Goal: Task Accomplishment & Management: Manage account settings

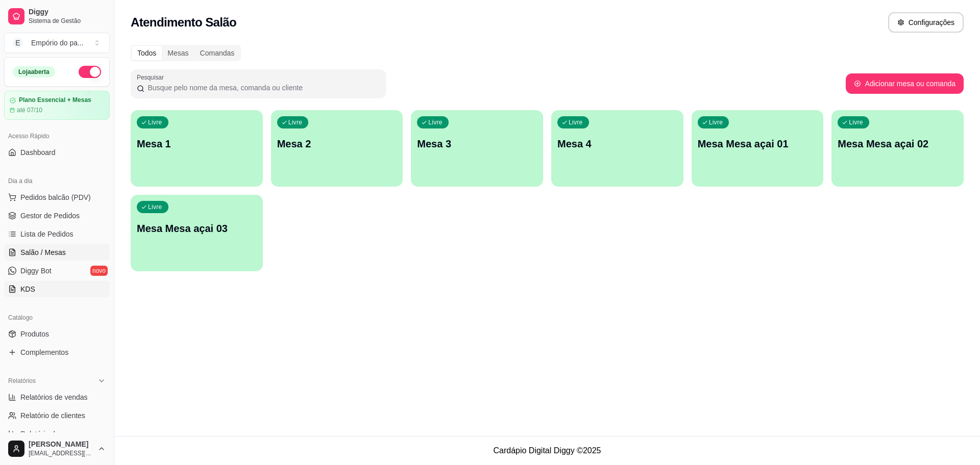
click at [26, 282] on link "KDS" at bounding box center [57, 289] width 106 height 16
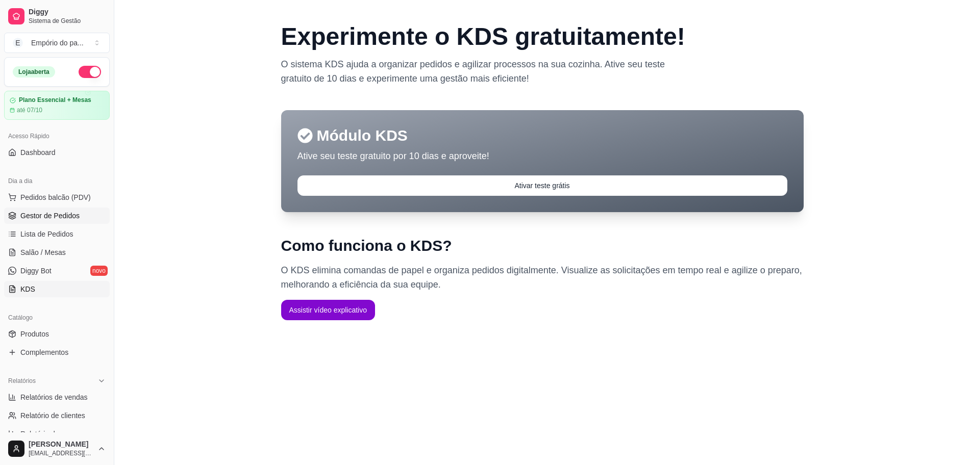
click at [26, 218] on span "Gestor de Pedidos" at bounding box center [49, 216] width 59 height 10
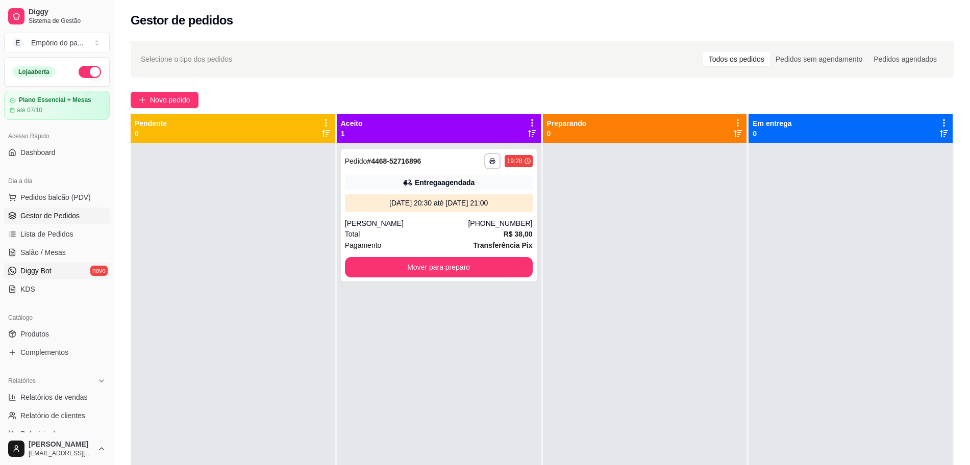
click at [57, 268] on link "Diggy Bot novo" at bounding box center [57, 271] width 106 height 16
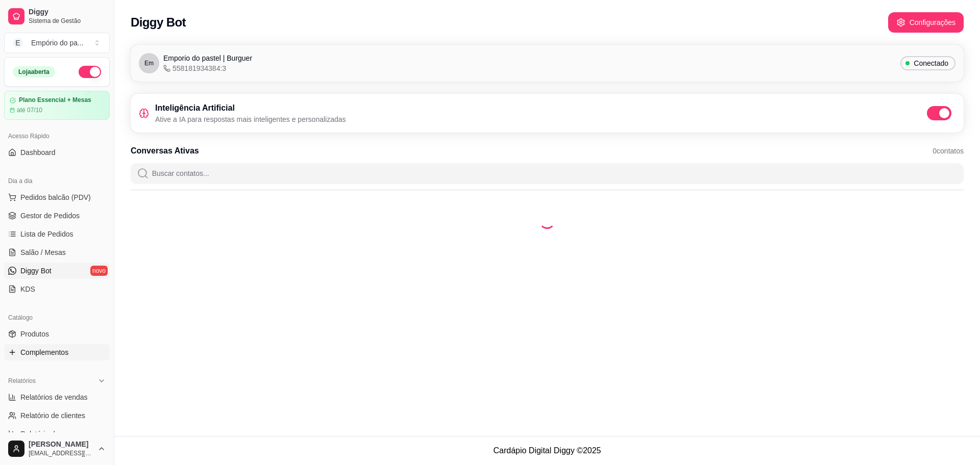
click at [40, 349] on span "Complementos" at bounding box center [44, 353] width 48 height 10
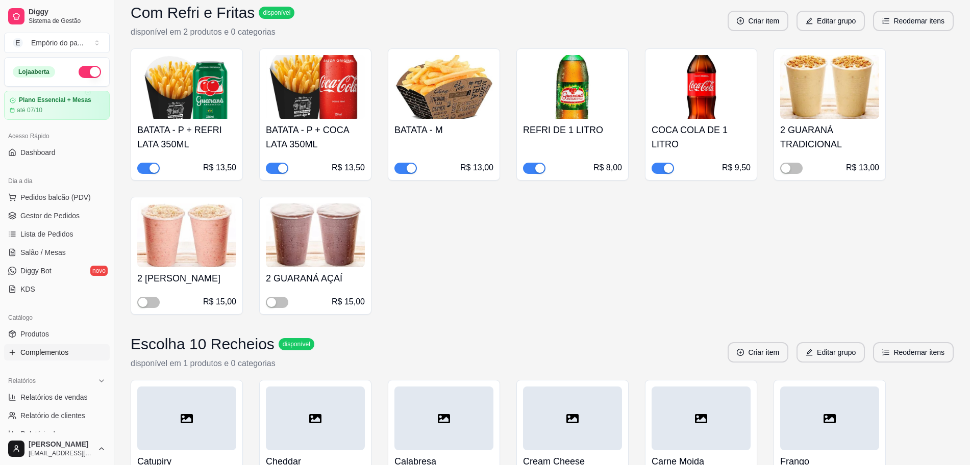
scroll to position [1850, 0]
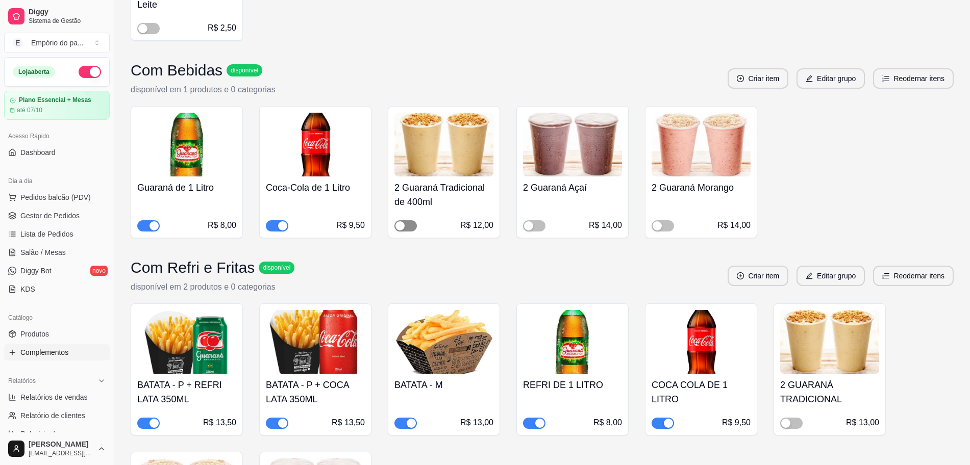
click at [400, 223] on div "button" at bounding box center [399, 225] width 9 height 9
click at [530, 225] on div "button" at bounding box center [528, 225] width 9 height 9
click at [661, 225] on div "button" at bounding box center [657, 225] width 9 height 9
click at [673, 225] on div "button" at bounding box center [668, 225] width 9 height 9
click at [539, 224] on div "button" at bounding box center [539, 225] width 9 height 9
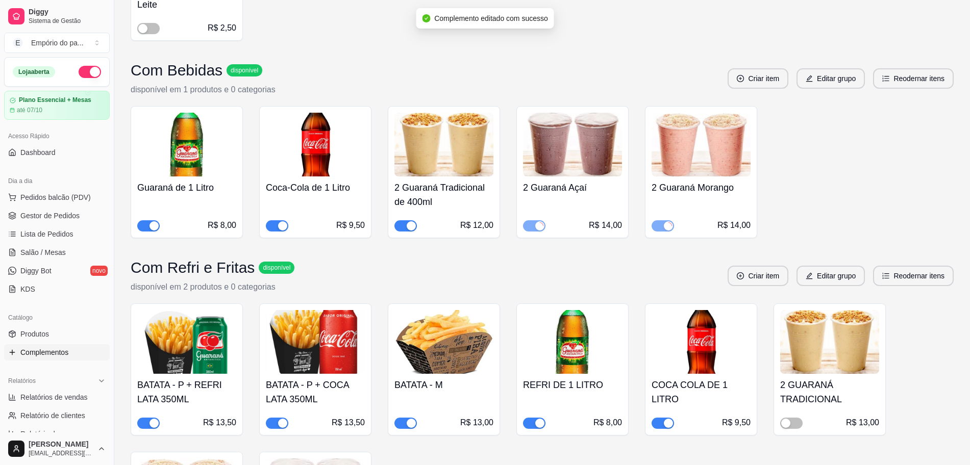
click at [415, 226] on div "button" at bounding box center [411, 225] width 9 height 9
click at [43, 331] on span "Produtos" at bounding box center [34, 334] width 29 height 10
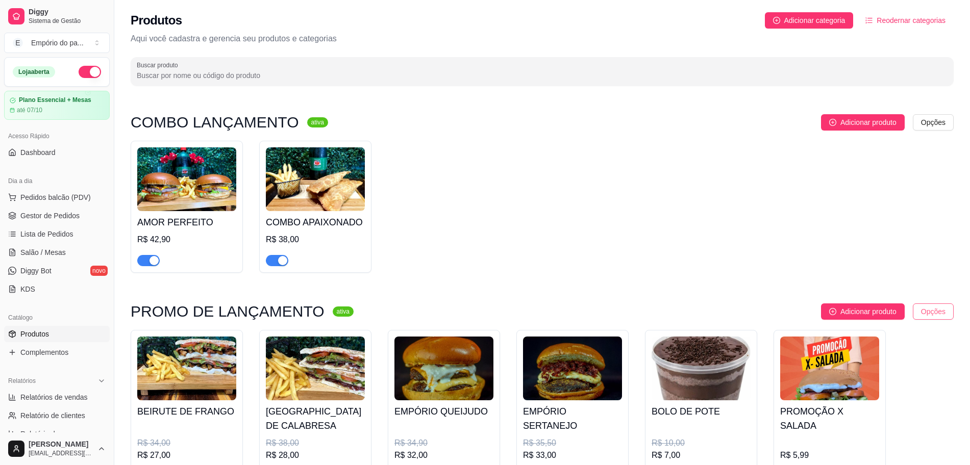
click at [925, 314] on html "Diggy Sistema de Gestão E Empório do pa ... Loja aberta Plano Essencial + Mesas…" at bounding box center [485, 232] width 970 height 465
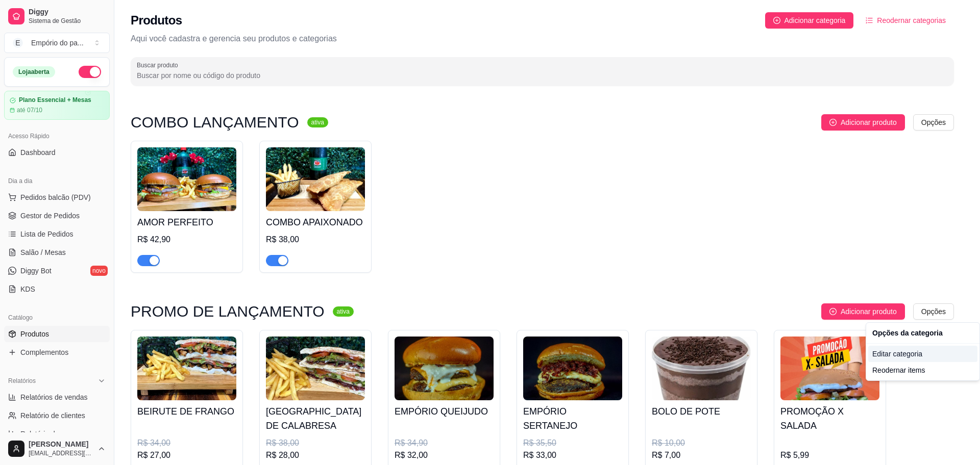
click at [914, 358] on div "Editar categoria" at bounding box center [922, 354] width 109 height 16
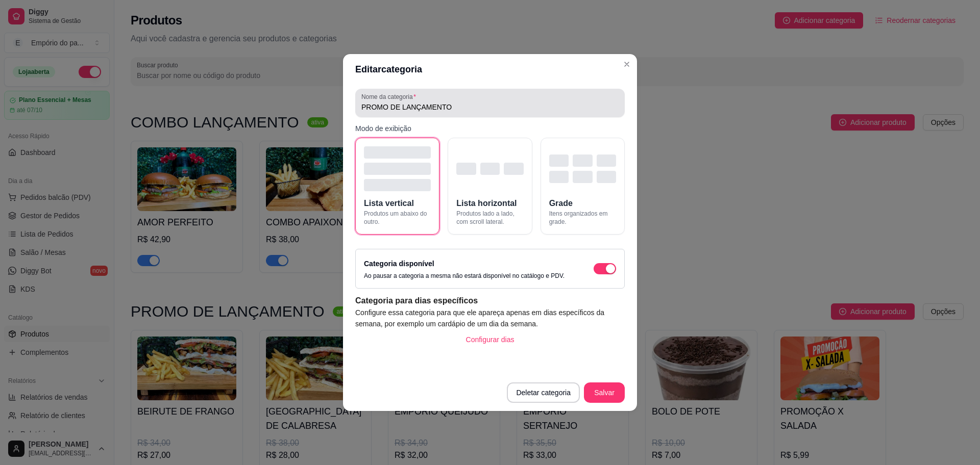
click at [463, 99] on div "PROMO DE LANÇAMENTO" at bounding box center [489, 103] width 257 height 20
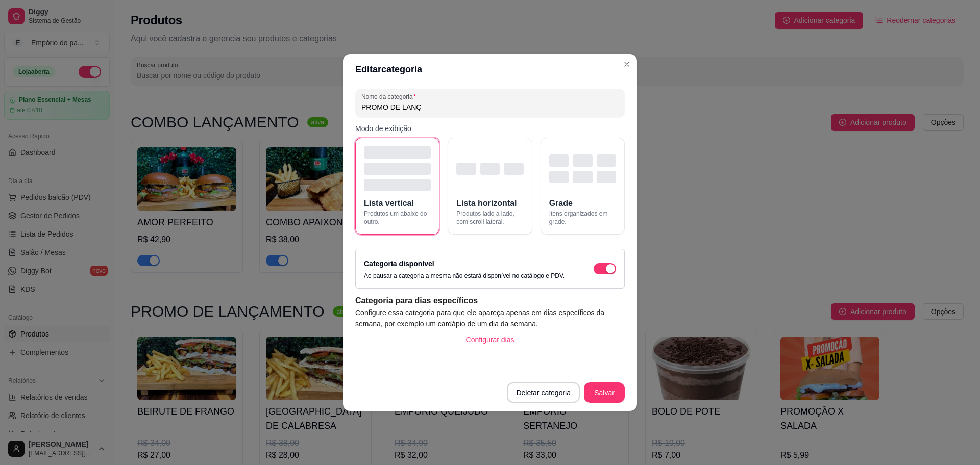
type input "PROMO DE [PERSON_NAME]"
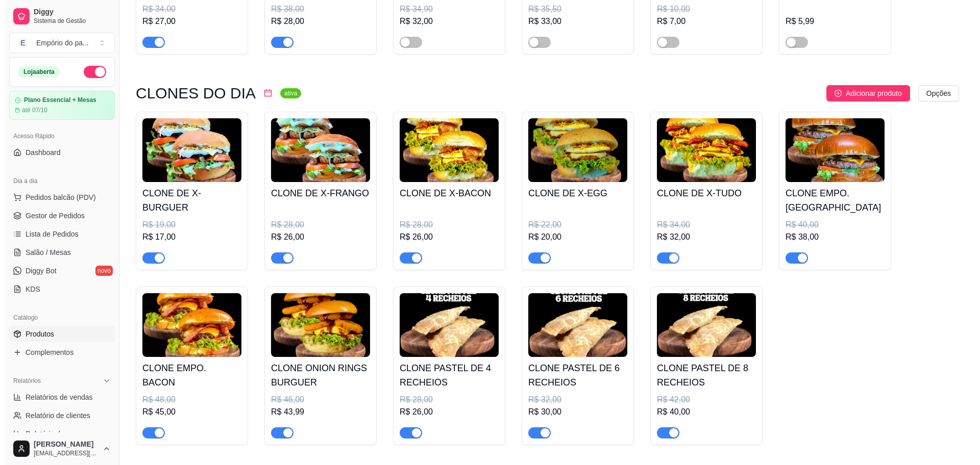
scroll to position [383, 0]
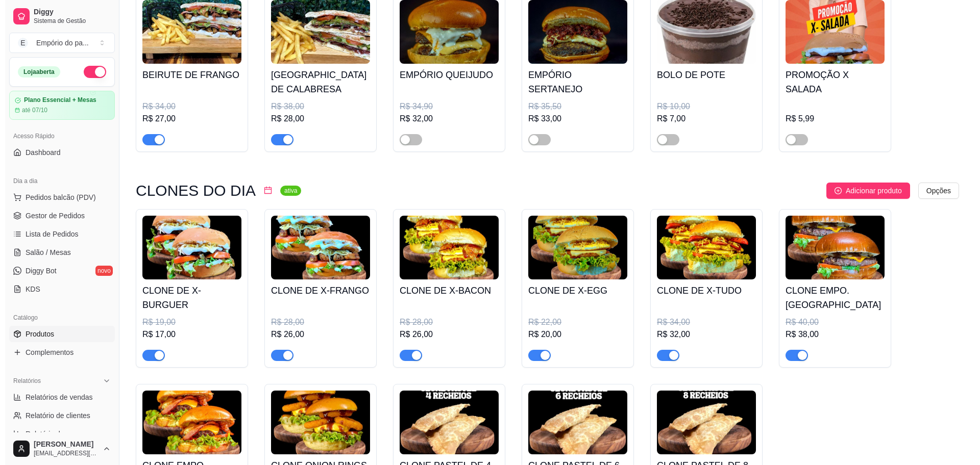
scroll to position [191, 0]
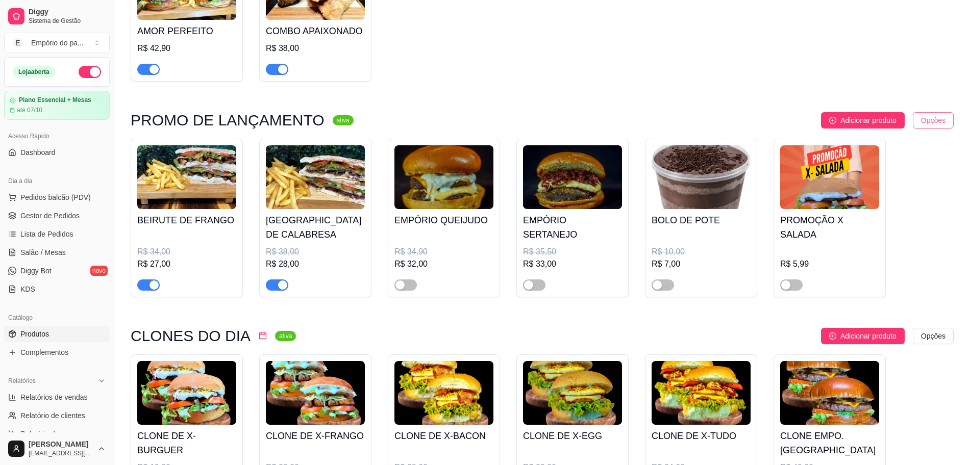
click at [936, 124] on html "Diggy Sistema de Gestão E Empório do pa ... Loja aberta Plano Essencial + Mesas…" at bounding box center [485, 41] width 970 height 465
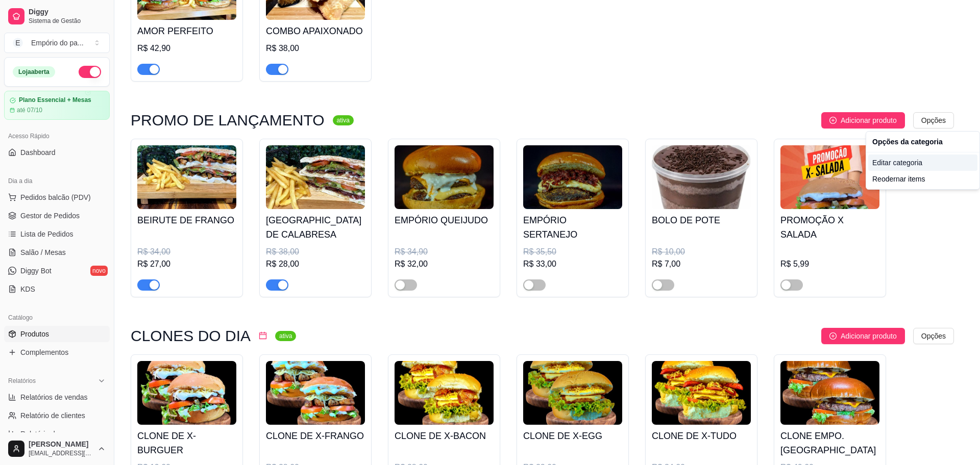
click at [913, 163] on div "Editar categoria" at bounding box center [922, 163] width 109 height 16
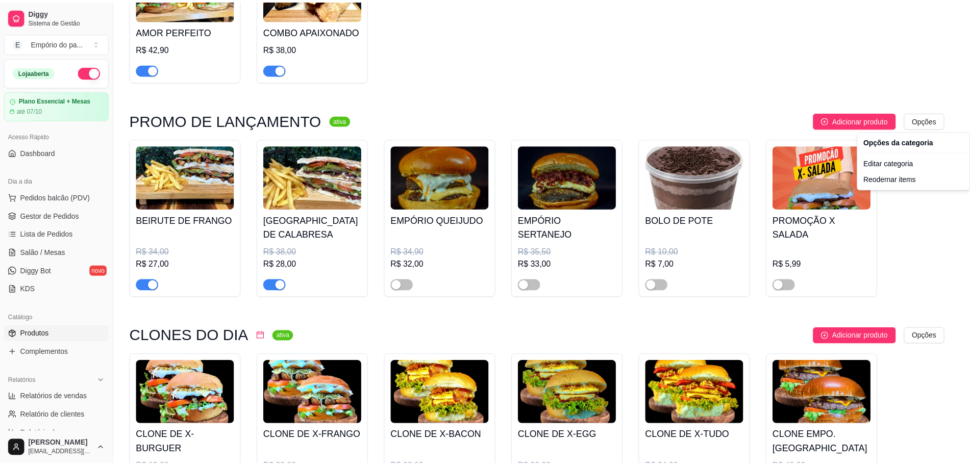
scroll to position [0, 0]
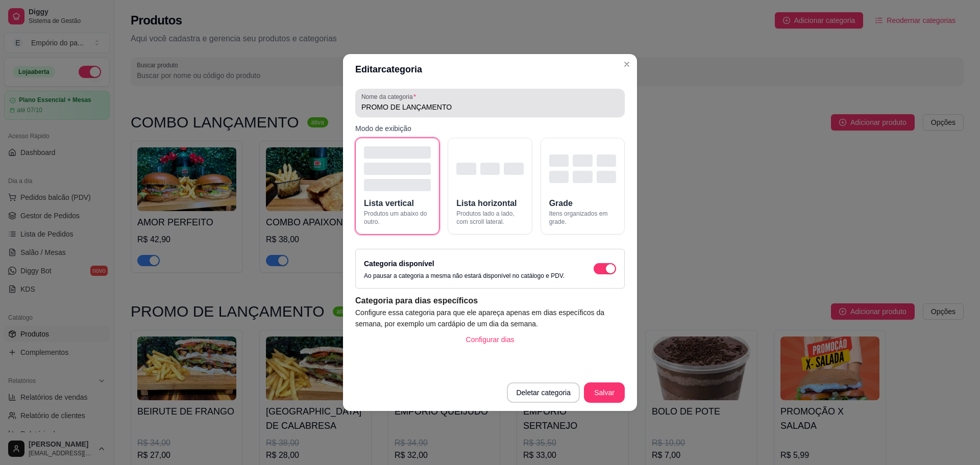
click at [466, 109] on input "PROMO DE LANÇAMENTO" at bounding box center [489, 107] width 257 height 10
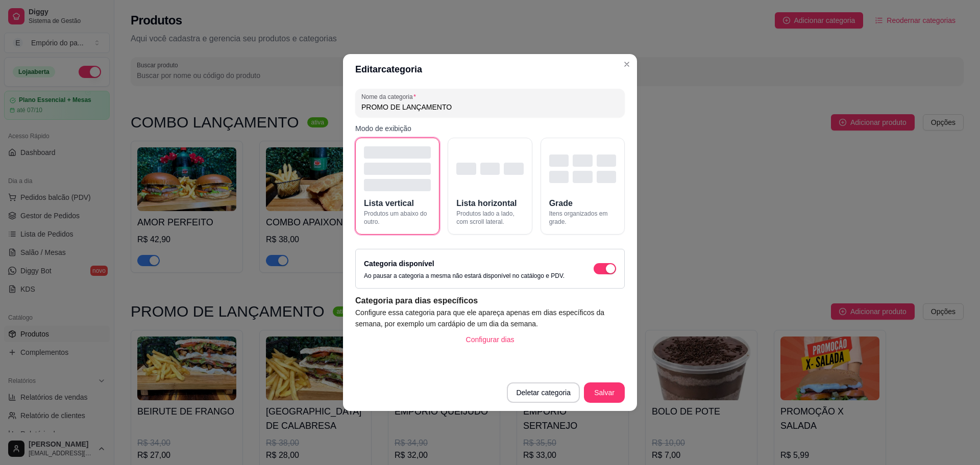
click at [466, 109] on input "PROMO DE LANÇAMENTO" at bounding box center [489, 107] width 257 height 10
type input "m"
type input "OS MAIS PEDIDOS"
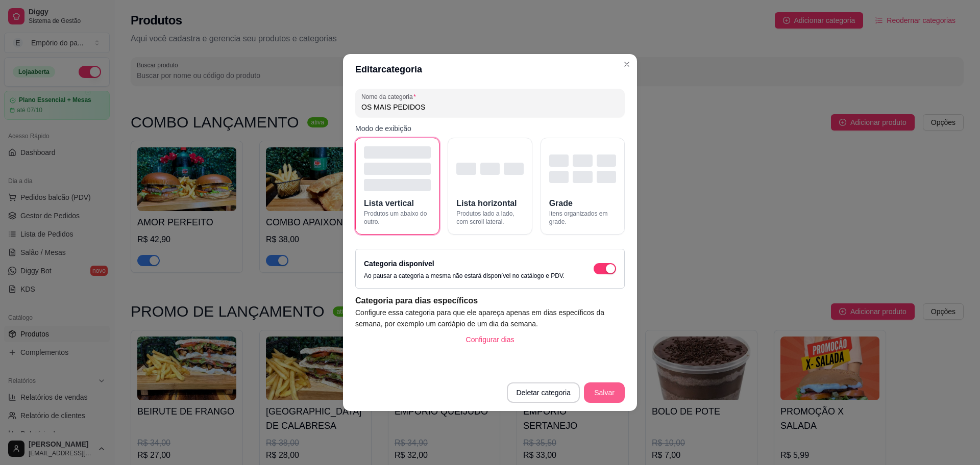
click at [599, 393] on button "Salvar" at bounding box center [604, 393] width 41 height 20
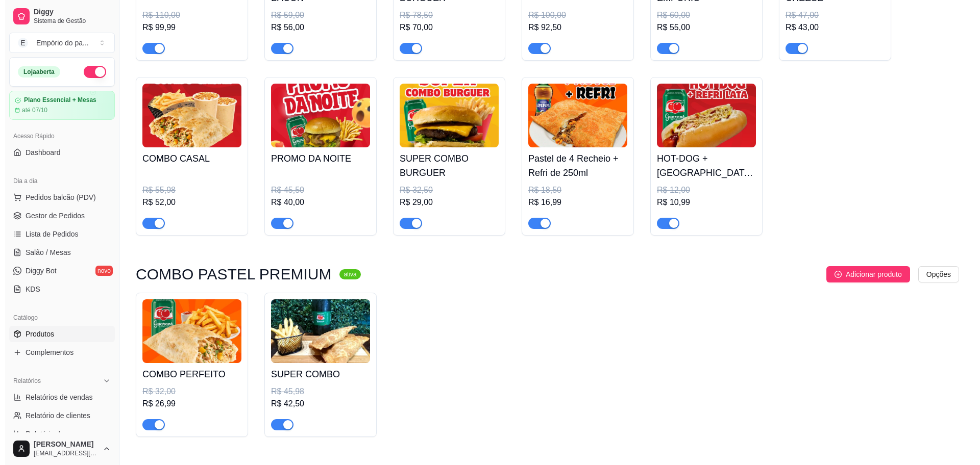
scroll to position [1212, 0]
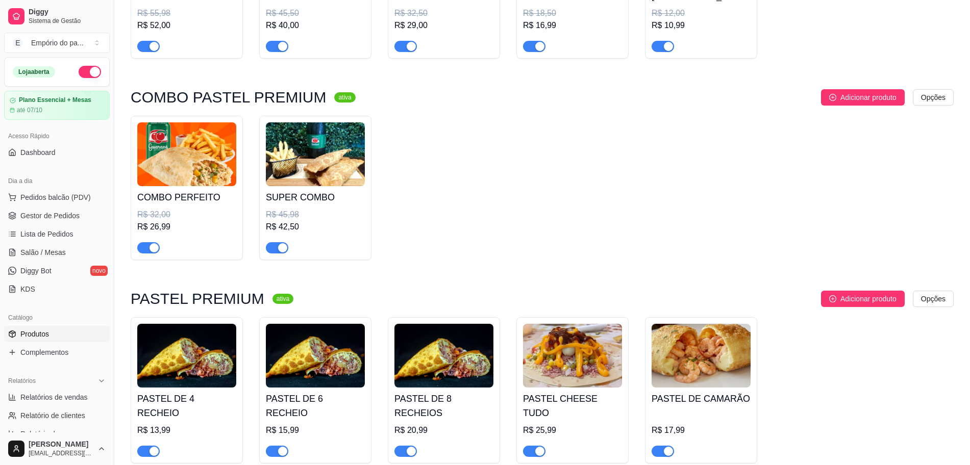
click at [166, 203] on h4 "COMBO PERFEITO" at bounding box center [186, 197] width 99 height 14
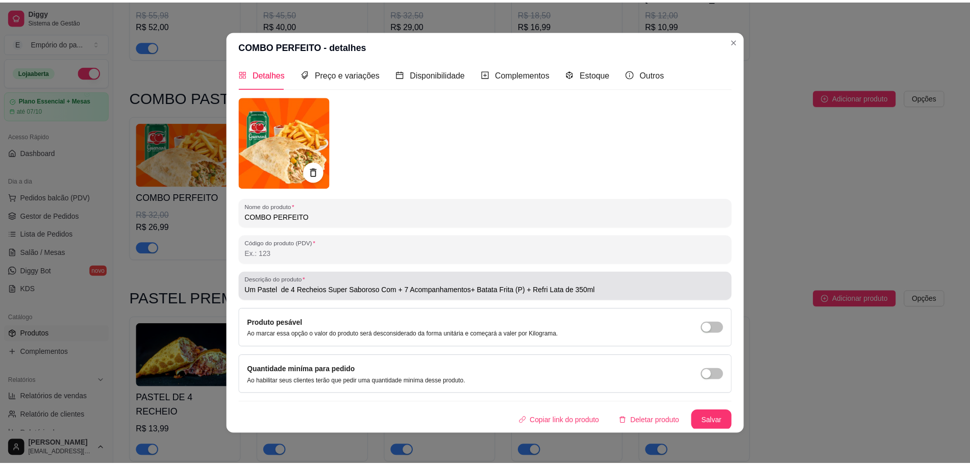
scroll to position [7, 0]
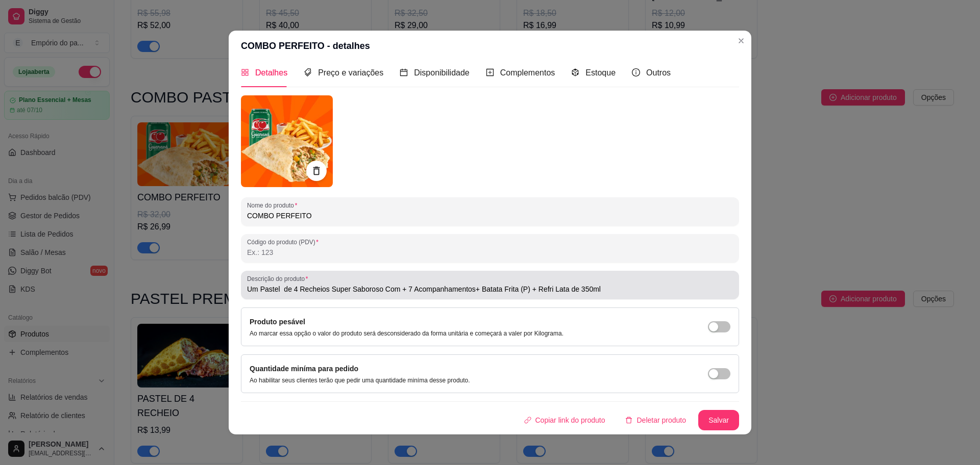
type input "Um Pastel de 4 Recheios Super Saboroso Com + 7 Acompanhamentos+ Batata Frita (P…"
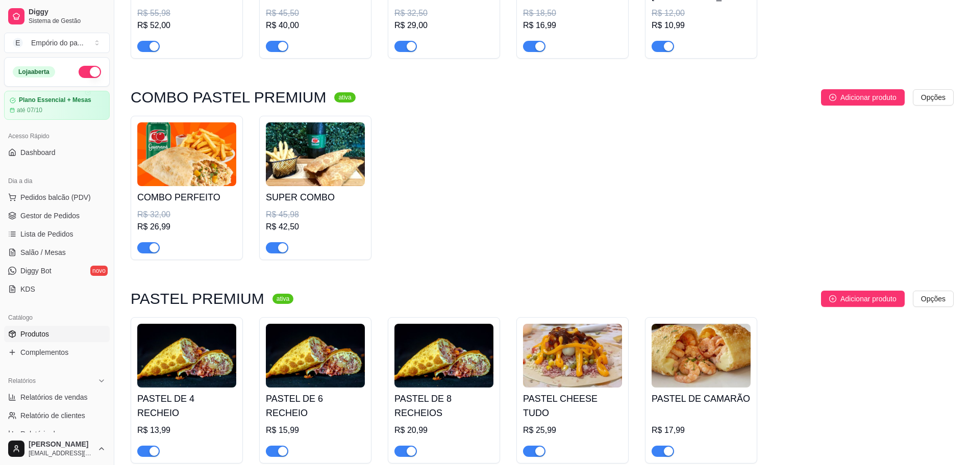
scroll to position [1467, 0]
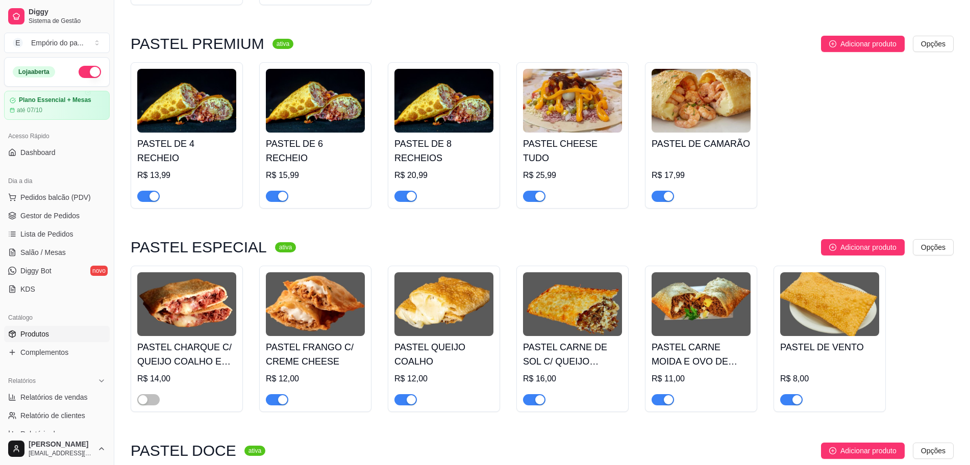
click at [211, 154] on h4 "PASTEL DE 4 RECHEIO" at bounding box center [186, 151] width 99 height 29
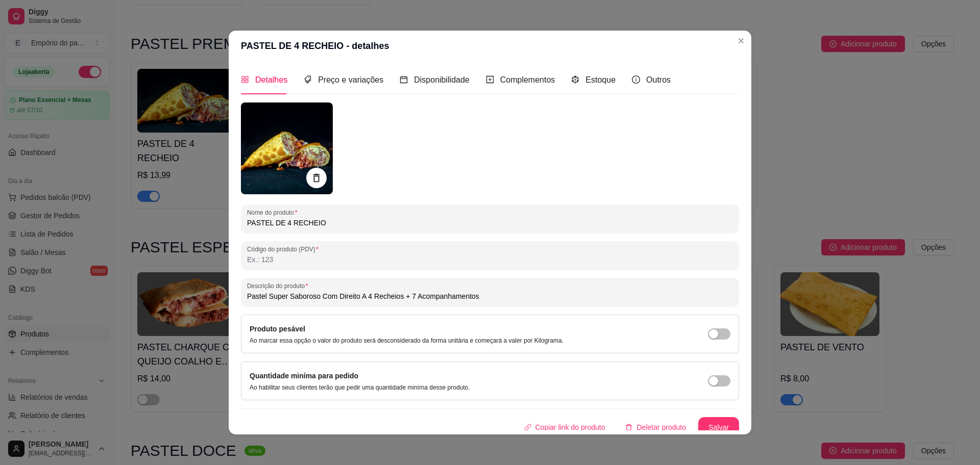
type input "Pastel Super Saboroso Com Direito A 4 Recheios + 7 Acompanhamentos"
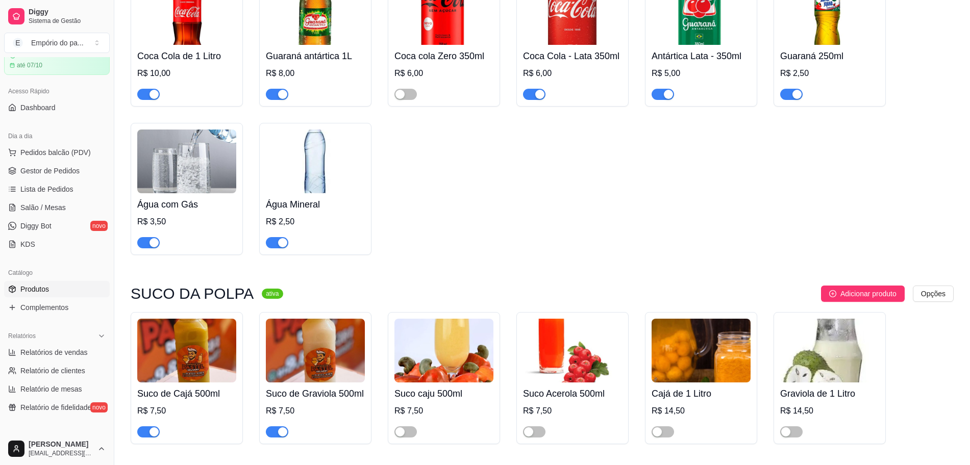
scroll to position [255, 0]
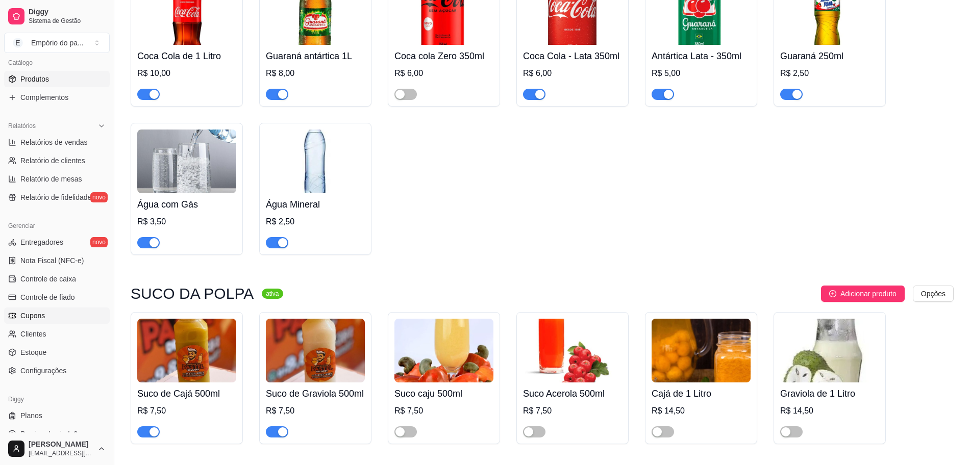
click at [44, 318] on span "Cupons" at bounding box center [32, 316] width 24 height 10
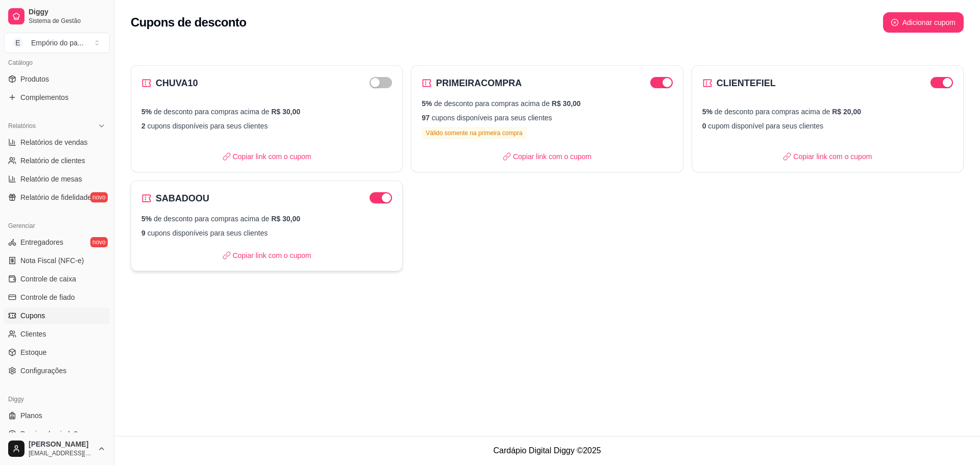
click at [392, 197] on div at bounding box center [380, 197] width 22 height 12
click at [162, 197] on h2 "SABADOOU" at bounding box center [183, 198] width 54 height 14
select select "PERCENTAGE"
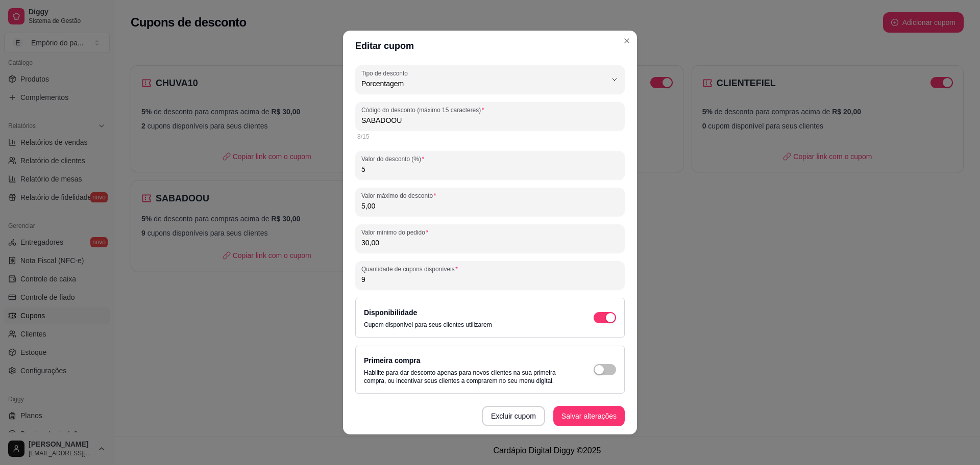
click at [443, 118] on input "SABADOOU" at bounding box center [489, 120] width 257 height 10
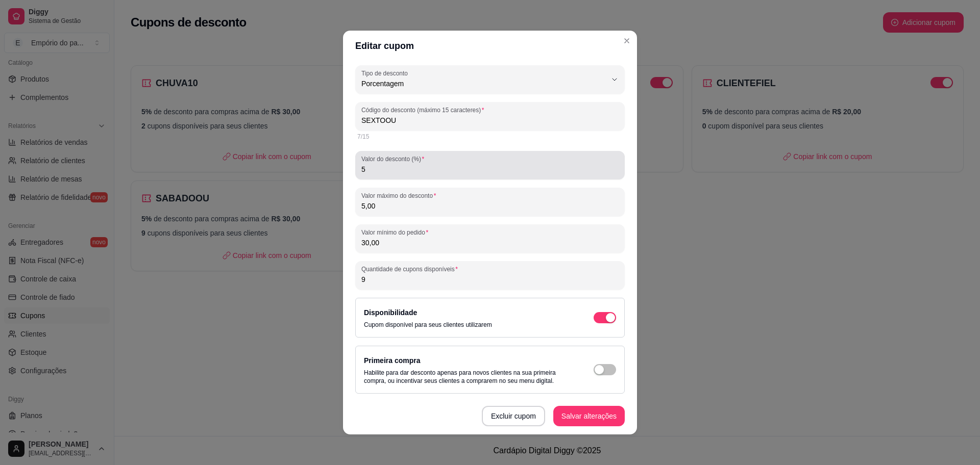
type input "SEXTOOU"
click at [419, 168] on input "5" at bounding box center [489, 169] width 257 height 10
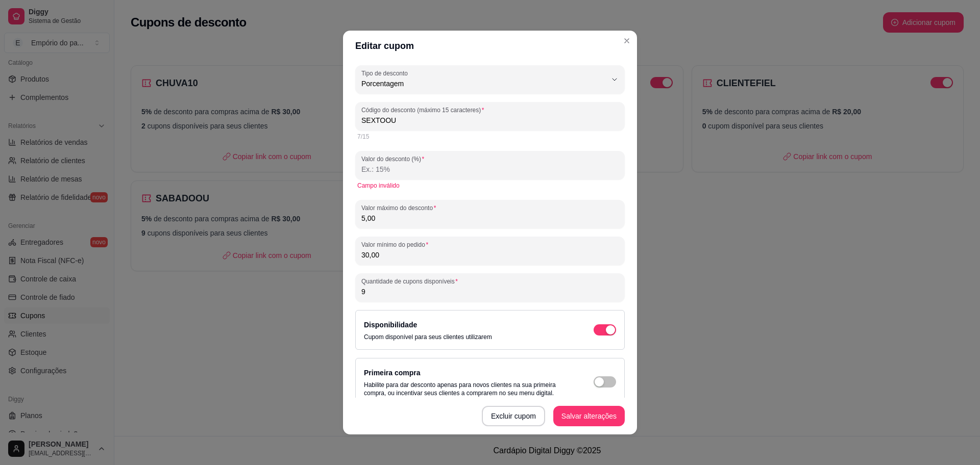
type input "5"
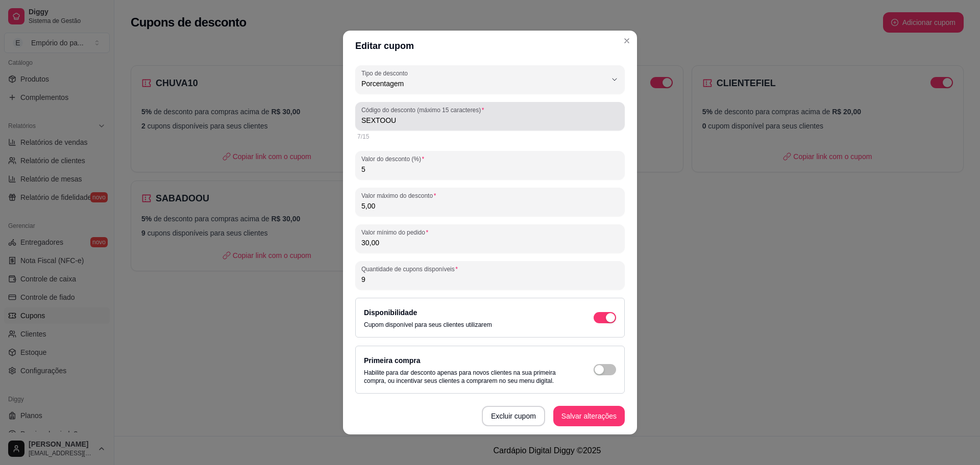
click at [470, 123] on input "SEXTOOU" at bounding box center [489, 120] width 257 height 10
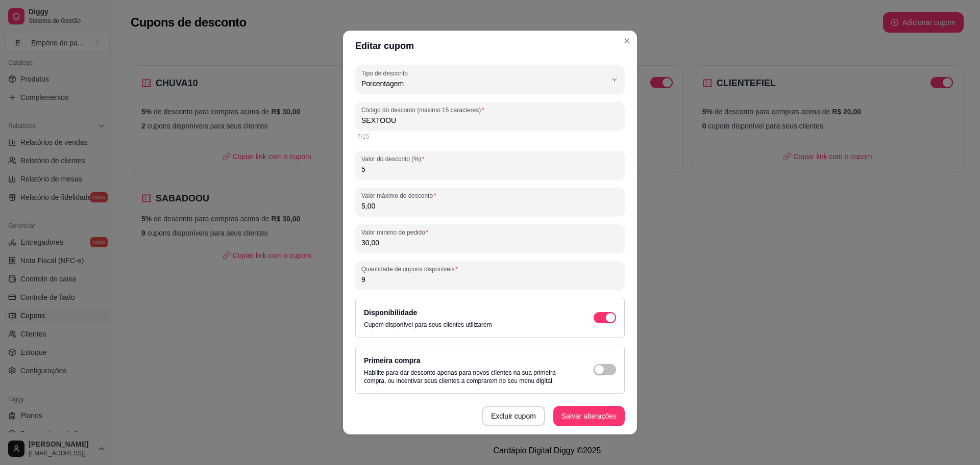
click at [427, 206] on input "5,00" at bounding box center [489, 206] width 257 height 10
click at [436, 257] on div "PERCENTAGE Tipo de desconto Valor fixo Porcentagem Frete grátis Tipo de descont…" at bounding box center [489, 257] width 269 height 385
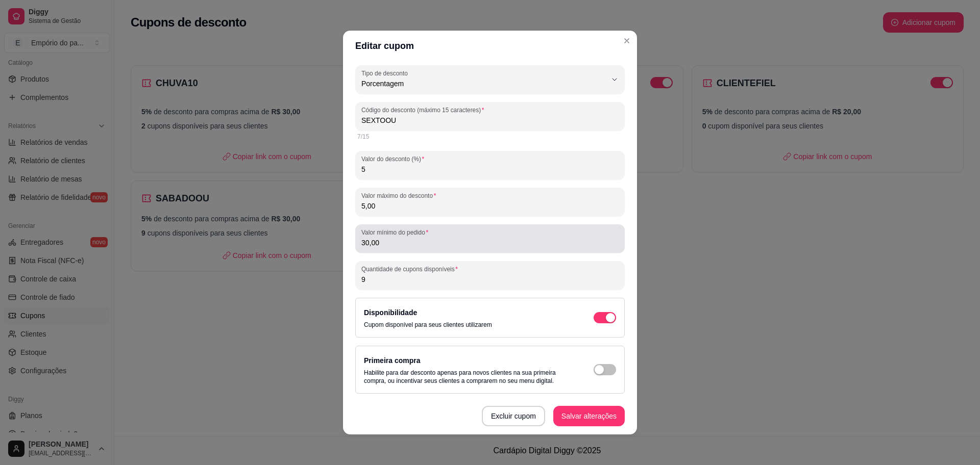
click at [440, 246] on input "30,00" at bounding box center [489, 243] width 257 height 10
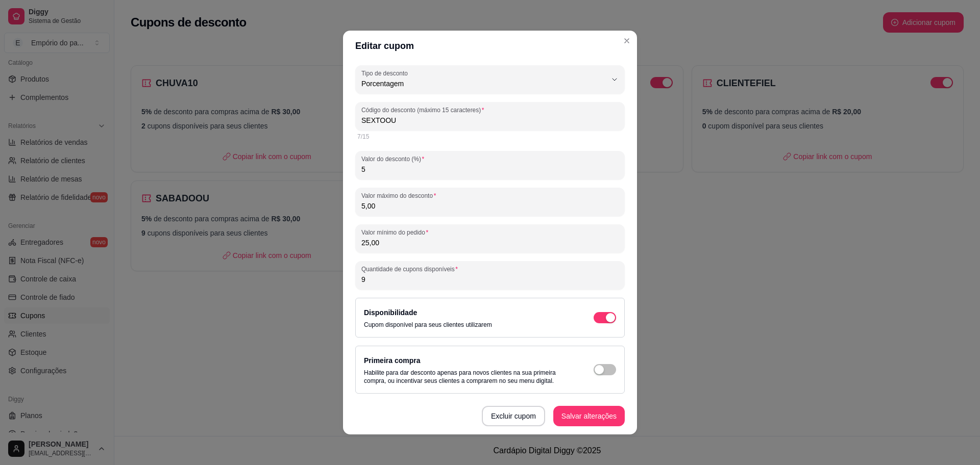
type input "25,00"
click at [443, 290] on div "PERCENTAGE Tipo de desconto Valor fixo Porcentagem Frete grátis Tipo de descont…" at bounding box center [489, 257] width 269 height 385
click at [442, 281] on input "9" at bounding box center [489, 280] width 257 height 10
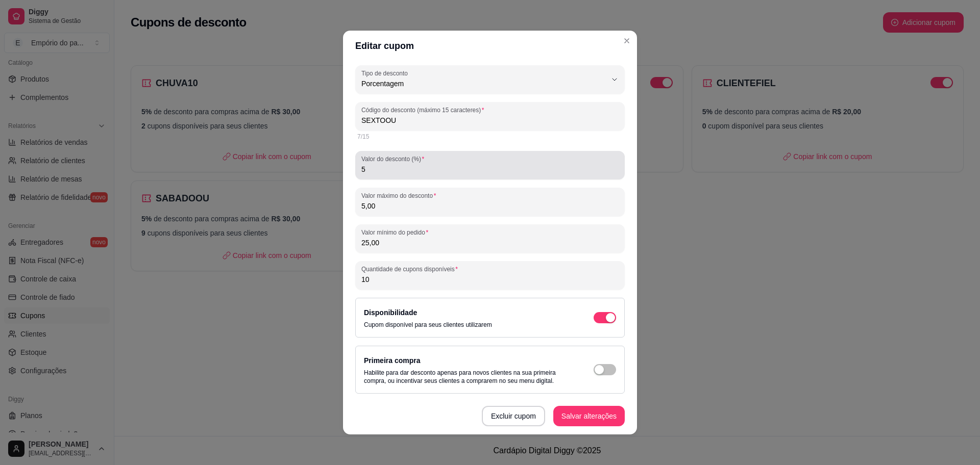
type input "10"
click at [408, 167] on input "5" at bounding box center [489, 169] width 257 height 10
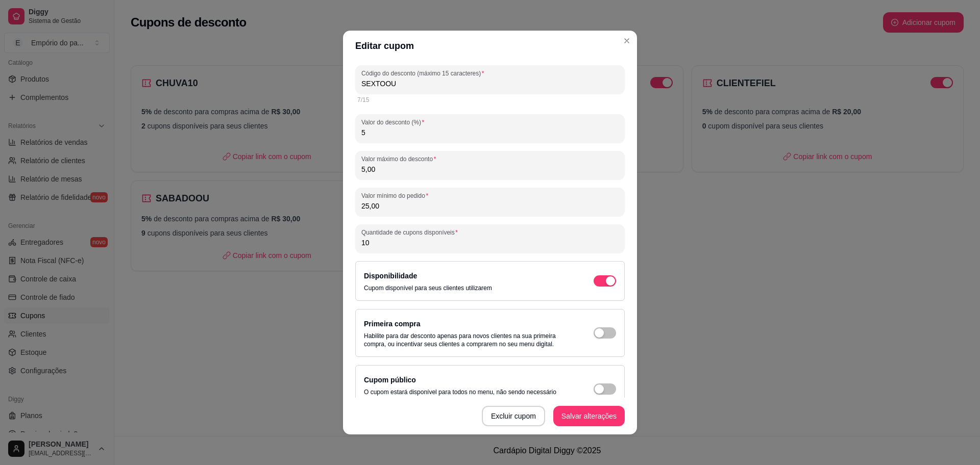
scroll to position [56, 0]
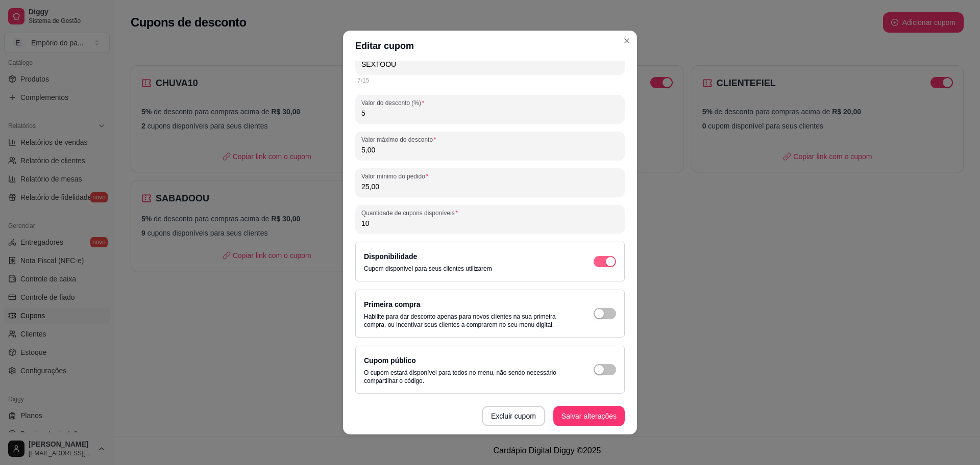
click at [597, 256] on span "button" at bounding box center [604, 261] width 22 height 11
click at [595, 260] on div "button" at bounding box center [599, 261] width 9 height 9
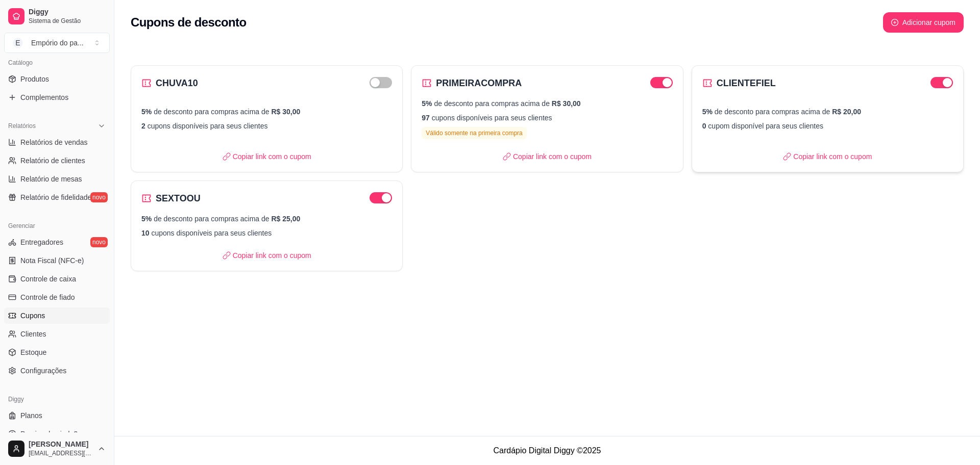
click at [778, 112] on p "5% de desconto para compras acima de R$ 20,00" at bounding box center [827, 112] width 251 height 10
select select "PERCENTAGE"
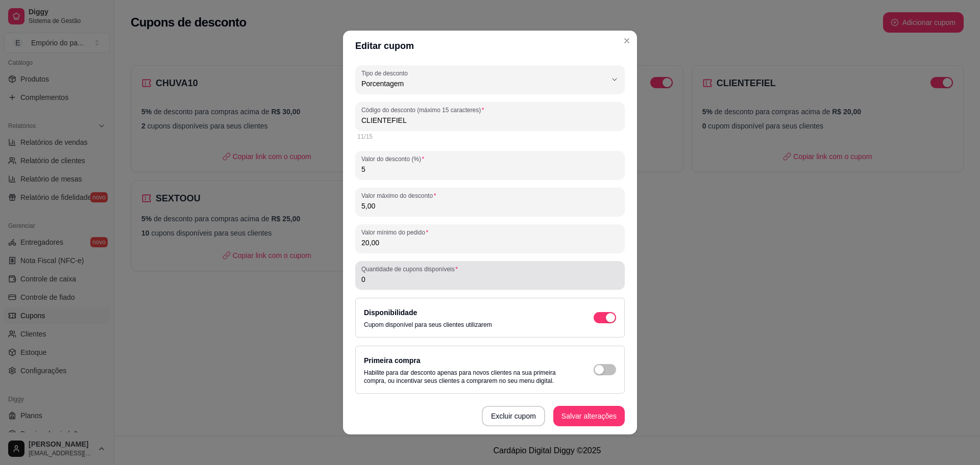
click at [428, 280] on input "0" at bounding box center [489, 280] width 257 height 10
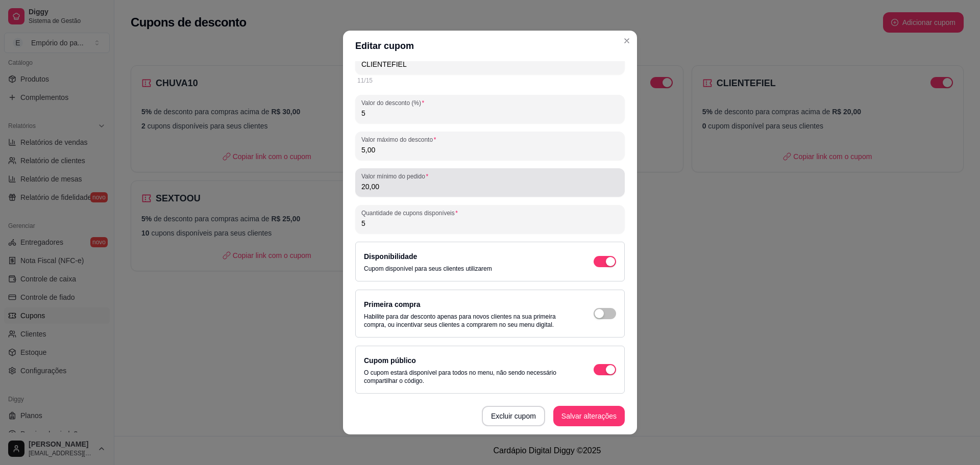
type input "5"
click at [434, 186] on input "20,00" at bounding box center [489, 187] width 257 height 10
type input "25,00"
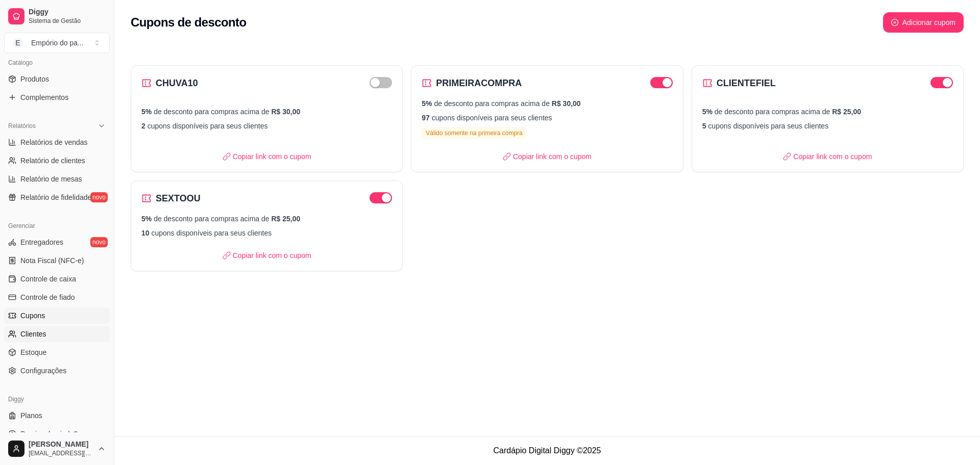
click at [46, 339] on link "Clientes" at bounding box center [57, 334] width 106 height 16
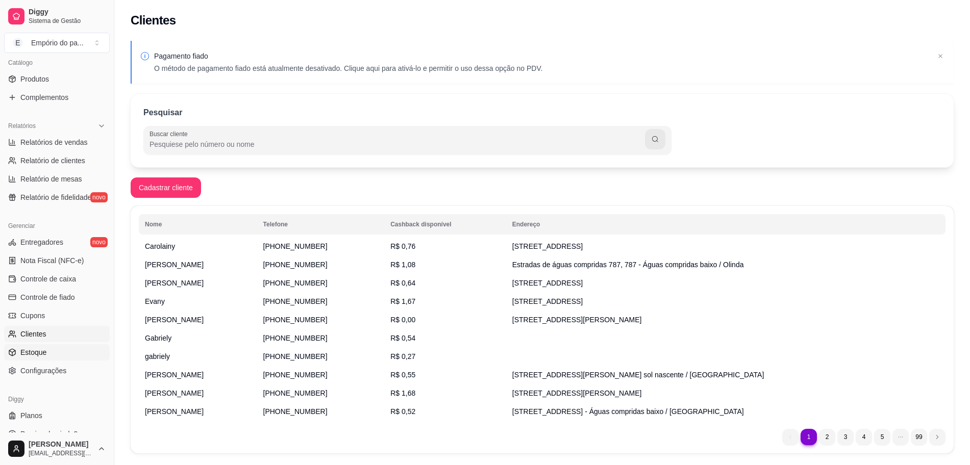
click at [22, 357] on span "Estoque" at bounding box center [33, 353] width 26 height 10
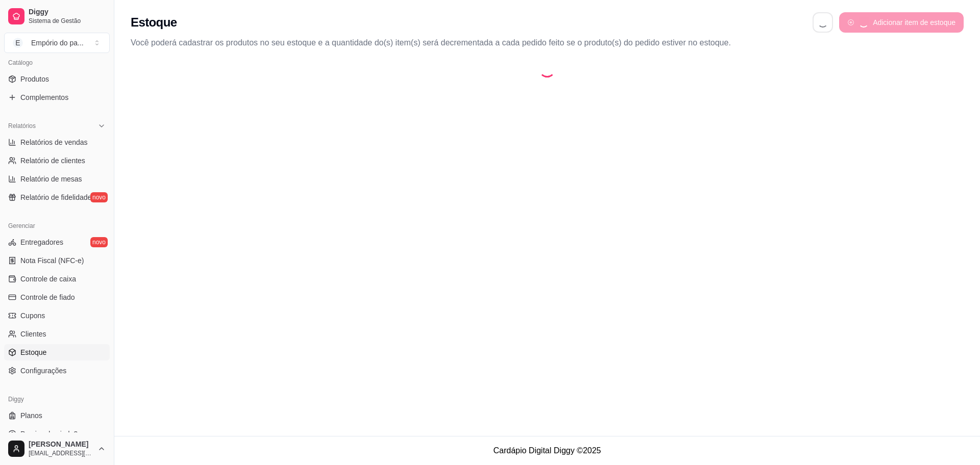
select select "QUANTITY_ORDER"
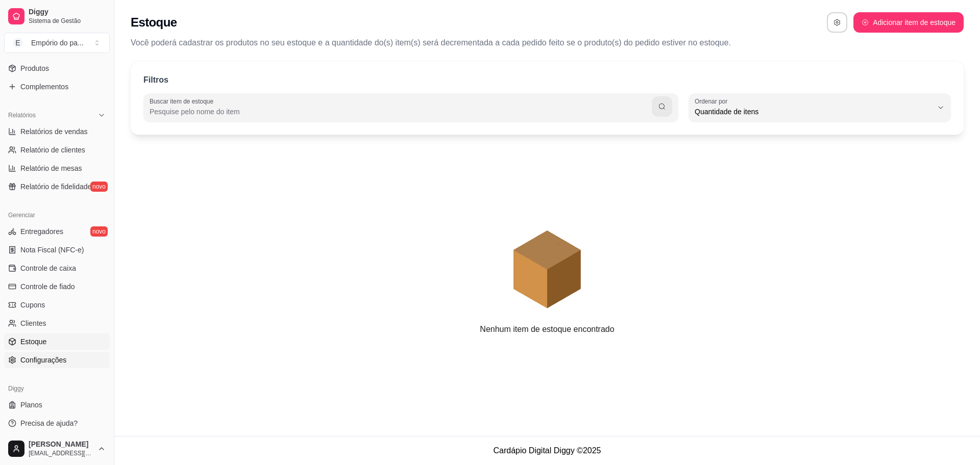
scroll to position [269, 0]
click at [55, 355] on span "Configurações" at bounding box center [43, 357] width 46 height 10
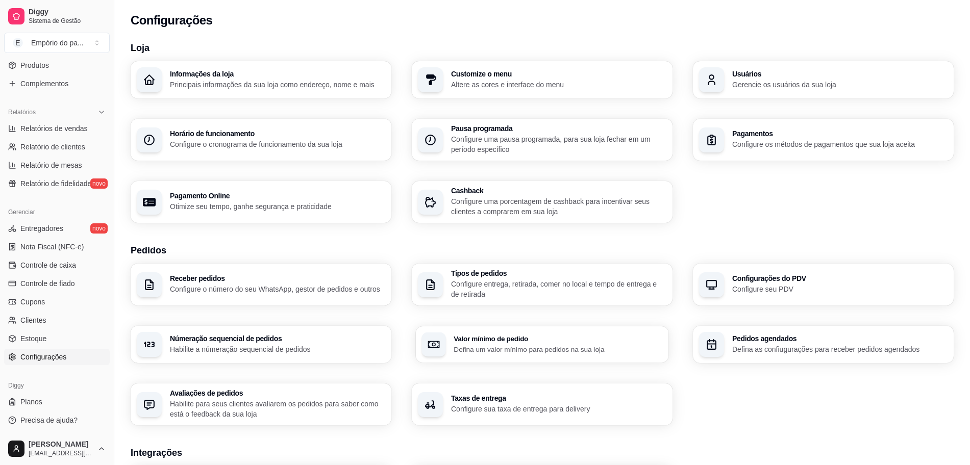
click at [495, 351] on p "Defina um valor mínimo para pedidos na sua loja" at bounding box center [558, 349] width 209 height 10
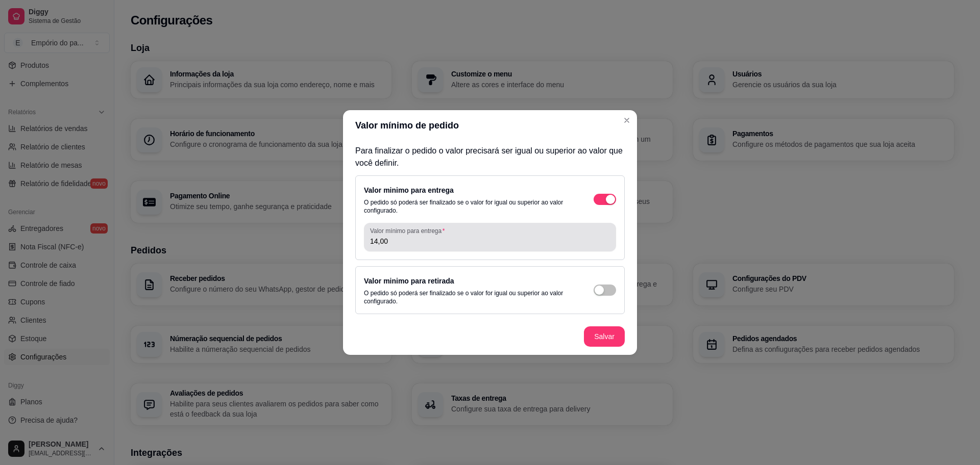
click at [443, 245] on input "14,00" at bounding box center [490, 241] width 240 height 10
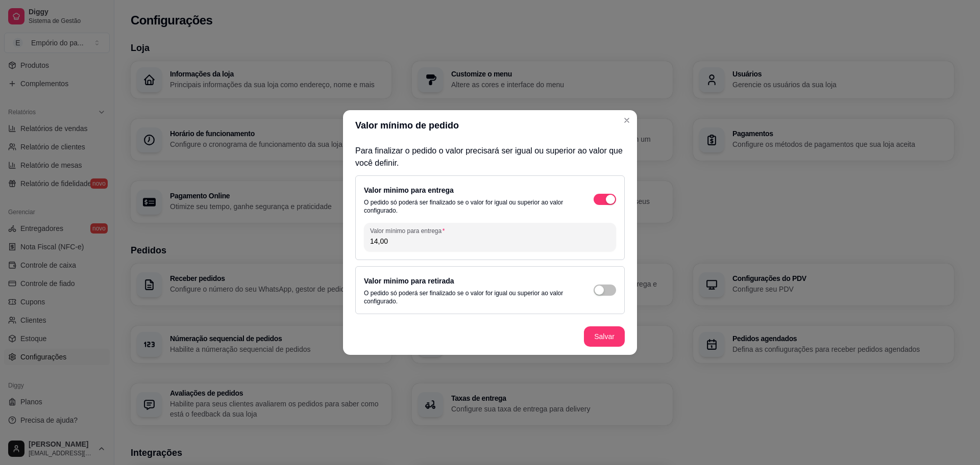
click at [443, 245] on input "14,00" at bounding box center [490, 241] width 240 height 10
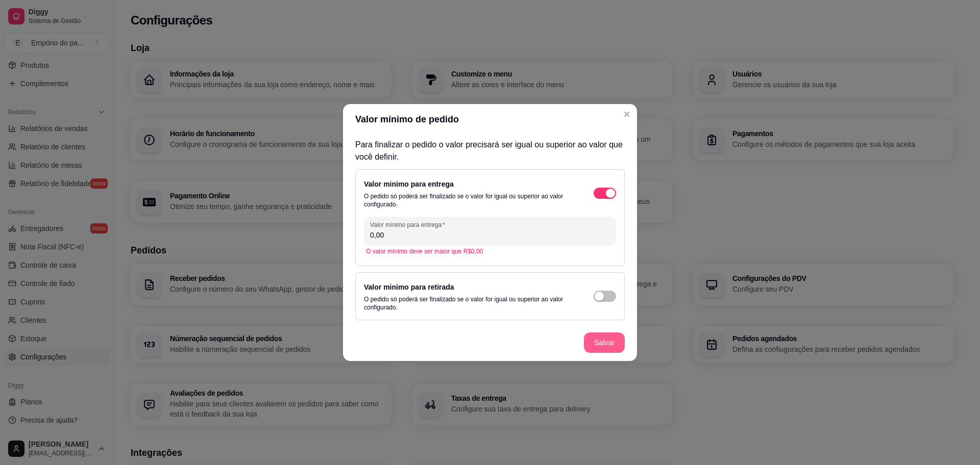
type input "0,00"
click at [595, 343] on button "Salvar" at bounding box center [604, 343] width 41 height 20
click at [605, 194] on span "button" at bounding box center [604, 193] width 22 height 11
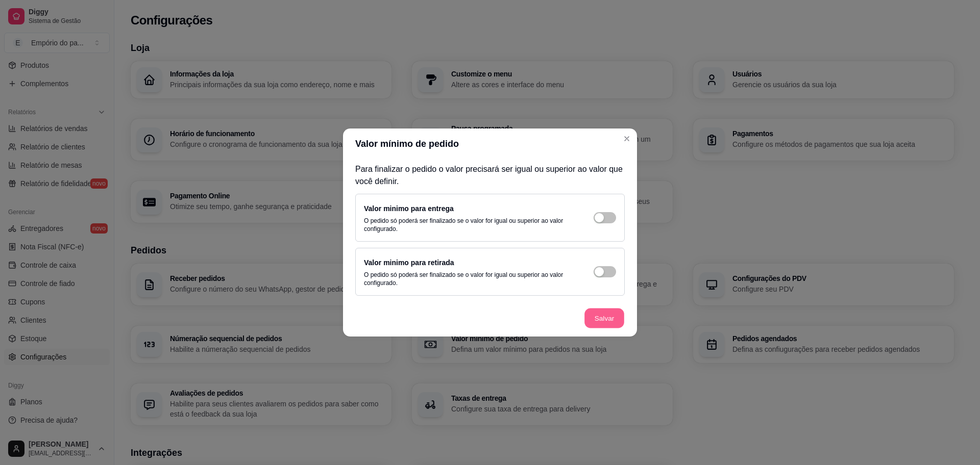
click at [601, 309] on button "Salvar" at bounding box center [604, 319] width 40 height 20
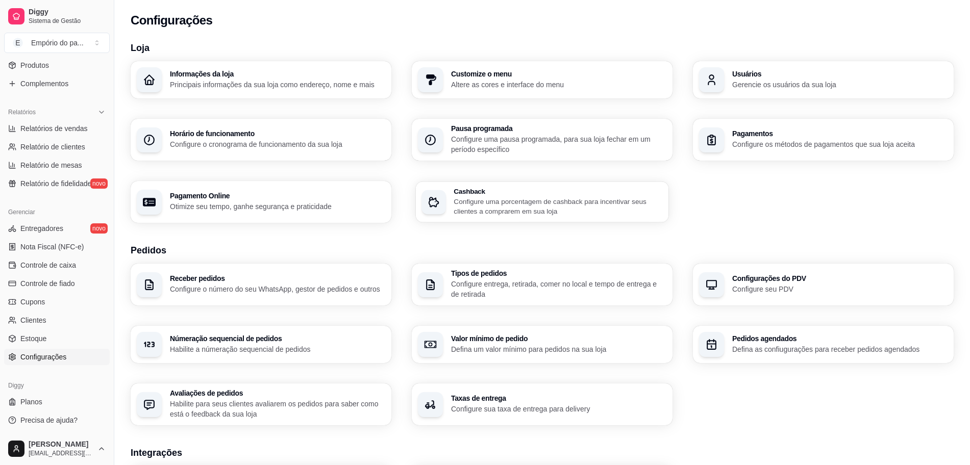
click at [553, 212] on p "Configure uma porcentagem de cashback para incentivar seus clientes a comprarem…" at bounding box center [558, 206] width 209 height 20
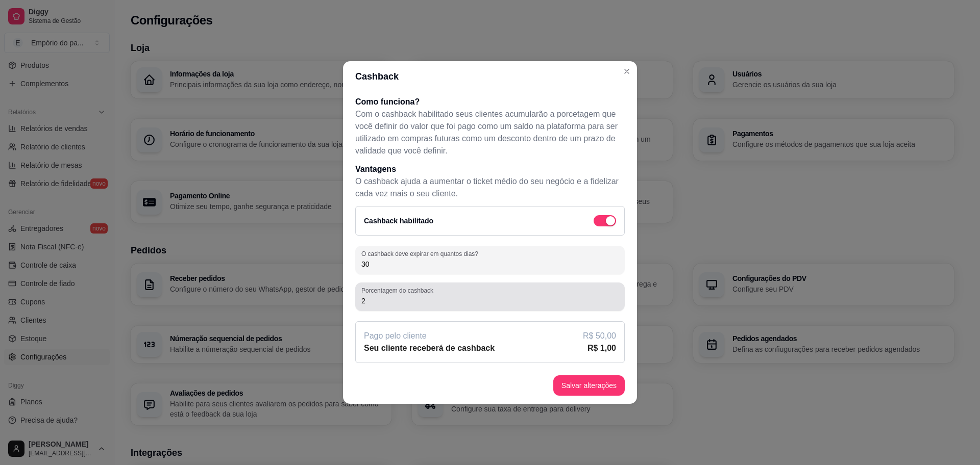
click at [403, 306] on input "2" at bounding box center [489, 301] width 257 height 10
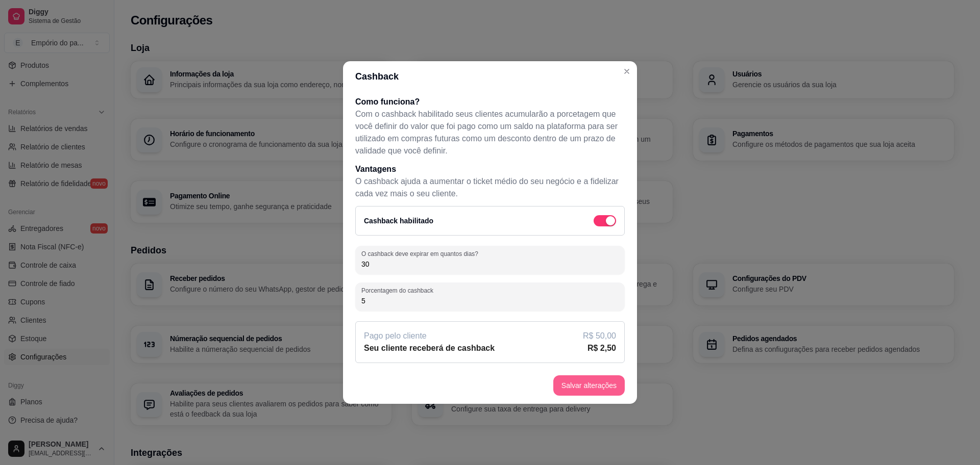
type input "5"
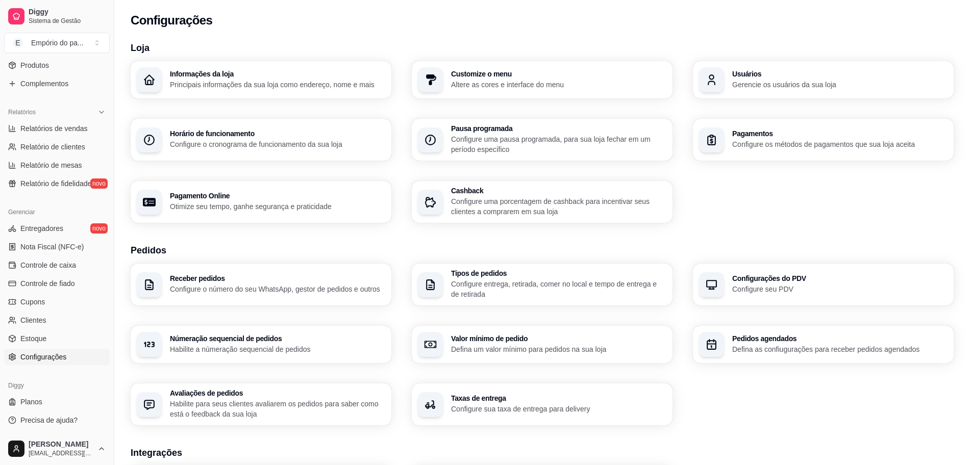
click at [536, 410] on p "Configure sua taxa de entrega para delivery" at bounding box center [558, 409] width 215 height 10
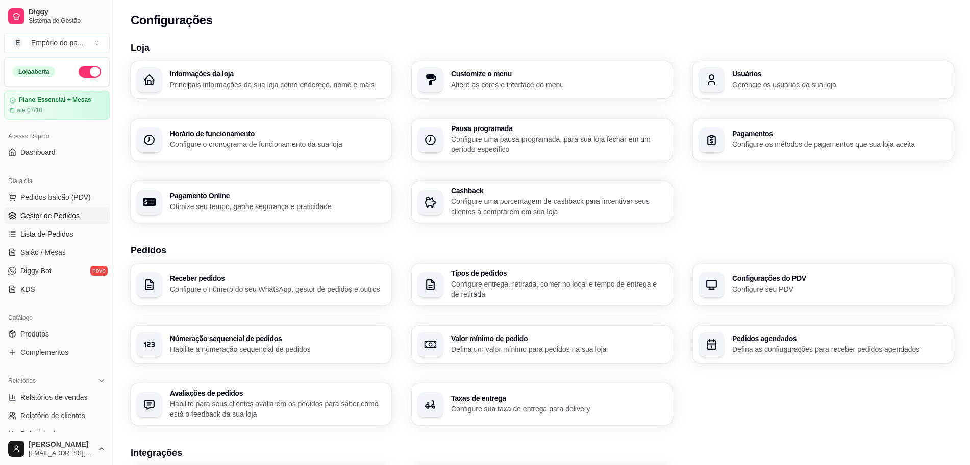
click at [34, 221] on link "Gestor de Pedidos" at bounding box center [57, 216] width 106 height 16
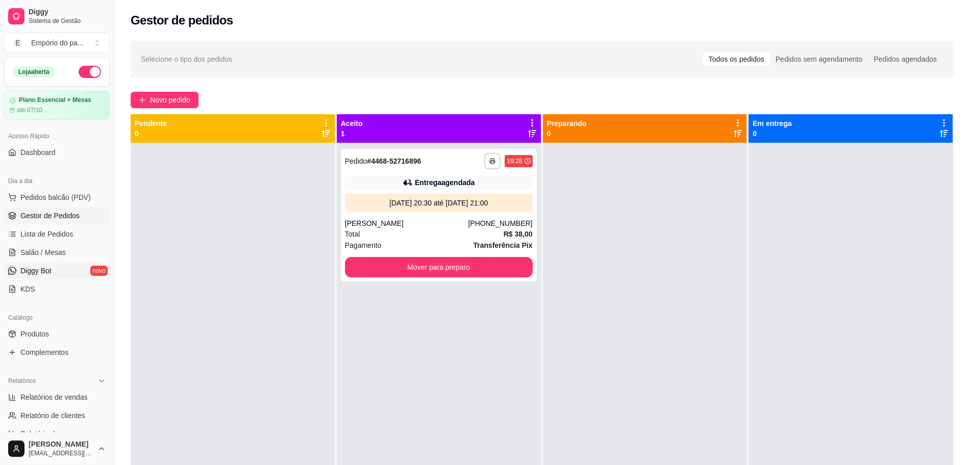
click at [43, 268] on span "Diggy Bot" at bounding box center [35, 271] width 31 height 10
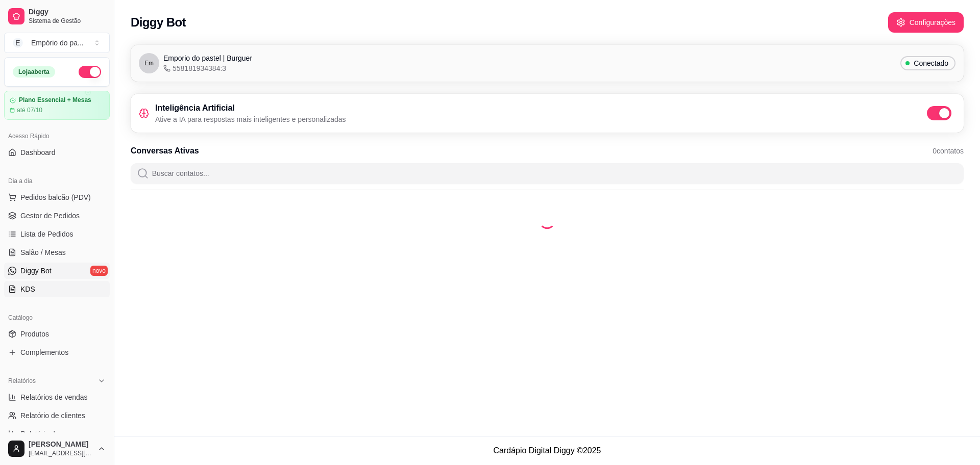
click at [34, 293] on link "KDS" at bounding box center [57, 289] width 106 height 16
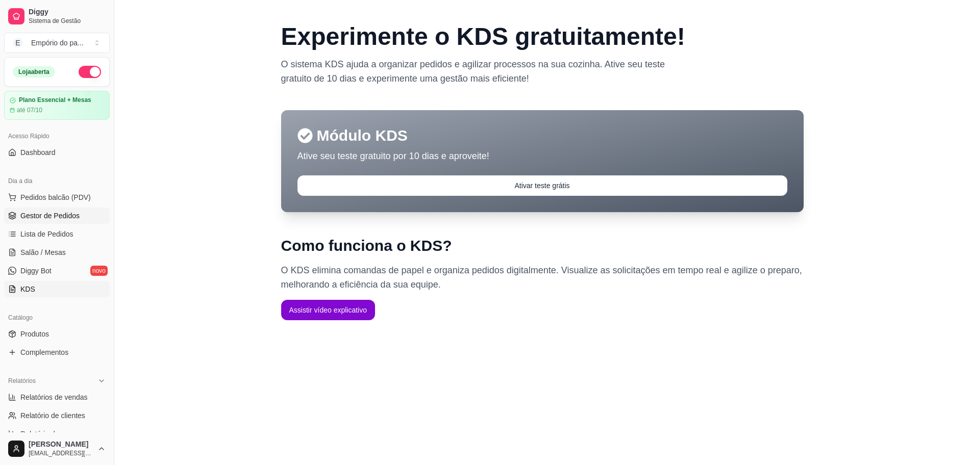
click at [57, 222] on link "Gestor de Pedidos" at bounding box center [57, 216] width 106 height 16
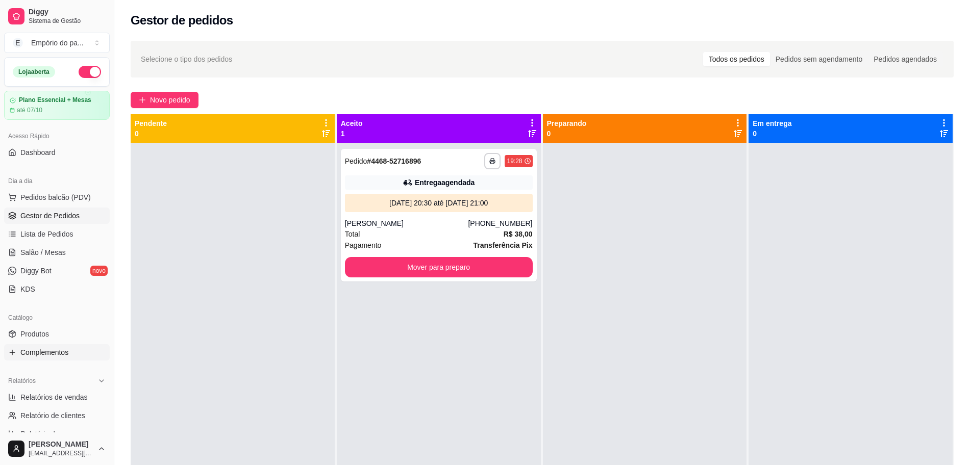
click at [51, 349] on span "Complementos" at bounding box center [44, 353] width 48 height 10
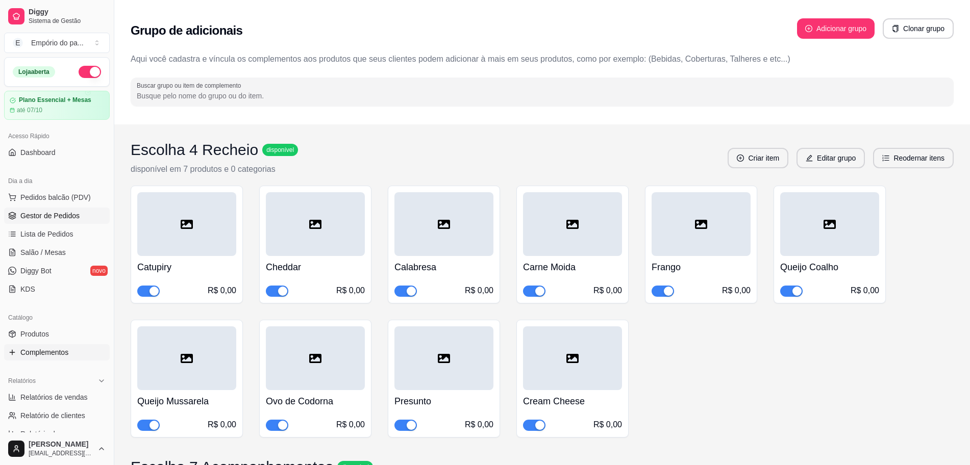
click at [36, 216] on span "Gestor de Pedidos" at bounding box center [49, 216] width 59 height 10
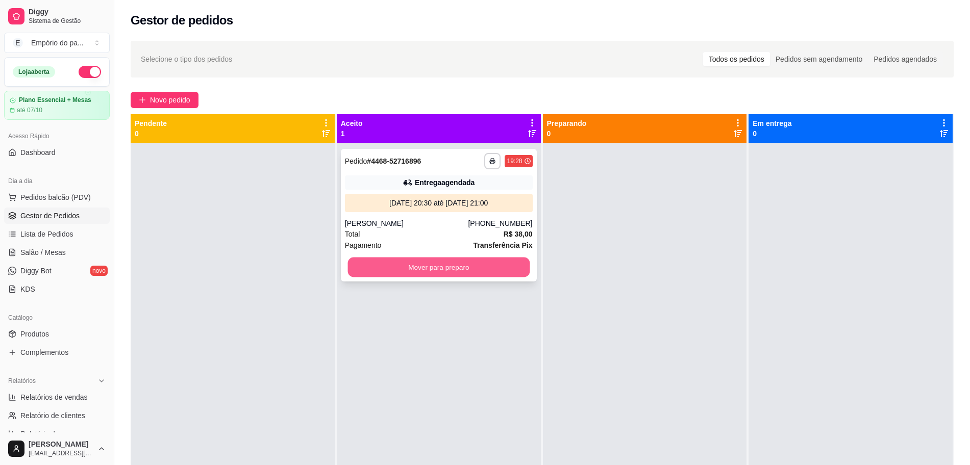
click at [443, 270] on button "Mover para preparo" at bounding box center [439, 268] width 182 height 20
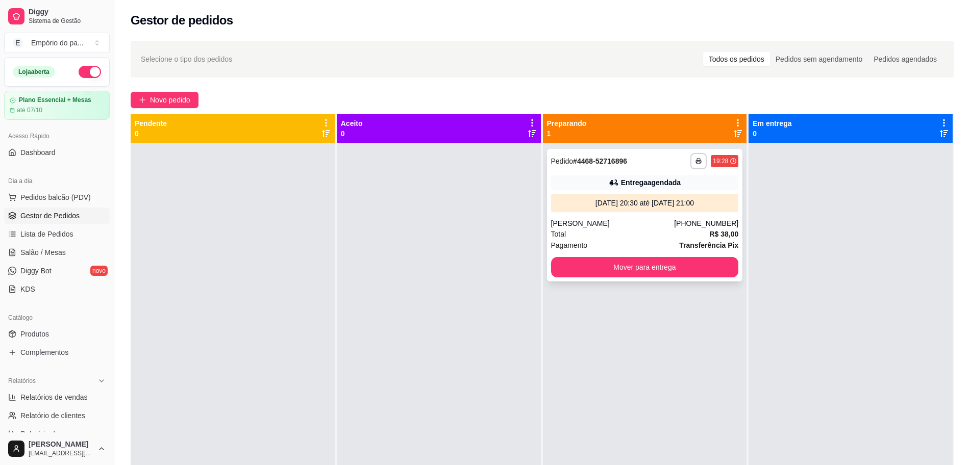
click at [700, 234] on div "Total R$ 38,00" at bounding box center [645, 234] width 188 height 11
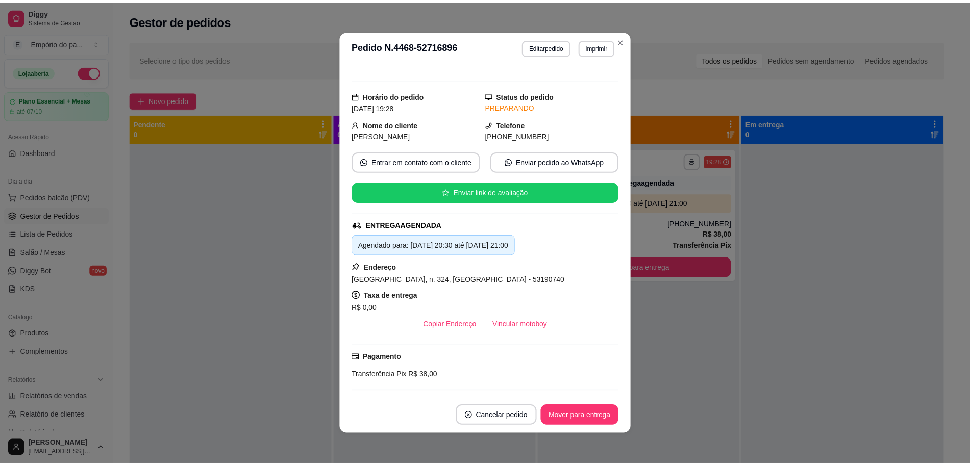
scroll to position [128, 0]
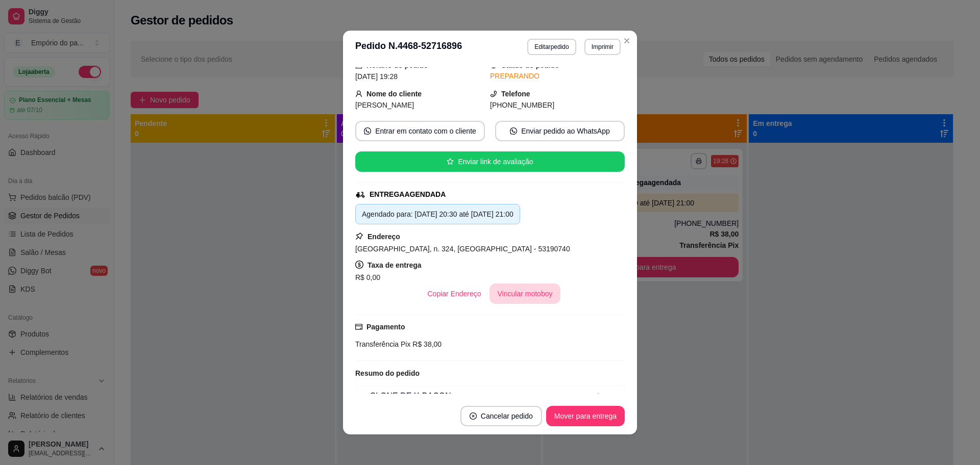
click at [530, 284] on button "Vincular motoboy" at bounding box center [524, 294] width 71 height 20
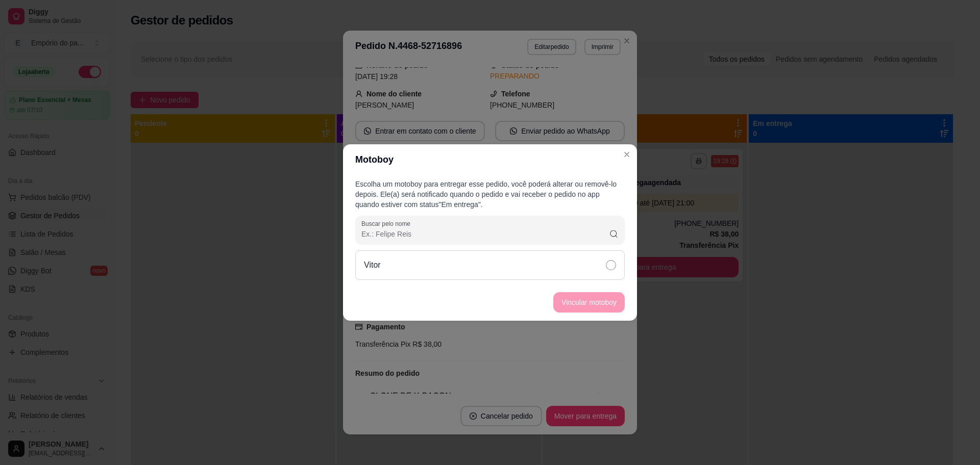
click at [425, 275] on div "Vitor" at bounding box center [489, 266] width 269 height 30
click at [591, 307] on button "Vincular motoboy" at bounding box center [588, 303] width 69 height 20
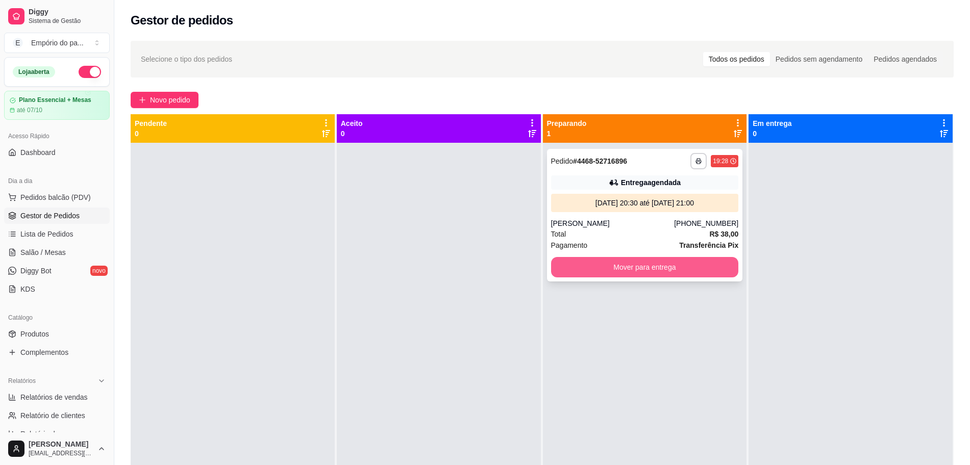
click at [670, 255] on div "**********" at bounding box center [645, 215] width 196 height 133
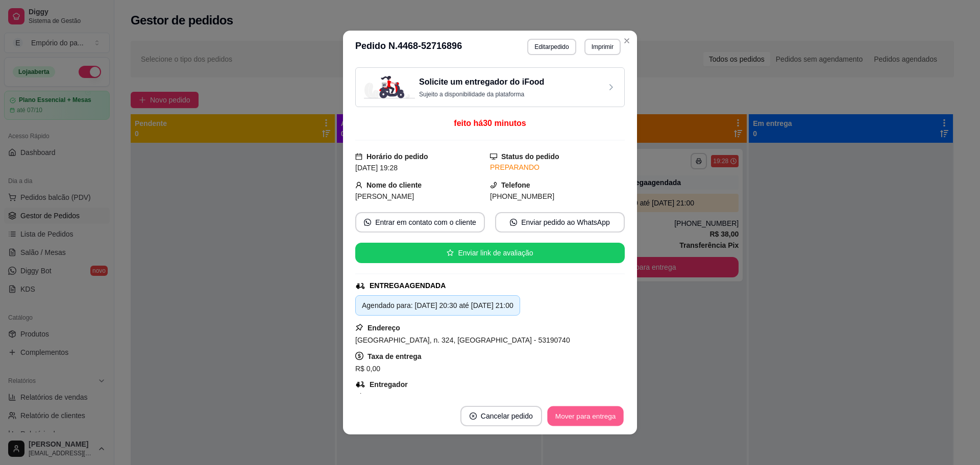
click at [576, 410] on button "Mover para entrega" at bounding box center [585, 417] width 77 height 20
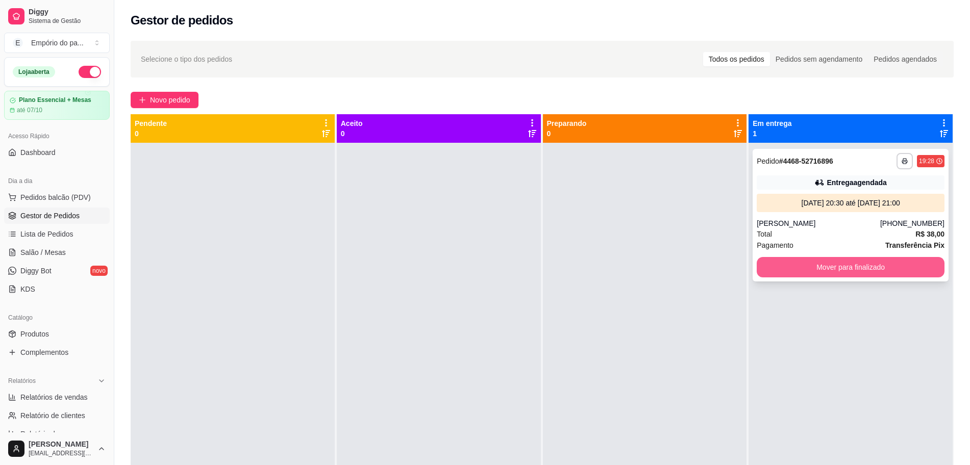
click at [861, 271] on button "Mover para finalizado" at bounding box center [851, 267] width 188 height 20
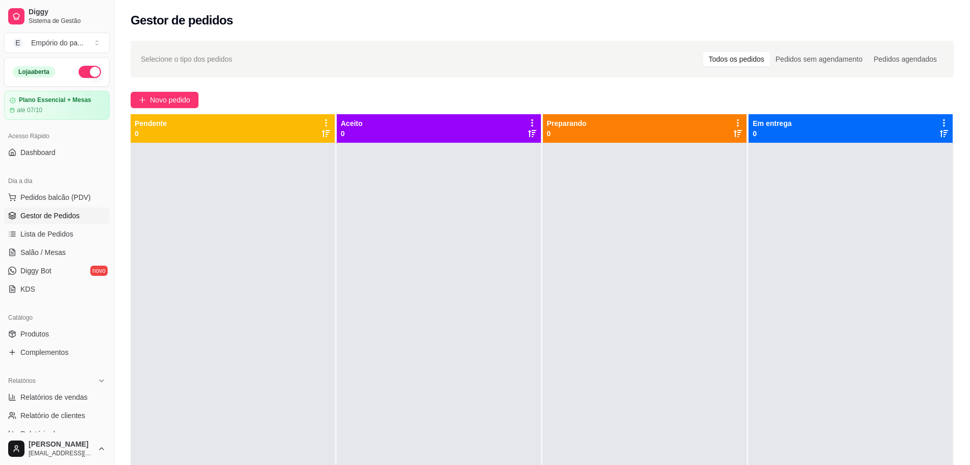
click at [184, 263] on div at bounding box center [233, 375] width 204 height 465
click at [23, 237] on span "Lista de Pedidos" at bounding box center [46, 234] width 53 height 10
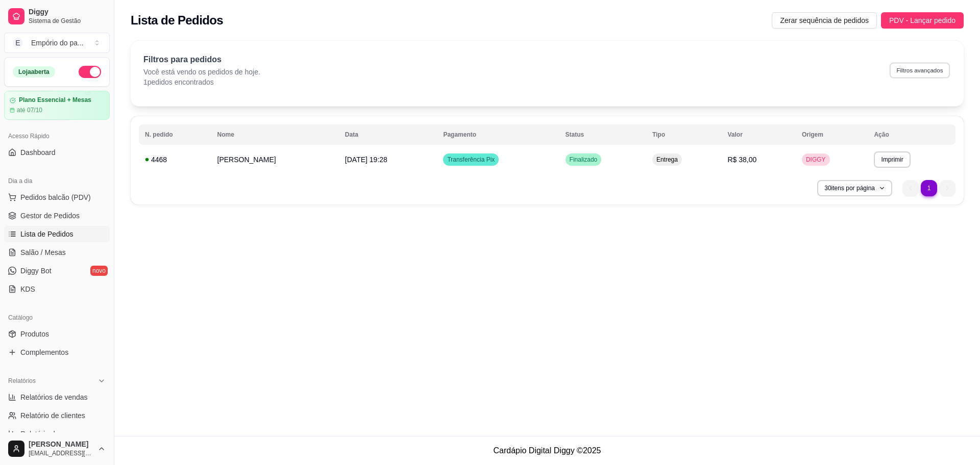
click at [928, 73] on button "Filtros avançados" at bounding box center [919, 70] width 60 height 16
select select "0"
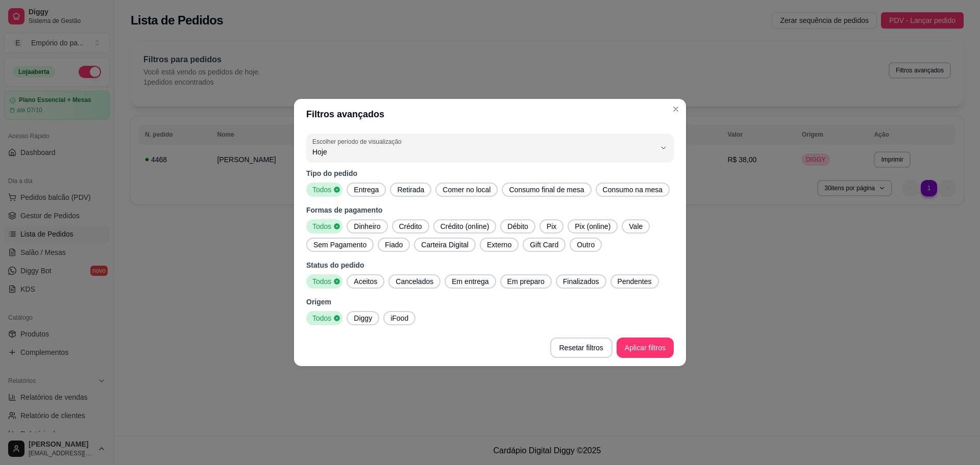
click at [374, 193] on span "Entrega" at bounding box center [366, 190] width 33 height 10
click at [324, 183] on div "Todos" at bounding box center [322, 190] width 33 height 14
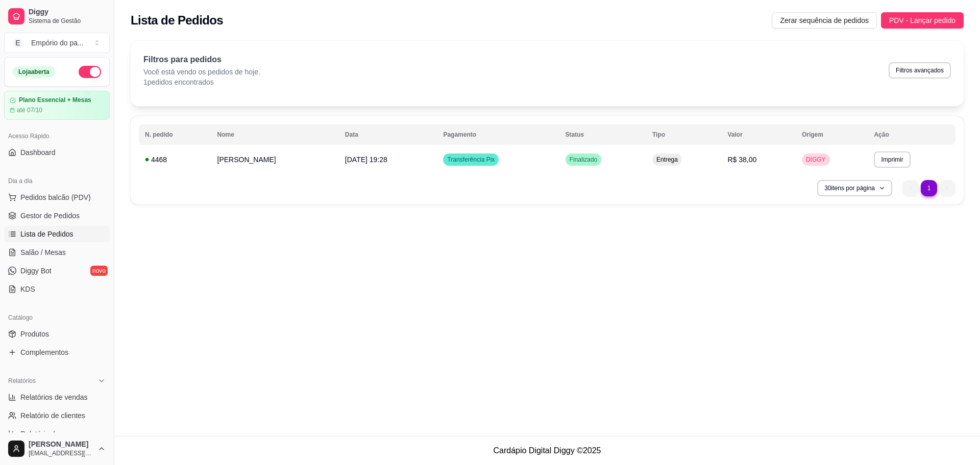
click at [3, 209] on div "Dia a dia Pedidos balcão (PDV) Gestor de Pedidos Lista de Pedidos Salão / Mesas…" at bounding box center [57, 235] width 114 height 133
click at [24, 218] on span "Gestor de Pedidos" at bounding box center [49, 216] width 59 height 10
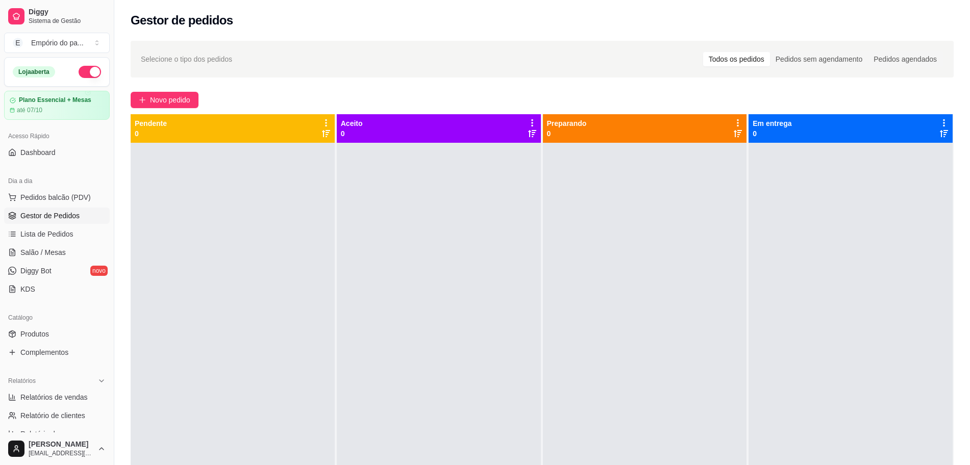
click at [586, 31] on div "Gestor de pedidos" at bounding box center [542, 17] width 856 height 35
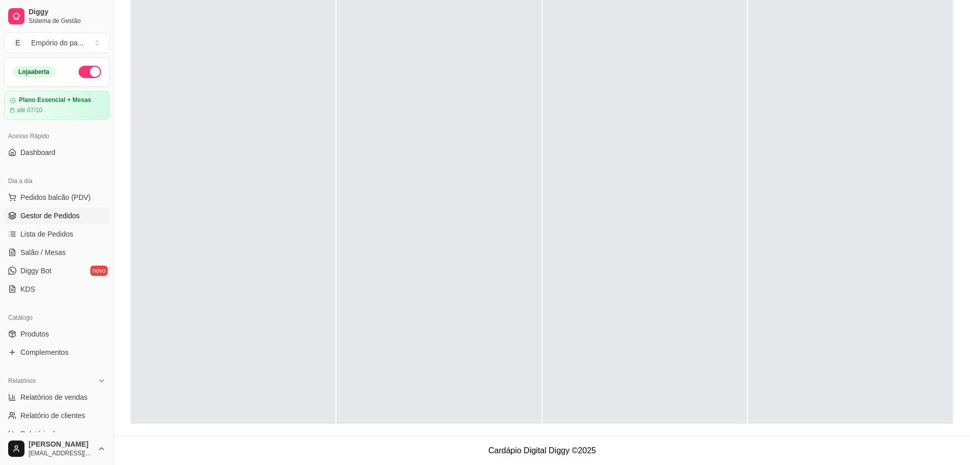
click at [586, 31] on div at bounding box center [645, 219] width 204 height 465
click at [586, 31] on div at bounding box center [645, 192] width 204 height 465
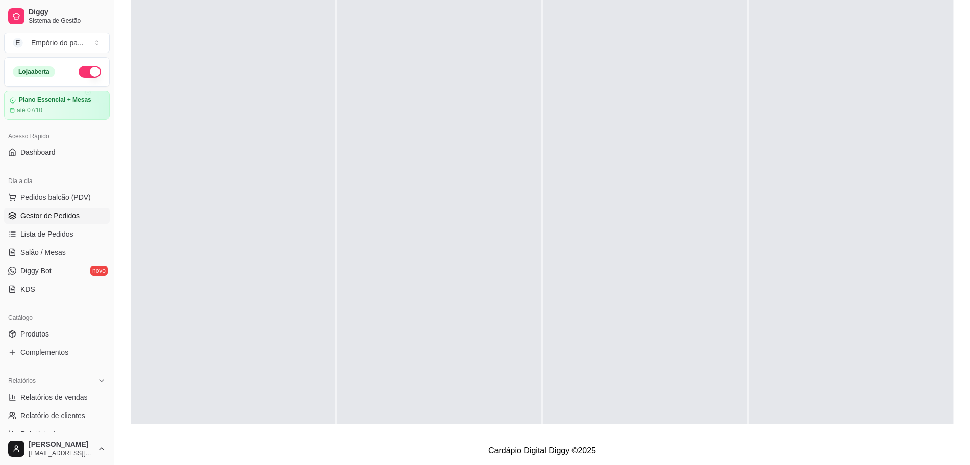
click at [457, 227] on div at bounding box center [439, 219] width 204 height 465
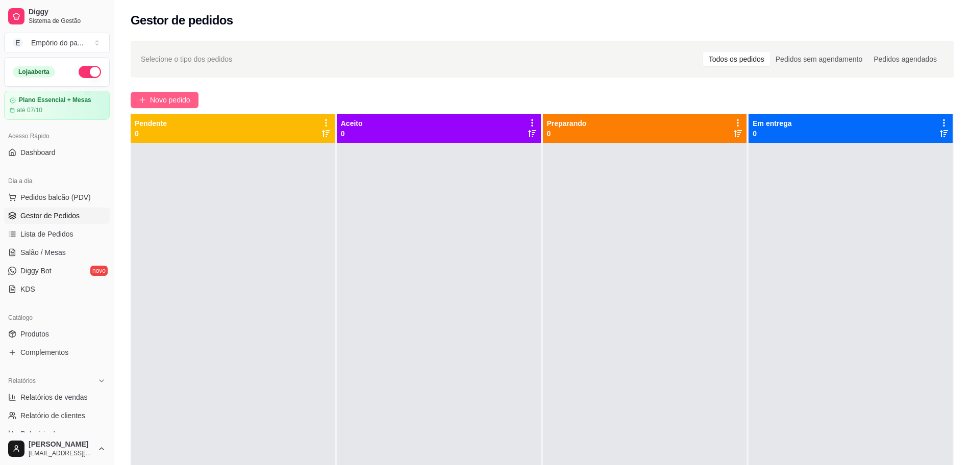
click at [142, 94] on button "Novo pedido" at bounding box center [165, 100] width 68 height 16
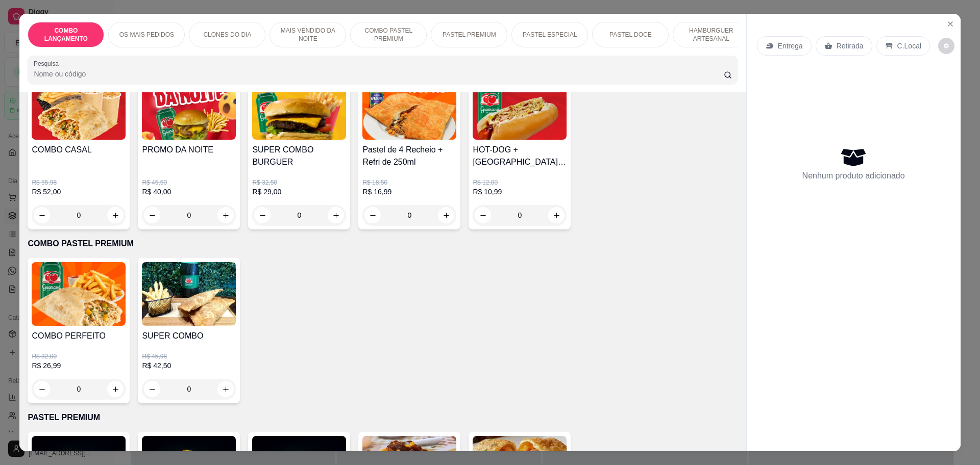
scroll to position [1276, 0]
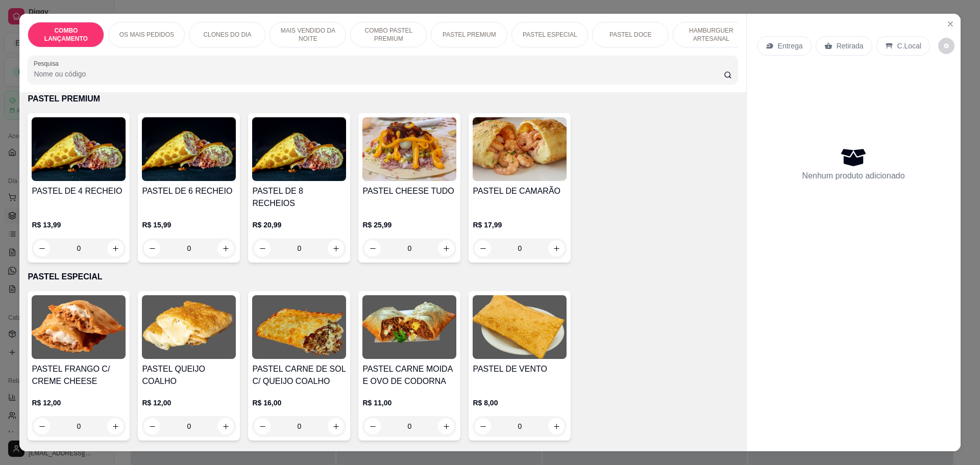
click at [108, 238] on div "0" at bounding box center [79, 248] width 94 height 20
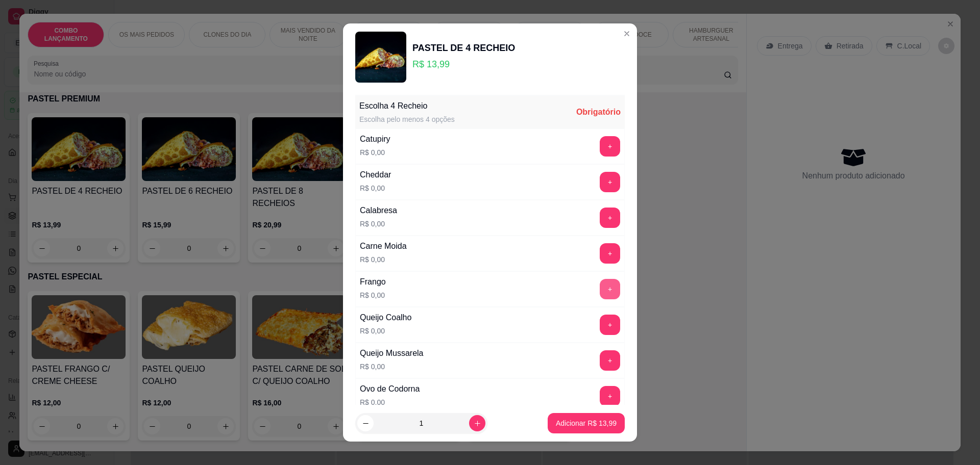
click at [600, 292] on button "+" at bounding box center [610, 289] width 20 height 20
click at [555, 293] on button "-" at bounding box center [565, 289] width 20 height 20
click at [600, 320] on button "+" at bounding box center [610, 325] width 20 height 20
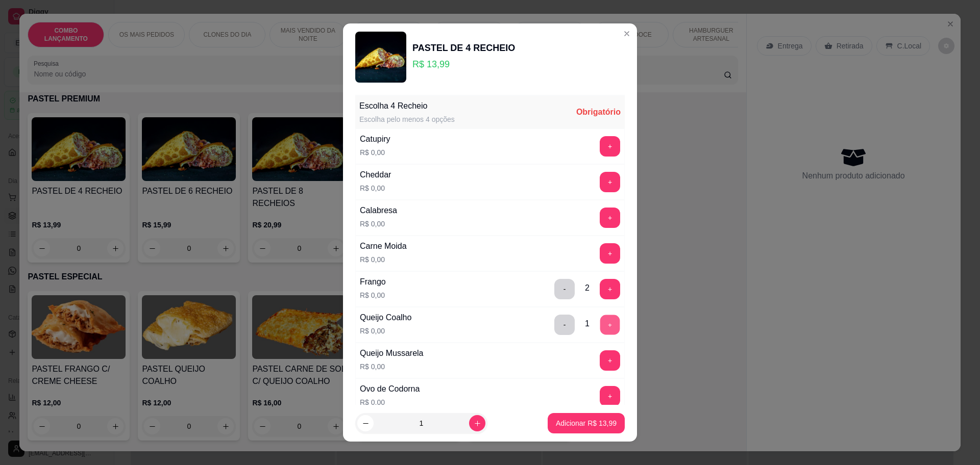
click at [600, 320] on button "+" at bounding box center [610, 325] width 20 height 20
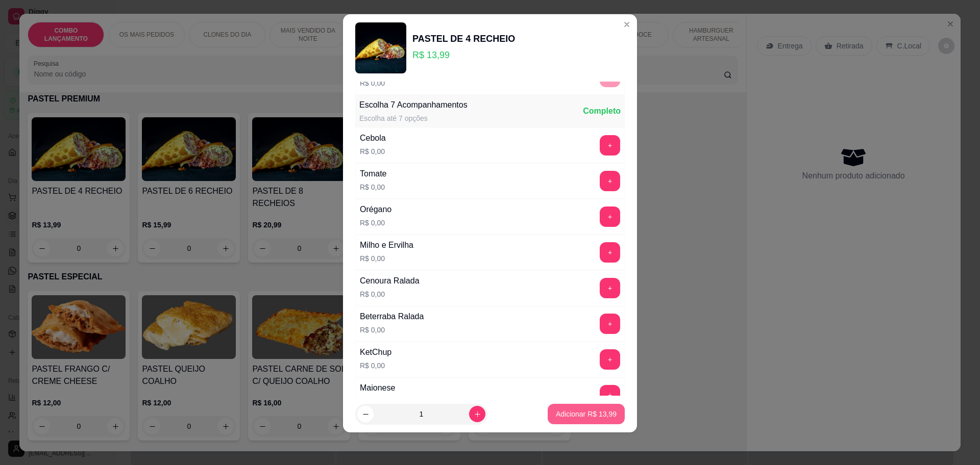
scroll to position [395, 0]
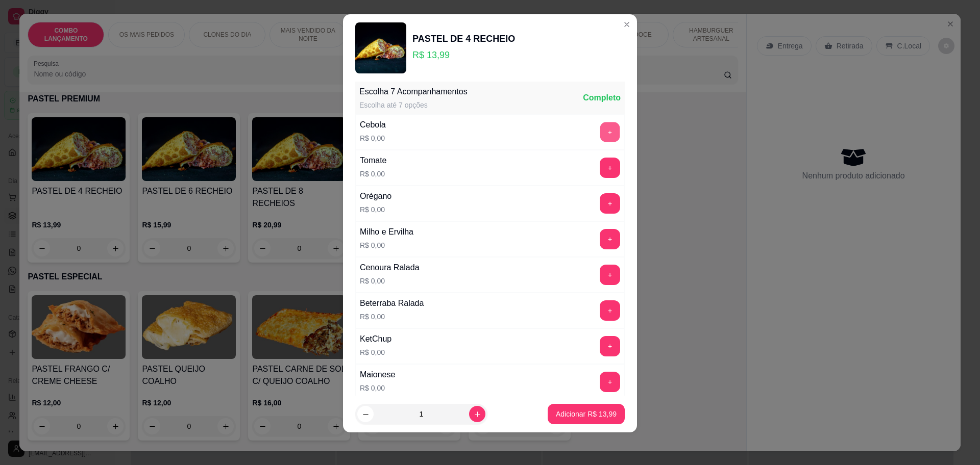
click at [600, 137] on button "+" at bounding box center [610, 132] width 20 height 20
click at [600, 166] on button "+" at bounding box center [610, 168] width 20 height 20
click at [600, 312] on button "+" at bounding box center [610, 311] width 20 height 20
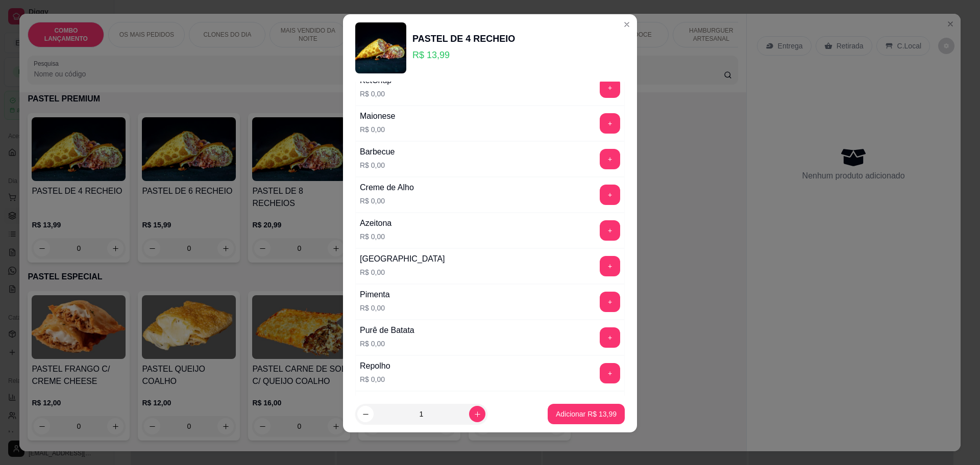
scroll to position [714, 0]
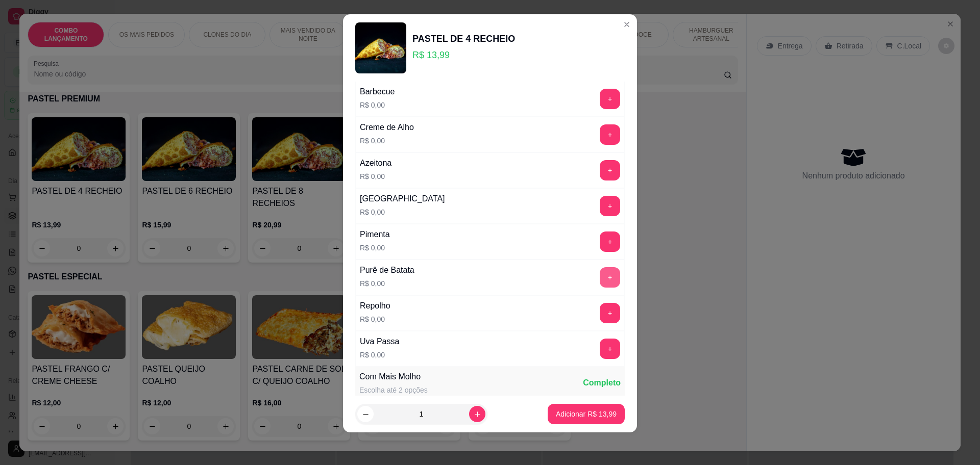
click at [600, 278] on button "+" at bounding box center [610, 277] width 20 height 20
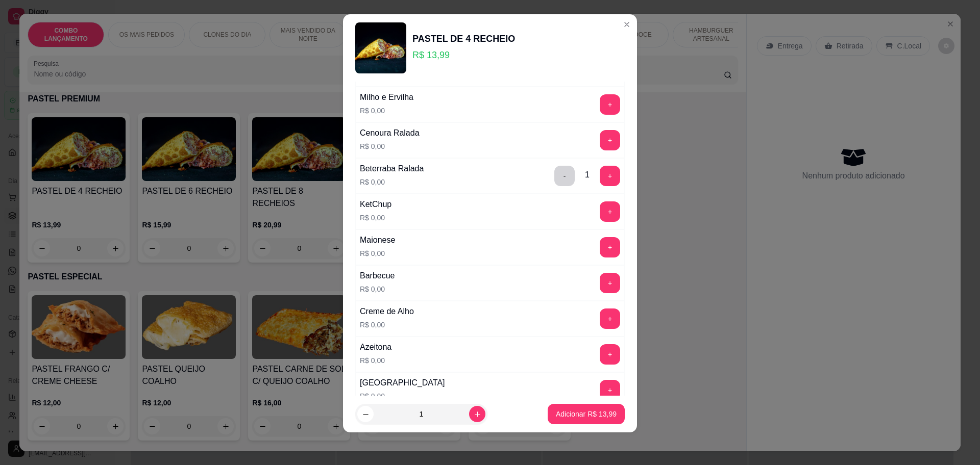
scroll to position [523, 0]
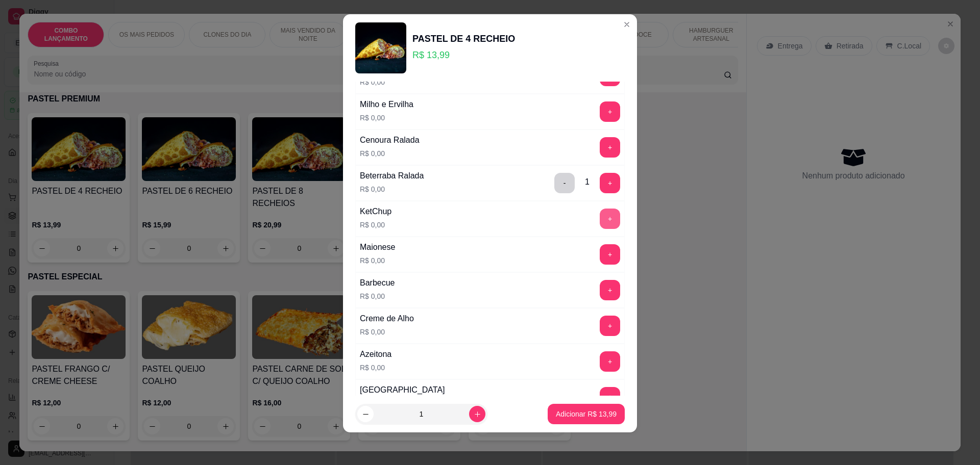
click at [600, 217] on button "+" at bounding box center [610, 219] width 20 height 20
click at [600, 261] on button "+" at bounding box center [610, 254] width 20 height 20
click at [583, 409] on button "Adicionar R$ 13,99" at bounding box center [586, 414] width 77 height 20
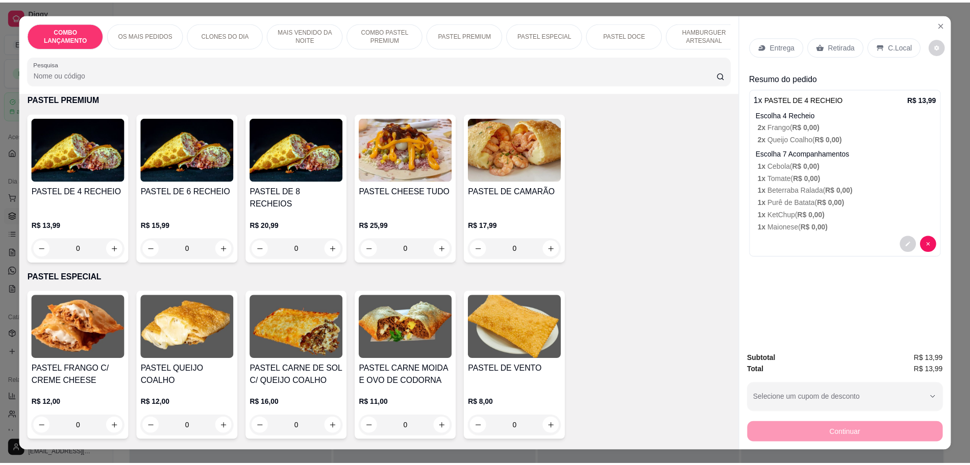
scroll to position [1467, 0]
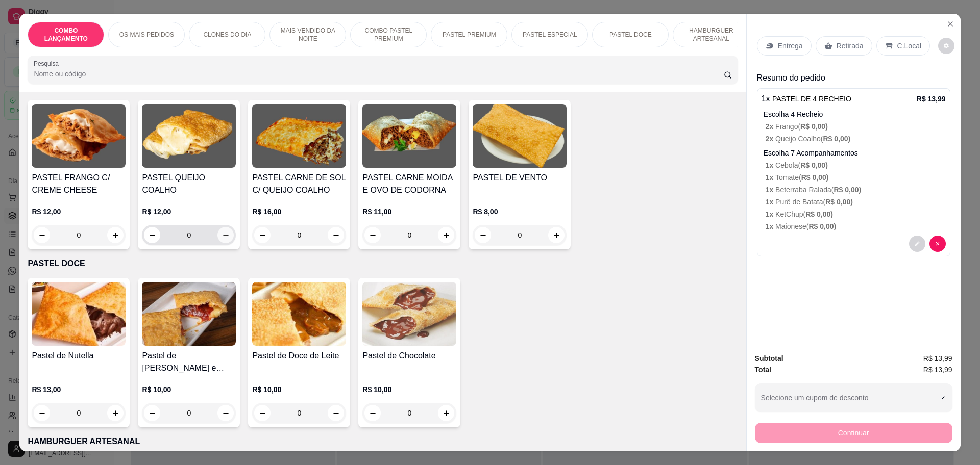
click at [225, 232] on icon "increase-product-quantity" at bounding box center [226, 236] width 8 height 8
type input "1"
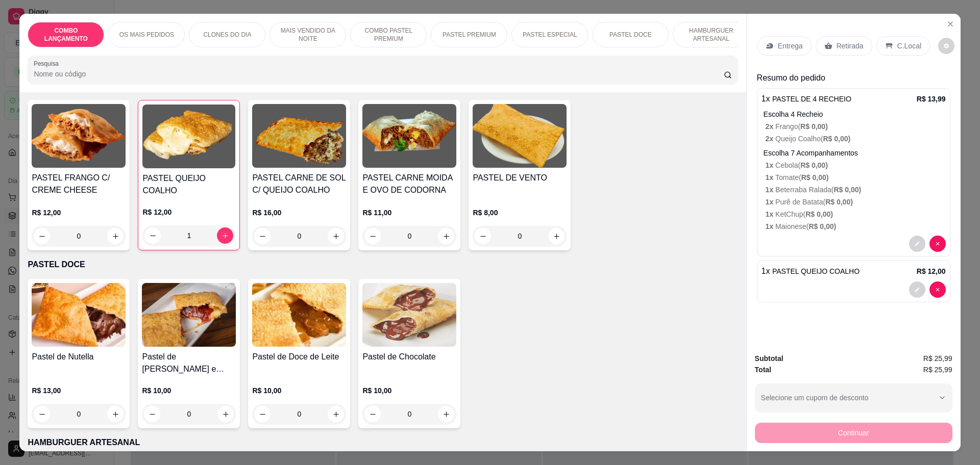
click at [837, 49] on p "Retirada" at bounding box center [849, 46] width 27 height 10
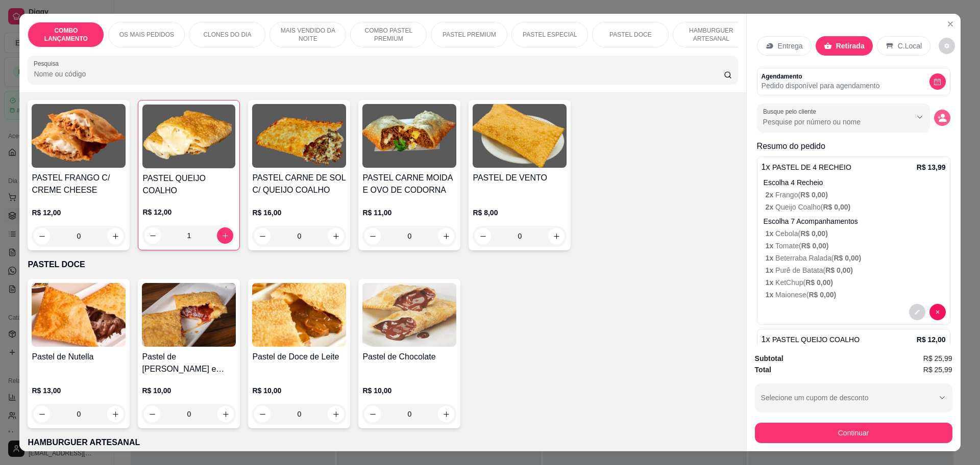
click at [937, 118] on icon "decrease-product-quantity" at bounding box center [941, 117] width 9 height 9
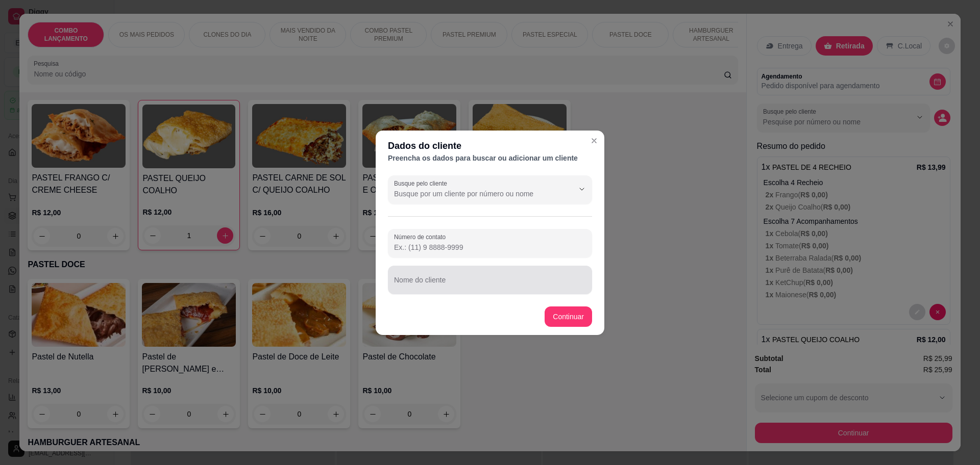
click at [447, 277] on div at bounding box center [490, 280] width 192 height 20
type input "maria"
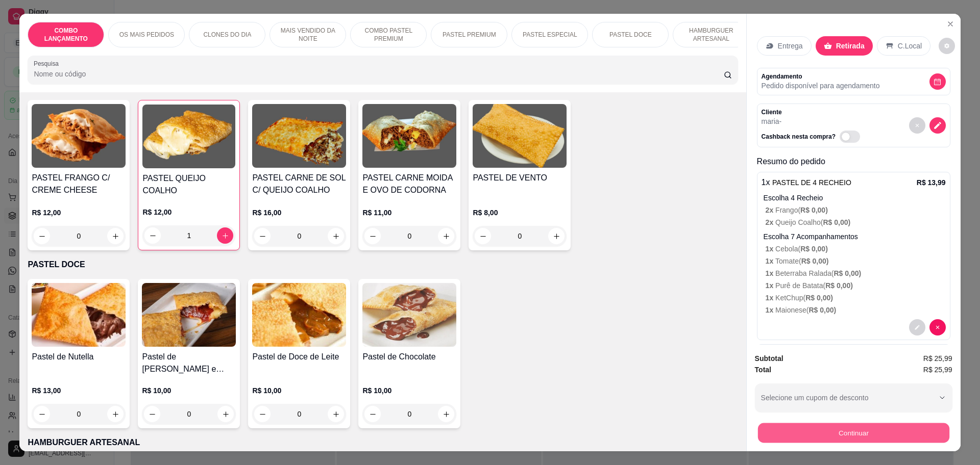
click at [829, 428] on button "Continuar" at bounding box center [852, 433] width 191 height 20
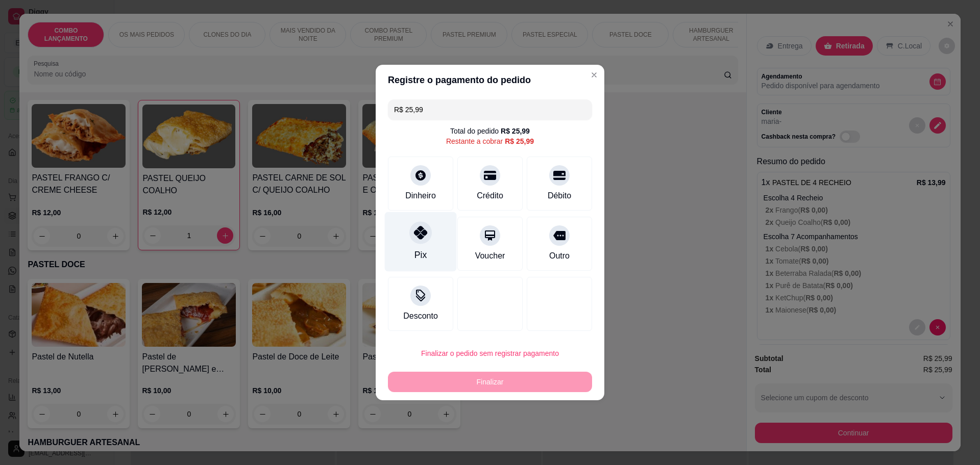
click at [423, 237] on icon at bounding box center [420, 232] width 13 height 13
type input "R$ 0,00"
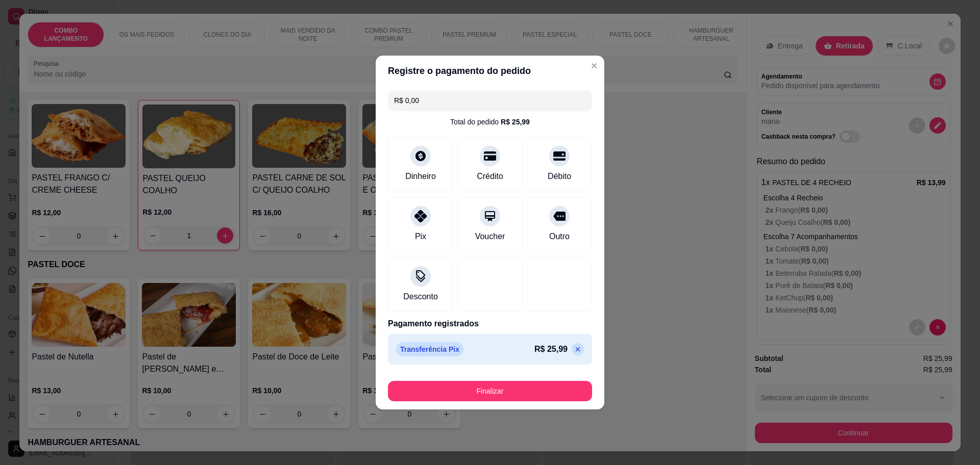
click at [489, 390] on button "Finalizar" at bounding box center [490, 391] width 204 height 20
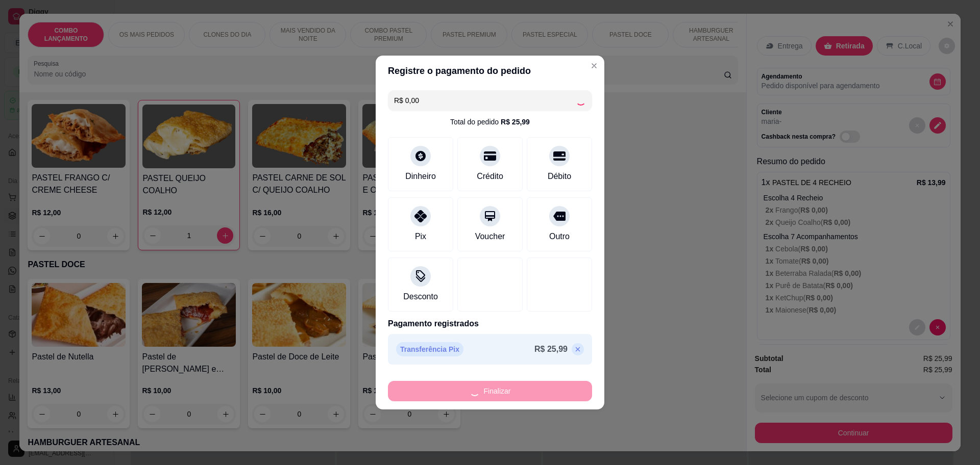
type input "0"
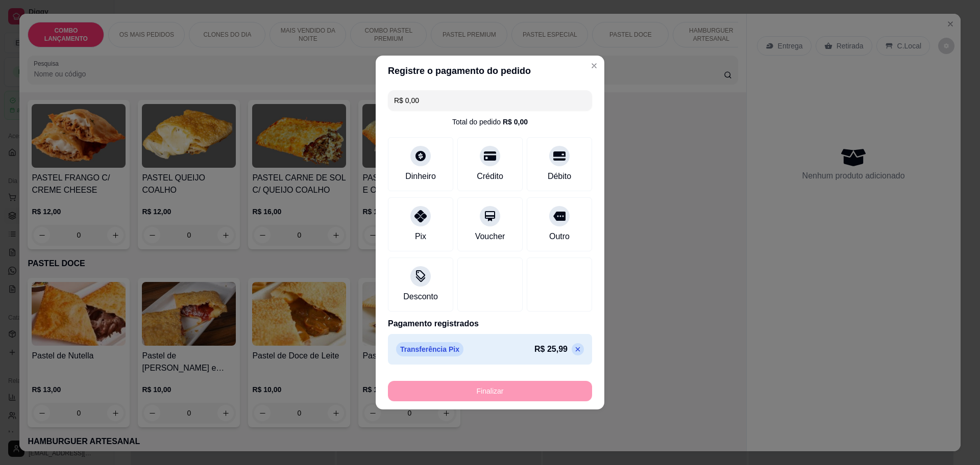
type input "-R$ 25,99"
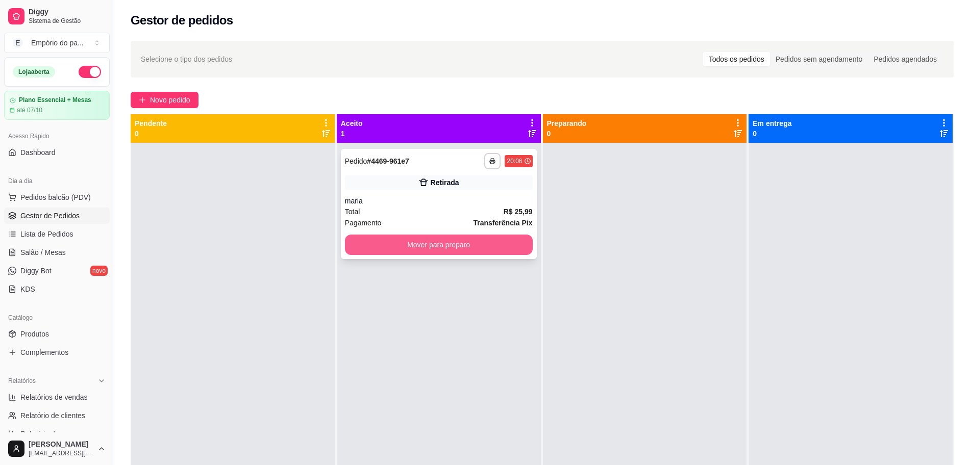
click at [434, 250] on button "Mover para preparo" at bounding box center [439, 245] width 188 height 20
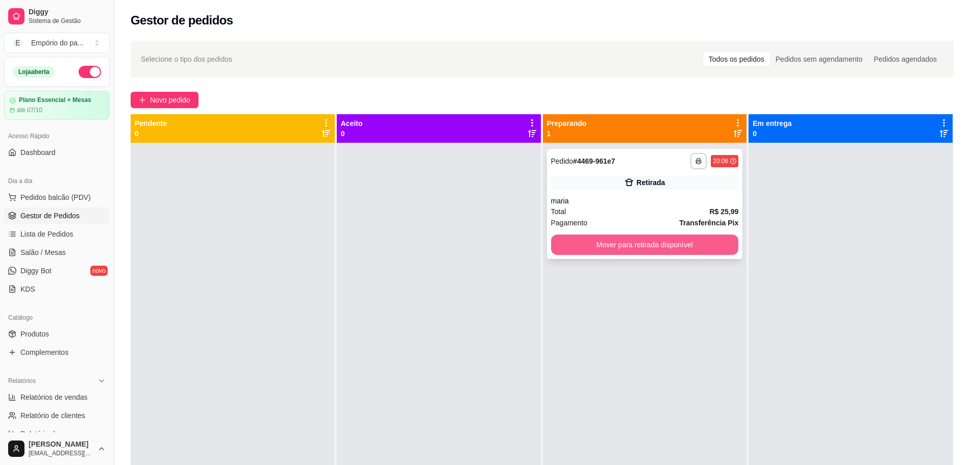
click at [652, 246] on button "Mover para retirada disponível" at bounding box center [645, 245] width 188 height 20
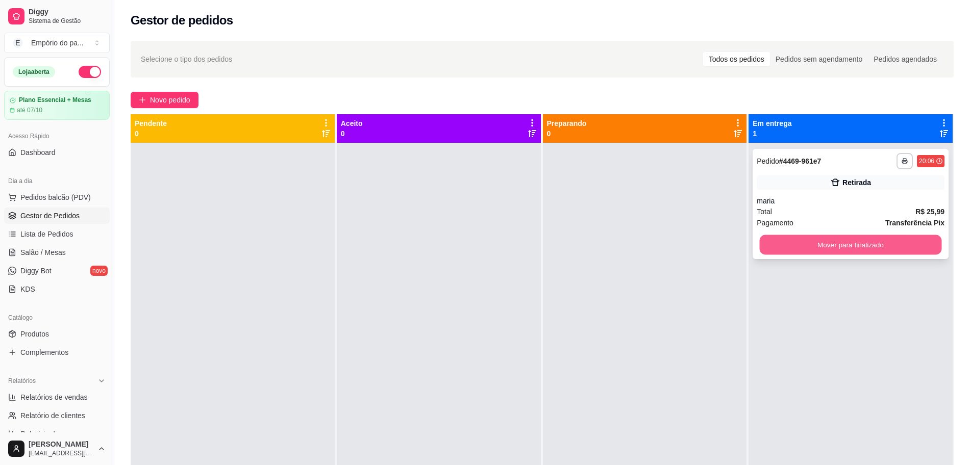
click at [842, 238] on button "Mover para finalizado" at bounding box center [851, 245] width 182 height 20
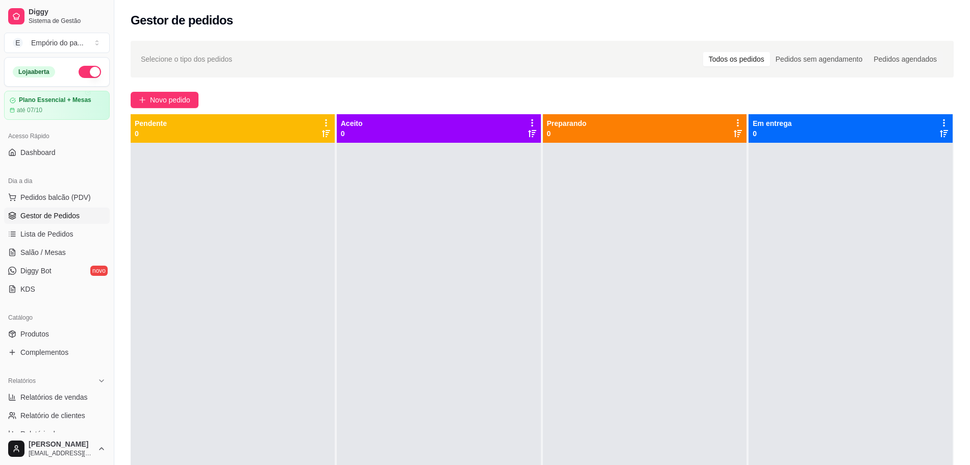
click at [47, 215] on span "Gestor de Pedidos" at bounding box center [49, 216] width 59 height 10
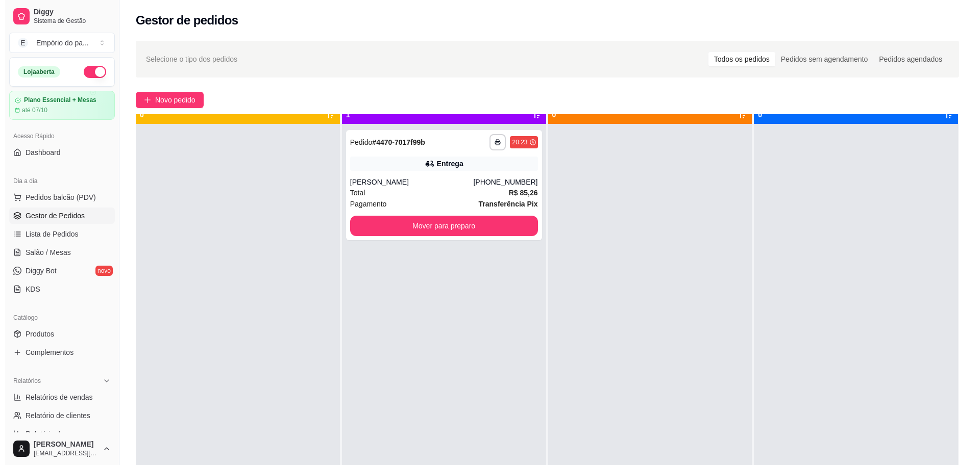
scroll to position [29, 0]
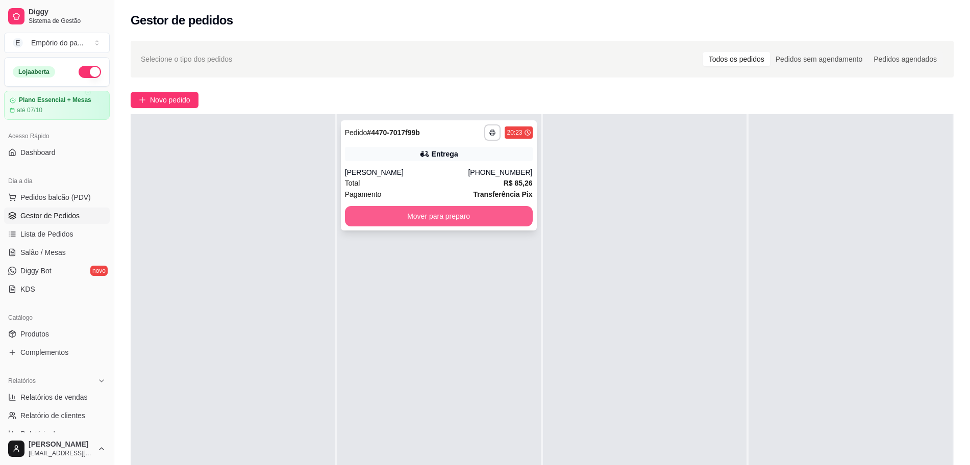
click at [426, 213] on button "Mover para preparo" at bounding box center [439, 216] width 188 height 20
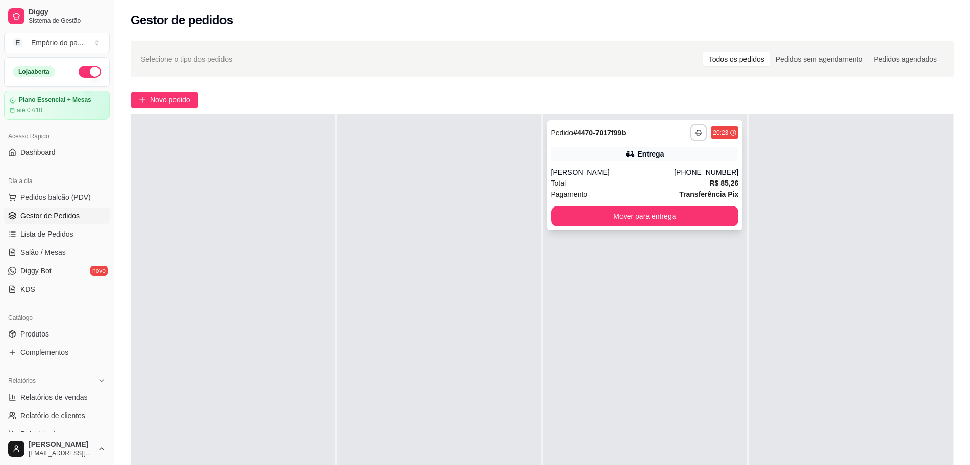
click at [654, 174] on div "[PERSON_NAME]" at bounding box center [612, 172] width 123 height 10
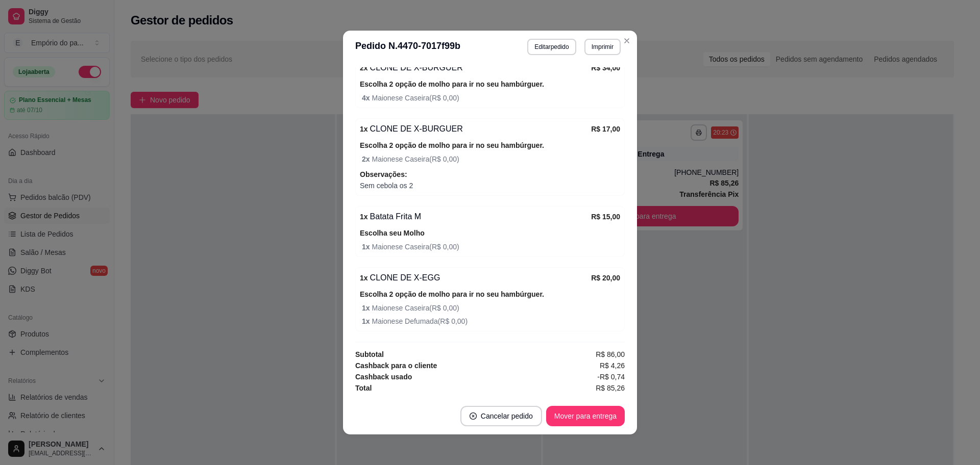
scroll to position [77, 0]
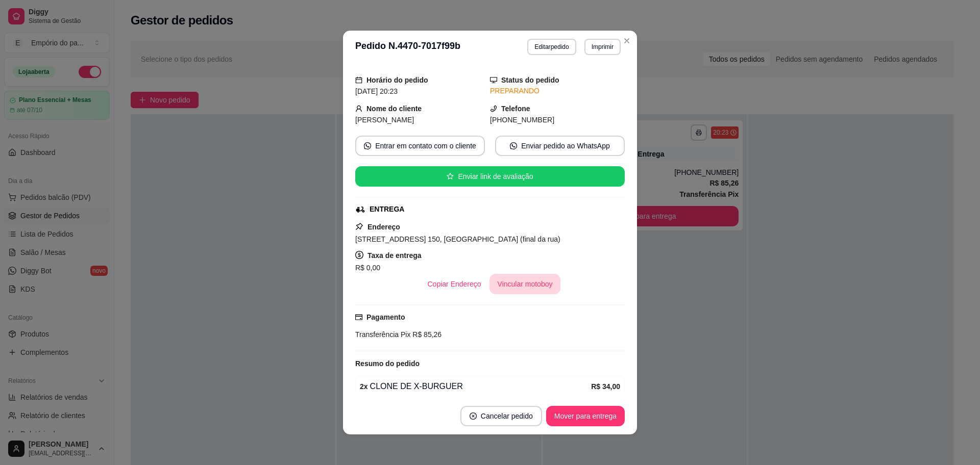
click at [538, 291] on button "Vincular motoboy" at bounding box center [524, 284] width 71 height 20
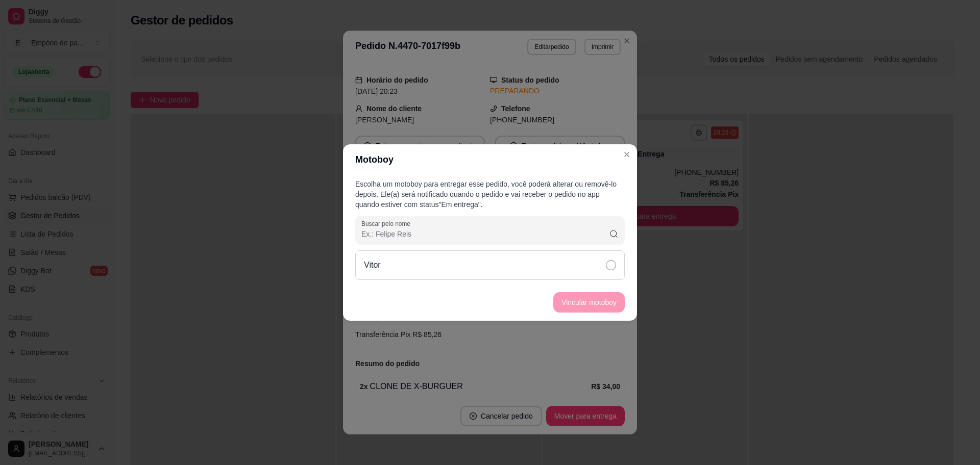
click at [410, 267] on div "Vitor" at bounding box center [489, 266] width 269 height 30
click at [581, 306] on button "Vincular motoboy" at bounding box center [588, 302] width 71 height 20
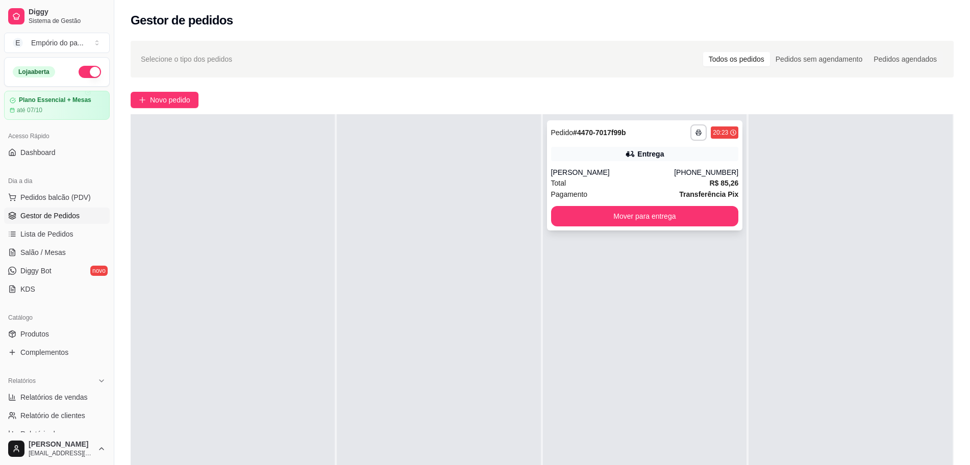
click at [603, 178] on div "Total R$ 85,26" at bounding box center [645, 183] width 188 height 11
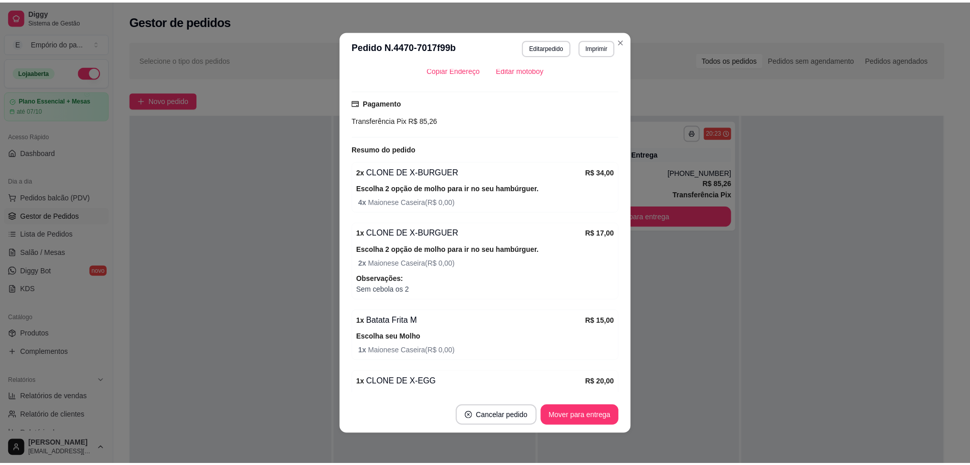
scroll to position [64, 0]
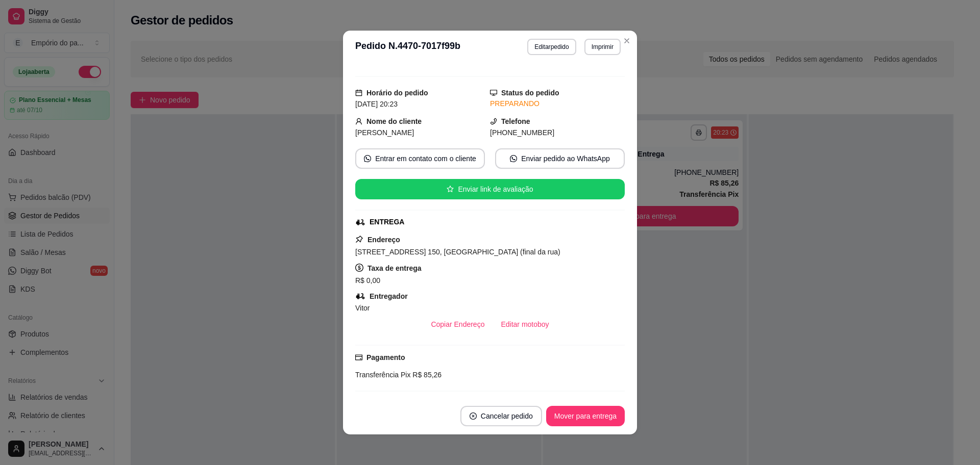
drag, startPoint x: 406, startPoint y: 252, endPoint x: 536, endPoint y: 261, distance: 130.5
click at [530, 251] on span "[STREET_ADDRESS] 150, [GEOGRAPHIC_DATA] (final da rua)" at bounding box center [457, 252] width 205 height 8
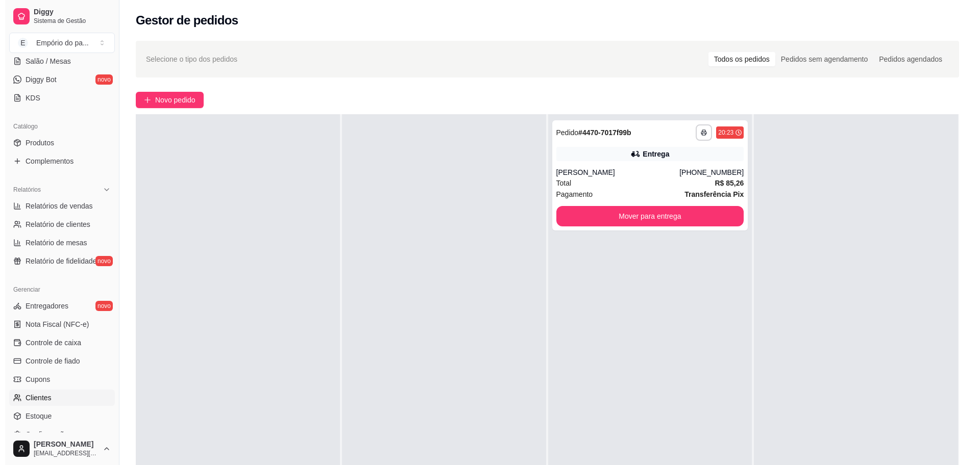
scroll to position [269, 0]
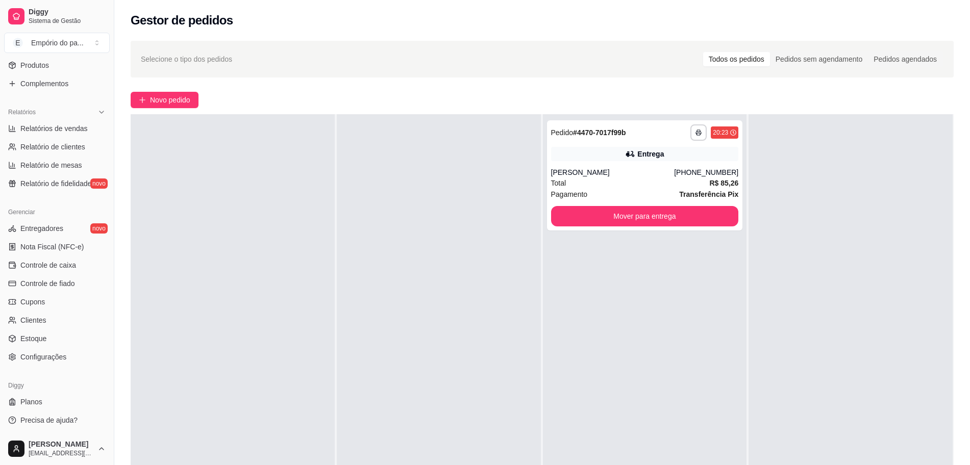
click at [27, 310] on ul "Entregadores novo Nota Fiscal (NFC-e) Controle de caixa Controle de fiado Cupon…" at bounding box center [57, 292] width 106 height 145
click at [33, 304] on span "Cupons" at bounding box center [32, 302] width 24 height 10
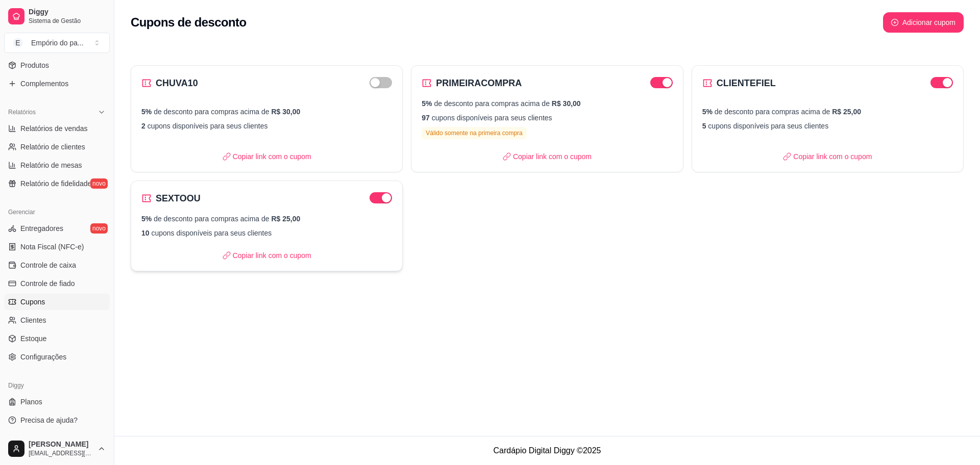
click at [293, 225] on div "5% de desconto para compras acima de R$ 25,00 10 cupons disponíveis para seus c…" at bounding box center [266, 226] width 251 height 24
select select "PERCENTAGE"
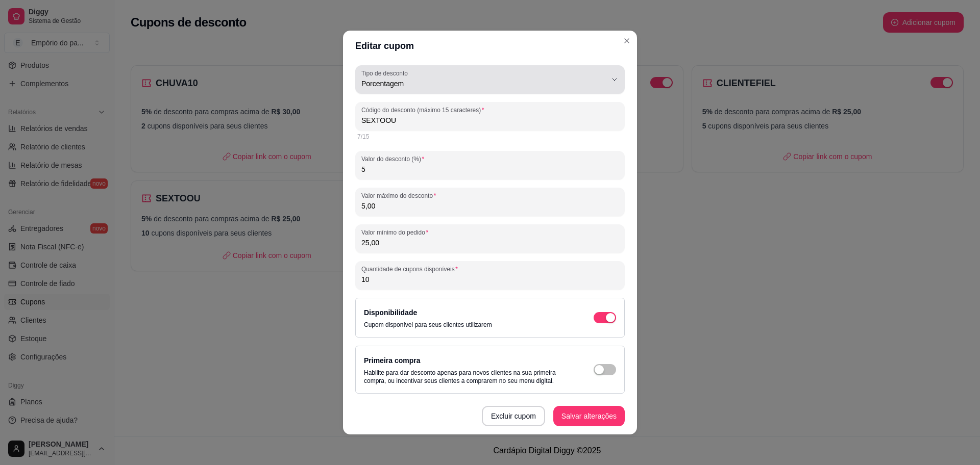
click at [406, 89] on div "Porcentagem" at bounding box center [483, 79] width 245 height 20
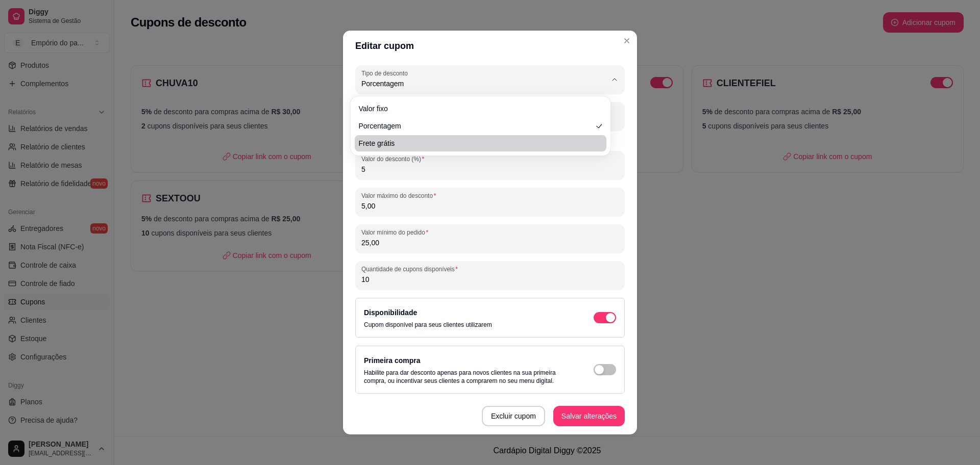
click at [756, 290] on div "Editar cupom PERCENTAGE Tipo de desconto Valor fixo Porcentagem Frete grátis Ti…" at bounding box center [490, 232] width 980 height 465
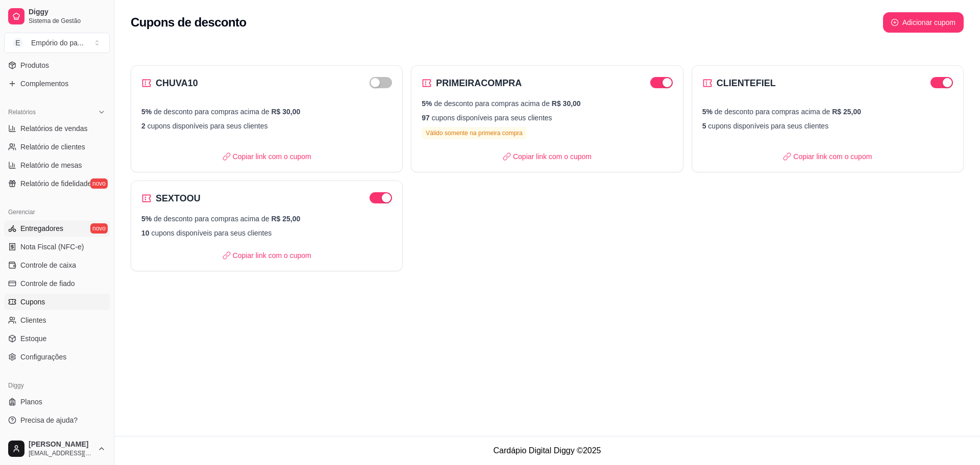
click at [44, 229] on span "Entregadores" at bounding box center [41, 229] width 43 height 10
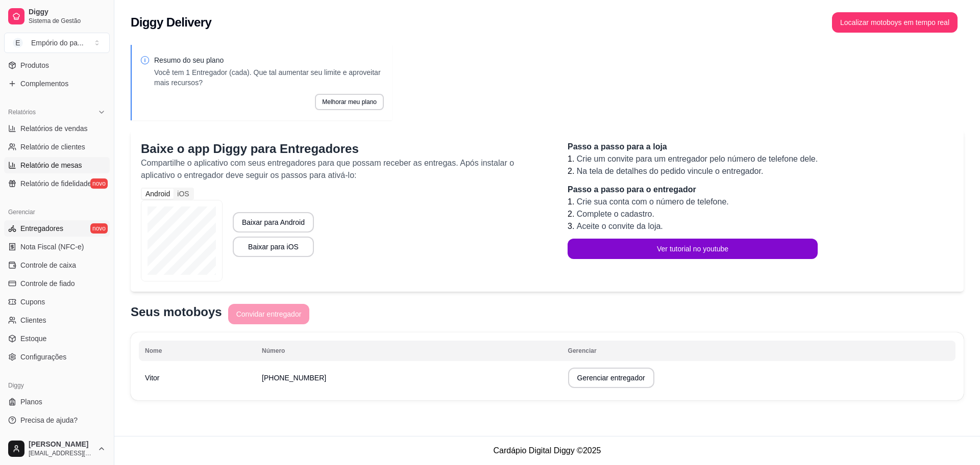
click at [54, 172] on link "Relatório de mesas" at bounding box center [57, 165] width 106 height 16
select select "TOTAL_OF_ORDERS"
select select "7"
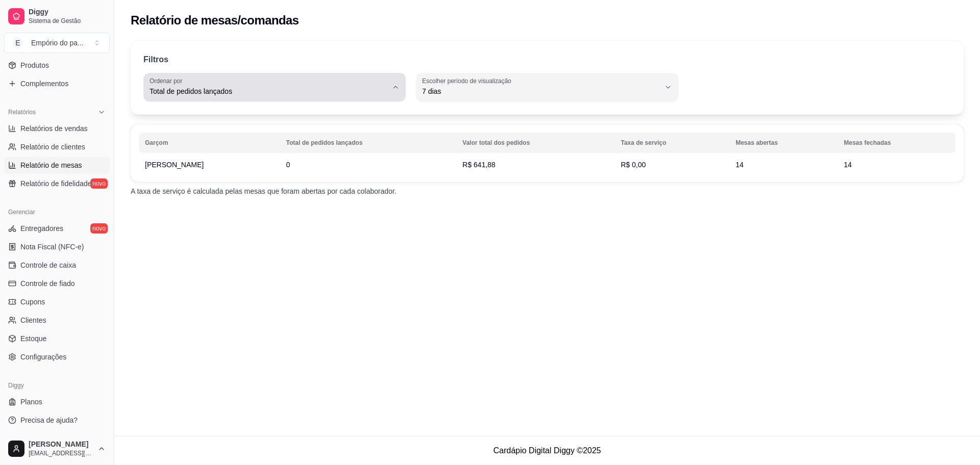
click at [280, 96] on span "Total de pedidos lançados" at bounding box center [269, 91] width 238 height 10
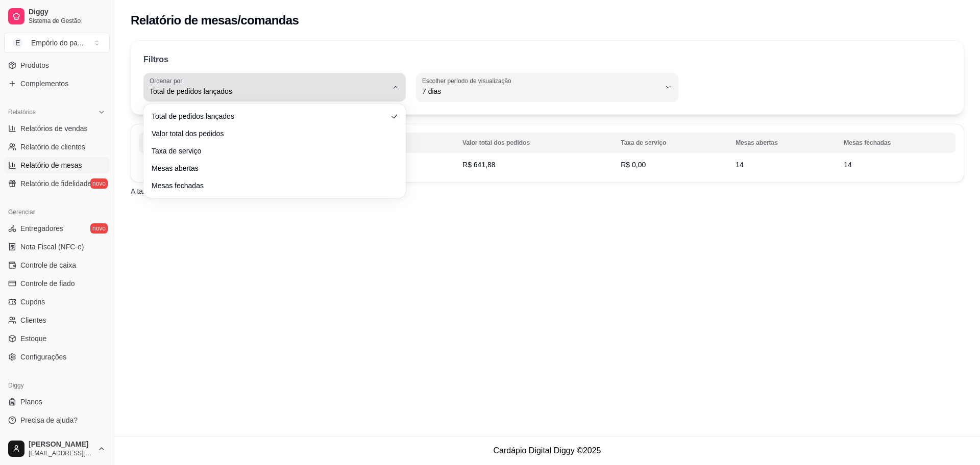
click at [280, 96] on span "Total de pedidos lançados" at bounding box center [269, 91] width 238 height 10
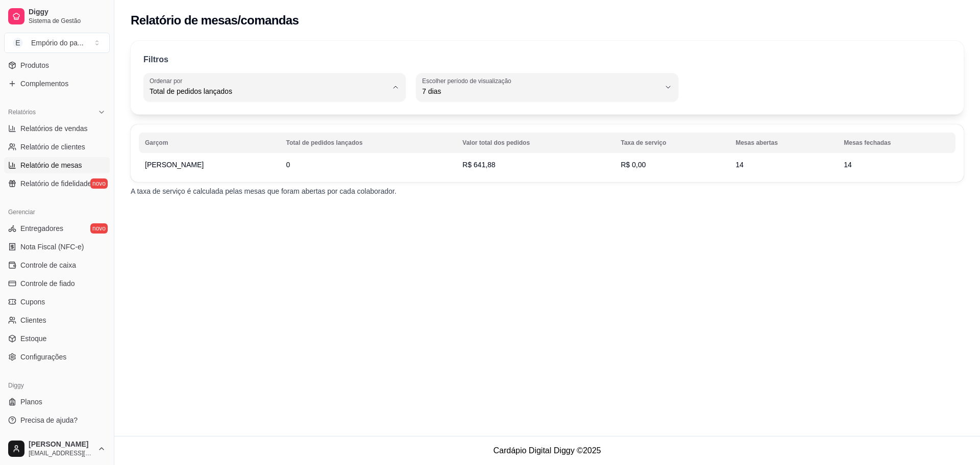
click at [426, 278] on div "Relatório de mesas/comandas Filtros TOTAL_OF_ORDERS Ordenar por Total de pedido…" at bounding box center [546, 218] width 865 height 436
click at [304, 94] on span "Total de pedidos lançados" at bounding box center [269, 91] width 238 height 10
click at [236, 135] on span "Valor total dos pedidos" at bounding box center [270, 133] width 227 height 10
type input "TOTAL_AMOUNT_OF_ORDERS"
select select "TOTAL_AMOUNT_OF_ORDERS"
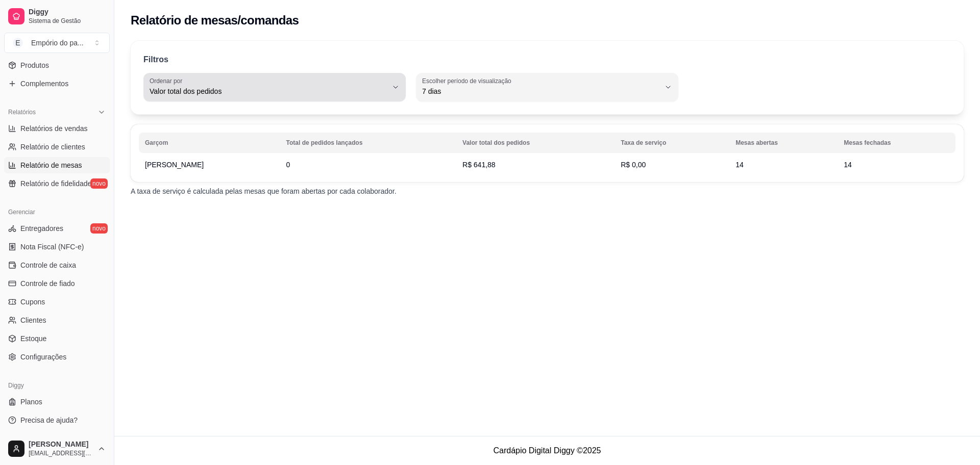
click at [271, 95] on span "Valor total dos pedidos" at bounding box center [269, 91] width 238 height 10
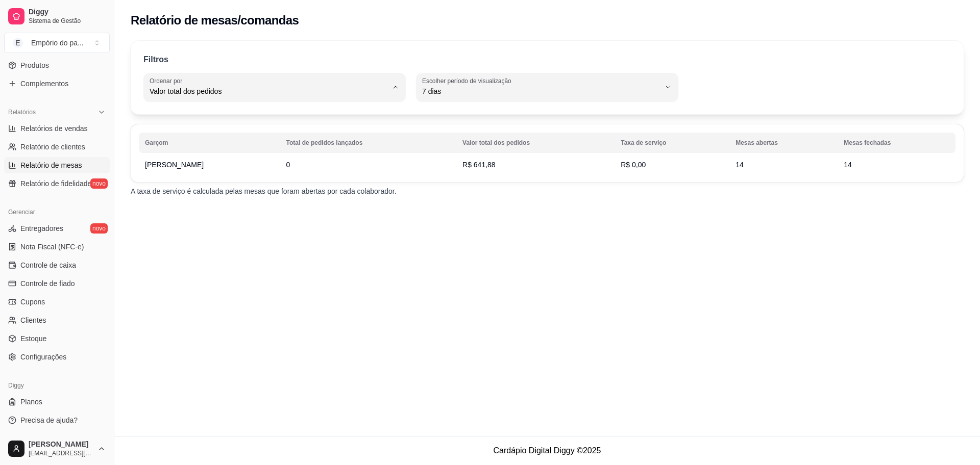
click at [209, 120] on span "Total de pedidos lançados" at bounding box center [270, 116] width 227 height 10
type input "TOTAL_OF_ORDERS"
select select "TOTAL_OF_ORDERS"
click at [264, 111] on div "Filtros TOTAL_OF_ORDERS Ordenar por Total de pedidos lançados Valor total dos p…" at bounding box center [547, 77] width 833 height 73
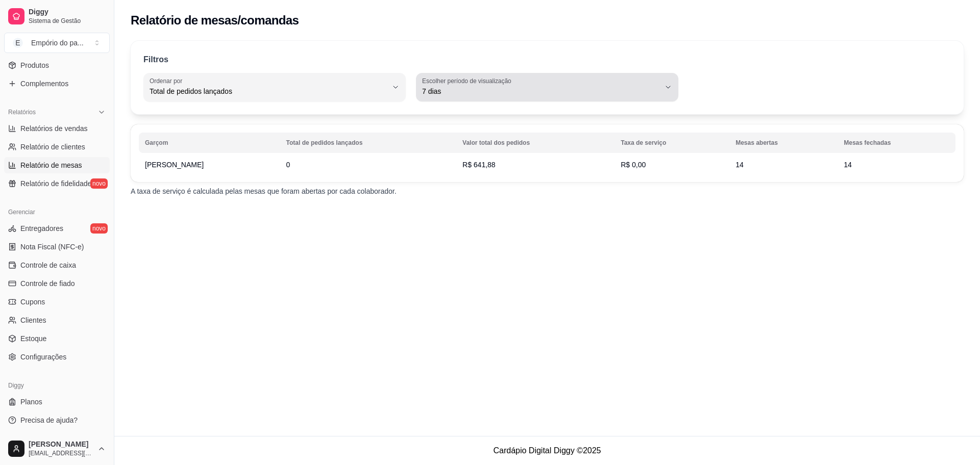
click at [485, 83] on label "Escolher período de visualização" at bounding box center [468, 81] width 92 height 9
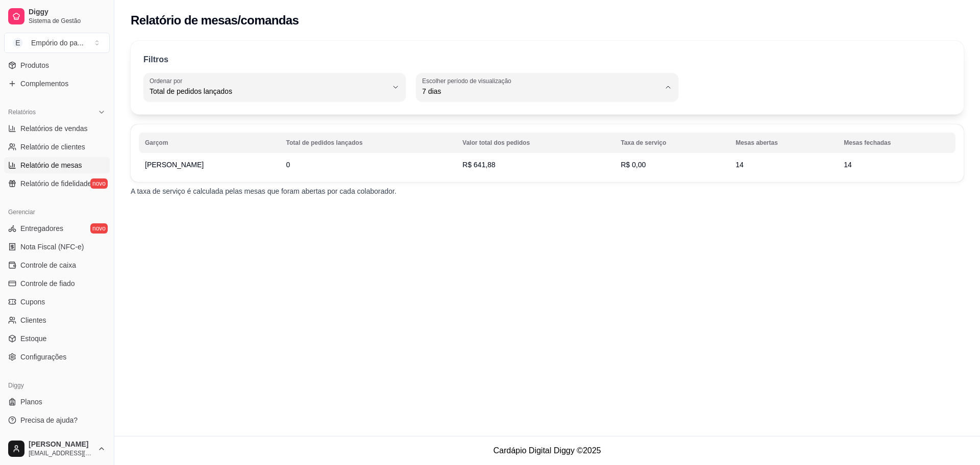
click at [446, 181] on span "30 dias" at bounding box center [542, 183] width 227 height 10
type input "30"
select select "30"
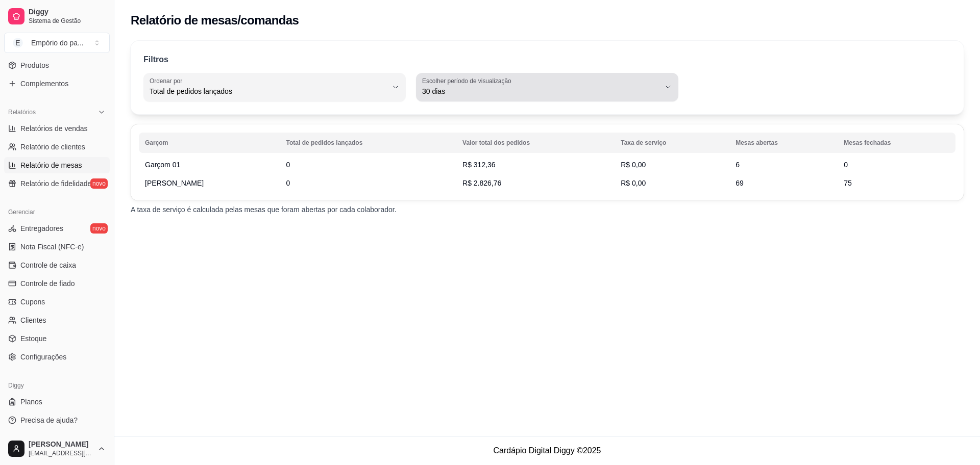
click at [454, 80] on label "Escolher período de visualização" at bounding box center [468, 81] width 92 height 9
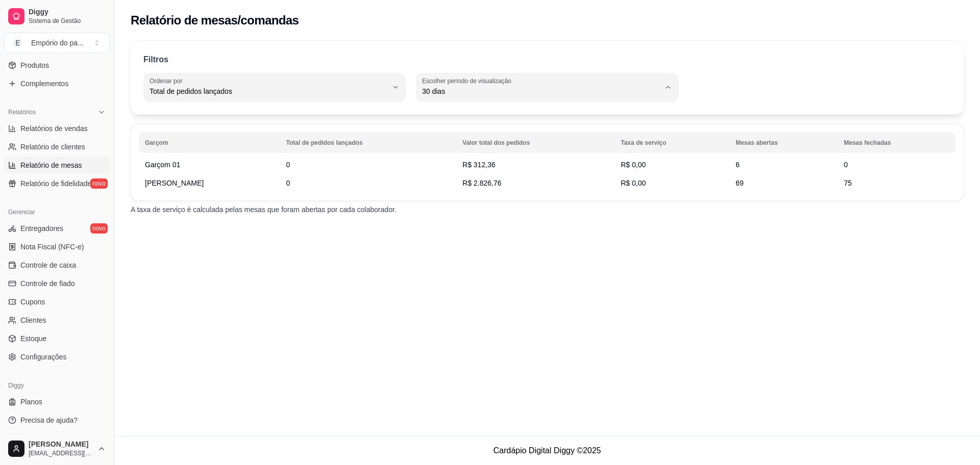
click at [443, 165] on span "15 dias" at bounding box center [542, 166] width 227 height 10
type input "15"
select select "15"
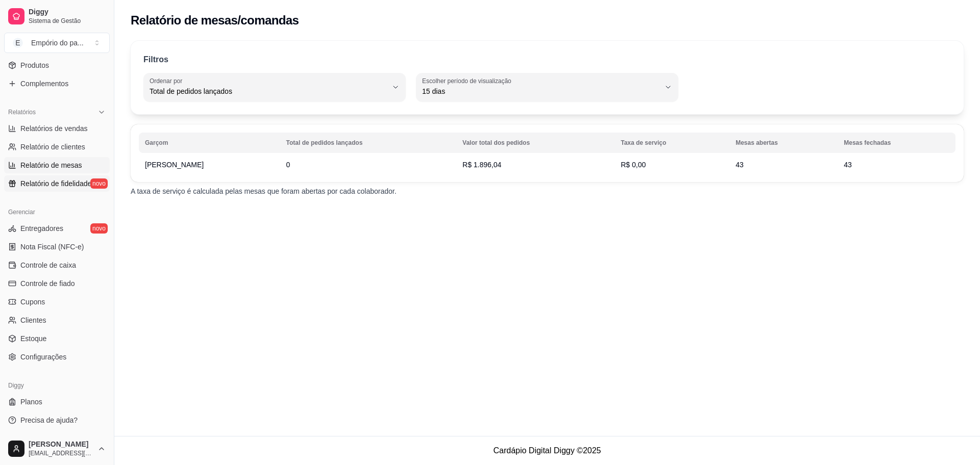
click at [55, 187] on span "Relatório de fidelidade" at bounding box center [55, 184] width 71 height 10
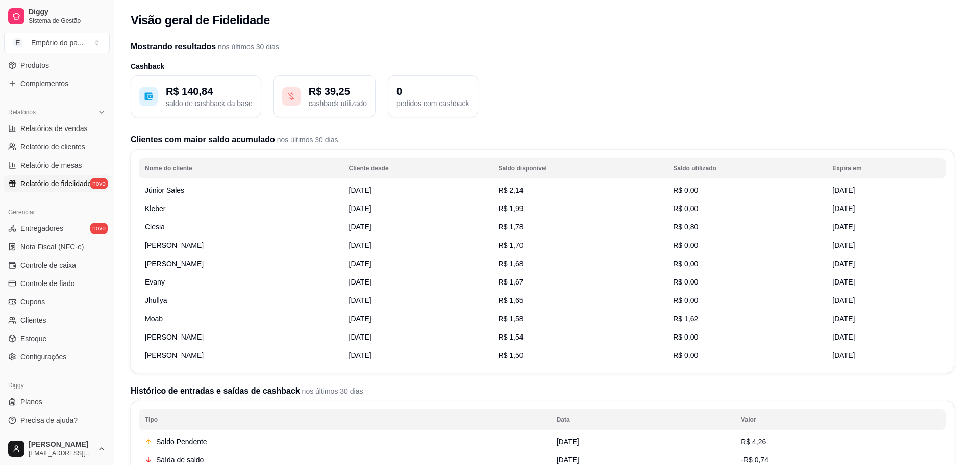
click at [524, 187] on span "R$ 2,14" at bounding box center [511, 190] width 25 height 8
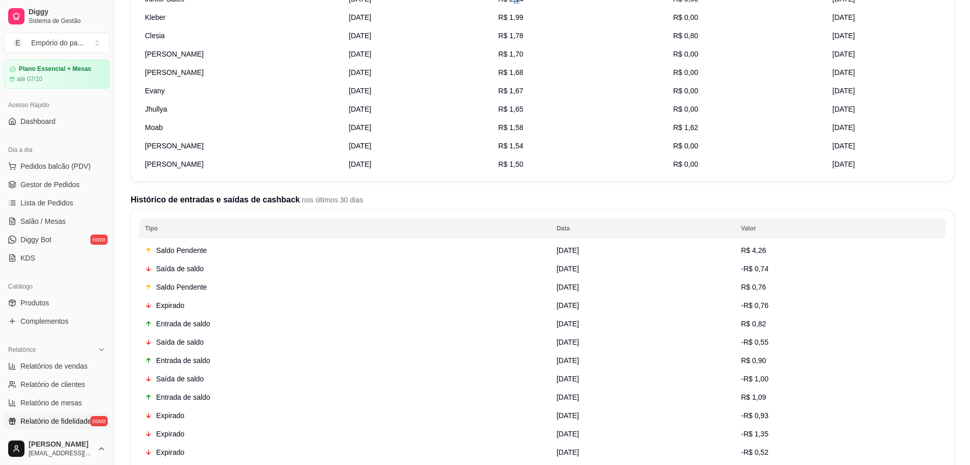
scroll to position [14, 0]
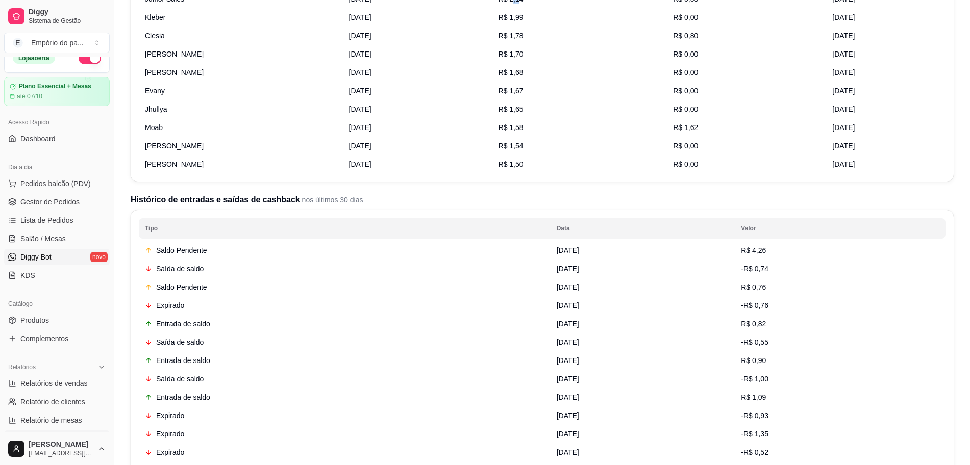
click at [60, 263] on link "Diggy Bot novo" at bounding box center [57, 257] width 106 height 16
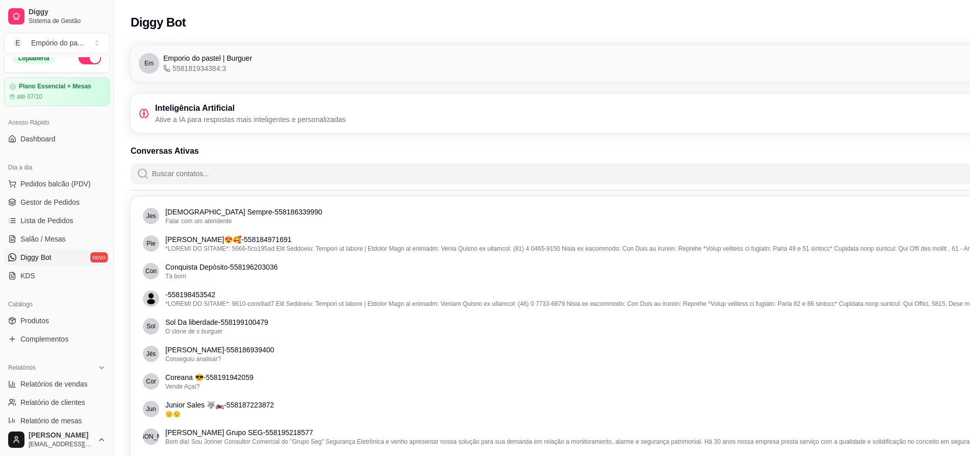
click at [229, 177] on input "Buscar contatos..." at bounding box center [605, 173] width 913 height 20
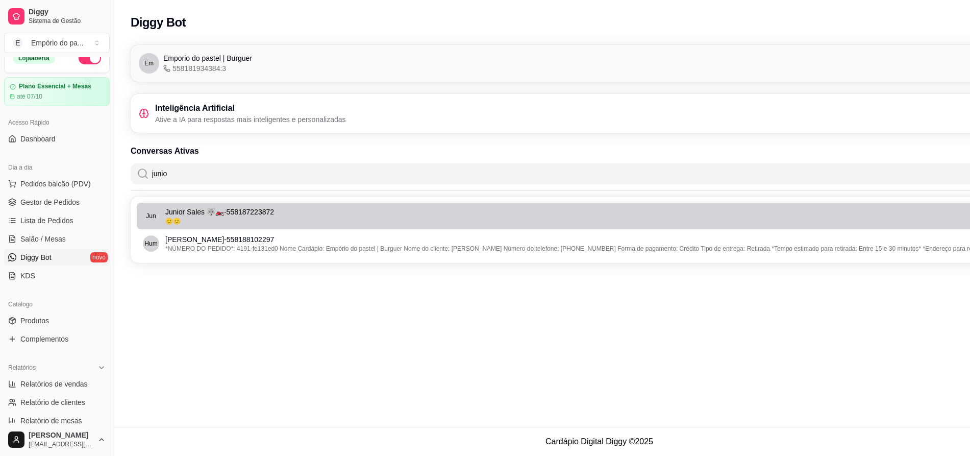
click at [237, 212] on p "Junior Sales 🐺🏍️ - 558187223872" at bounding box center [600, 212] width 870 height 10
click at [239, 209] on p "Junior Sales 🐺🏍️ - 558187223872" at bounding box center [600, 212] width 870 height 10
click at [250, 213] on p "Junior Sales 🐺🏍️ - 558187223872" at bounding box center [600, 212] width 870 height 10
click at [228, 217] on div "🫡🫡" at bounding box center [600, 221] width 870 height 8
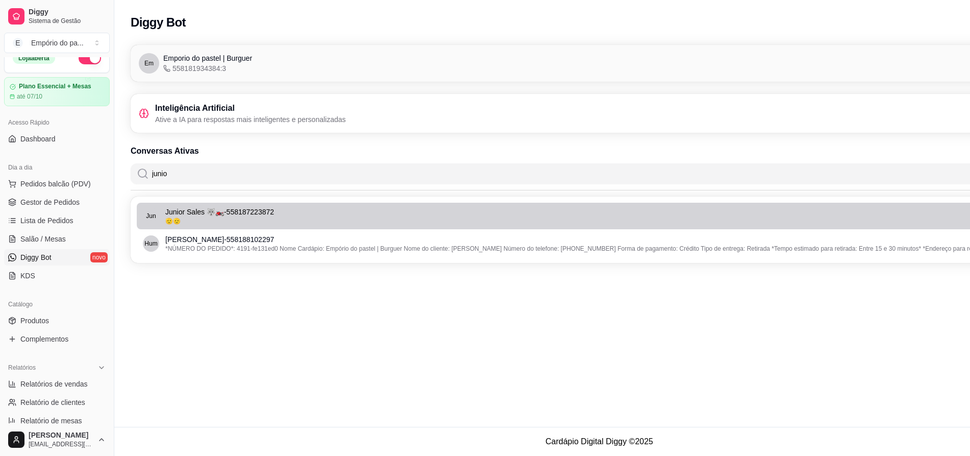
click at [213, 213] on p "Junior Sales 🐺🏍️ - 558187223872" at bounding box center [600, 212] width 870 height 10
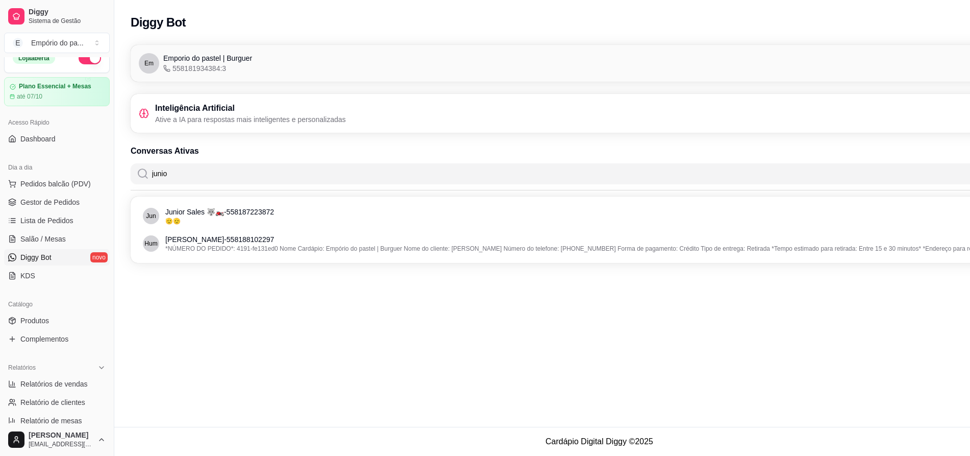
click at [34, 261] on span "Diggy Bot" at bounding box center [35, 257] width 31 height 10
click at [34, 258] on span "Diggy Bot" at bounding box center [35, 257] width 31 height 10
click at [213, 179] on input "junio" at bounding box center [605, 173] width 913 height 20
type input "j"
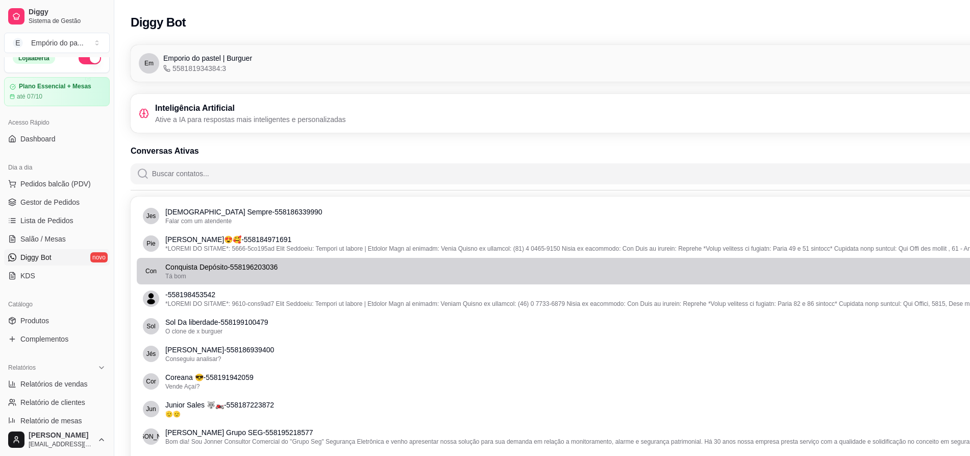
click at [224, 275] on div "Tá bom" at bounding box center [600, 276] width 870 height 8
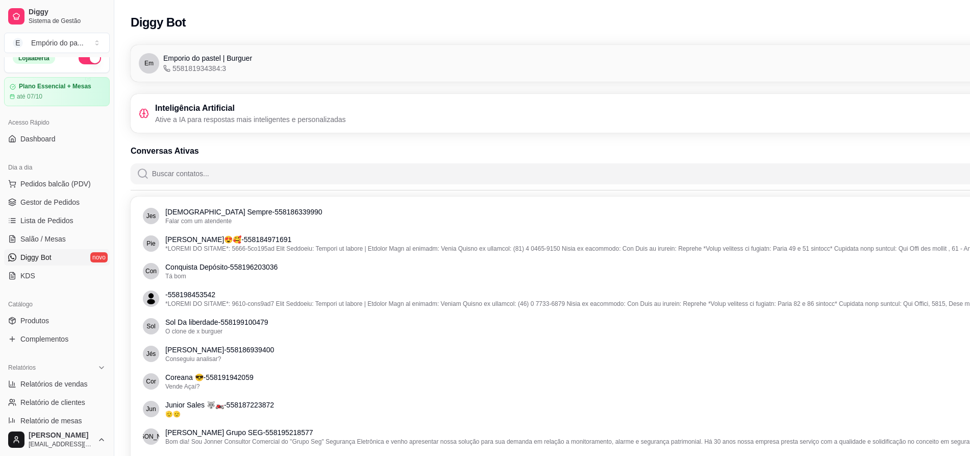
click at [236, 111] on h3 "Inteligência Artificial" at bounding box center [250, 108] width 191 height 12
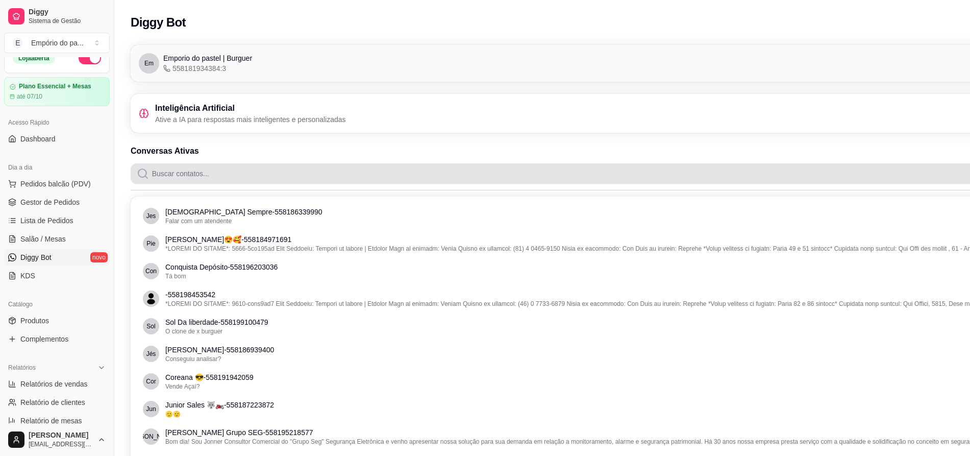
drag, startPoint x: 232, startPoint y: 169, endPoint x: 228, endPoint y: 177, distance: 8.2
click at [231, 170] on input "Buscar contatos..." at bounding box center [605, 173] width 913 height 20
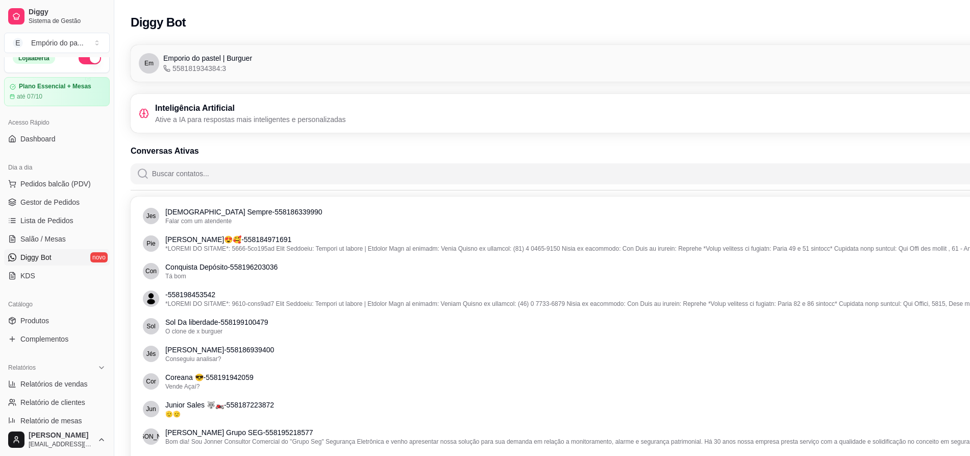
click at [227, 177] on input "Buscar contatos..." at bounding box center [605, 173] width 913 height 20
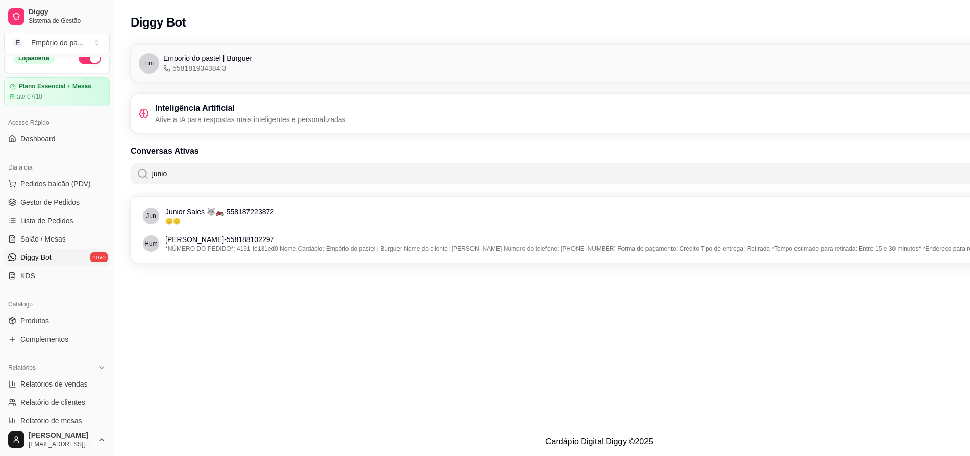
scroll to position [0, 114]
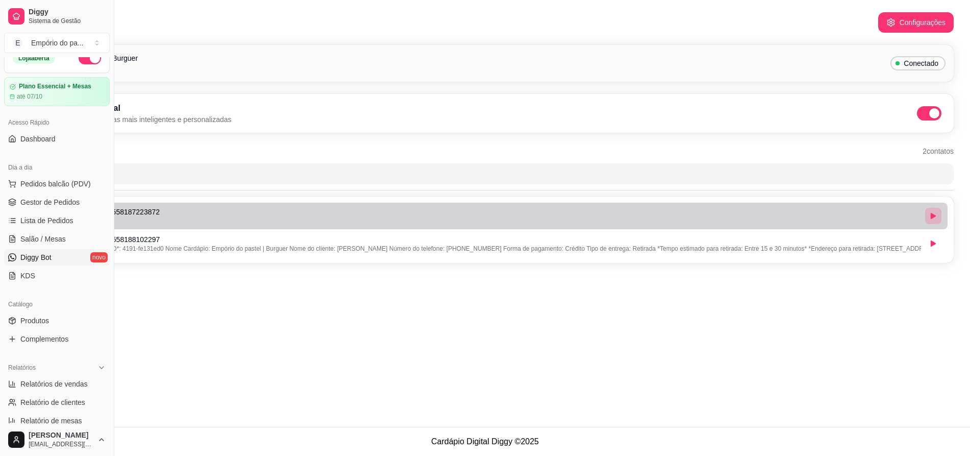
type input "junio"
click at [933, 218] on icon "button" at bounding box center [933, 216] width 6 height 6
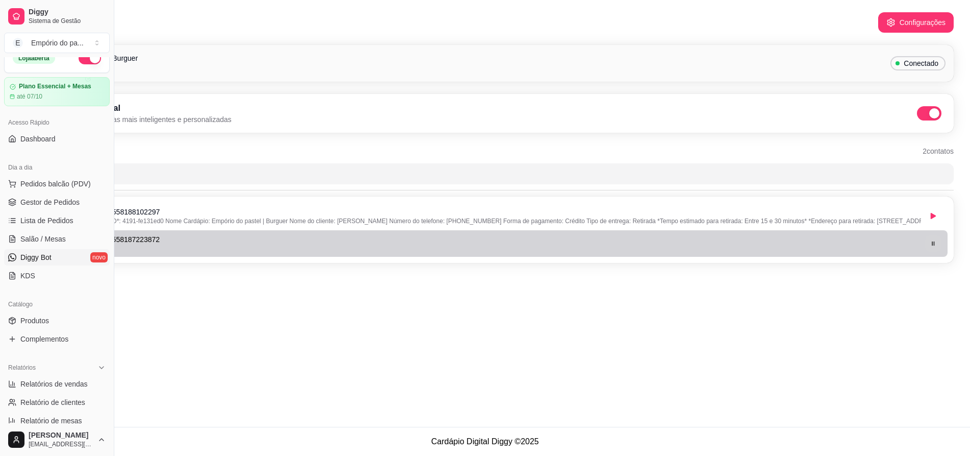
click at [939, 245] on button "button" at bounding box center [933, 243] width 16 height 16
click at [932, 244] on icon "button" at bounding box center [933, 243] width 5 height 6
click at [937, 245] on button "button" at bounding box center [933, 243] width 16 height 16
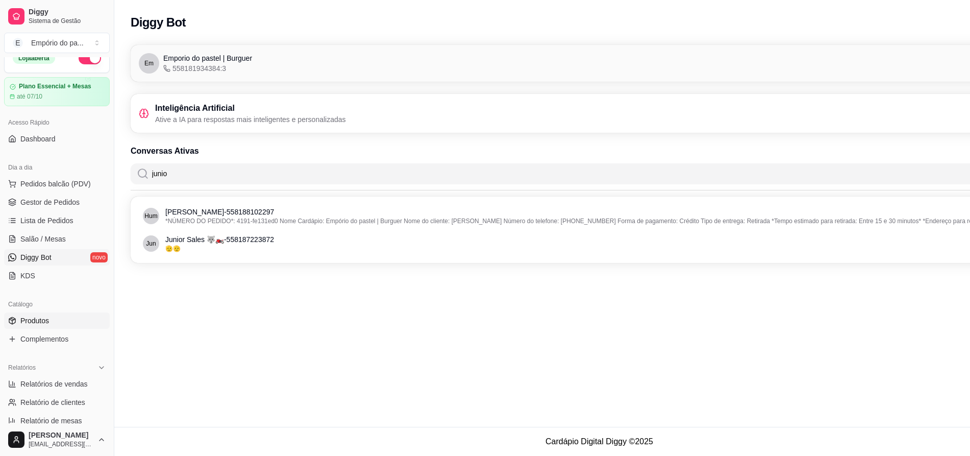
scroll to position [269, 0]
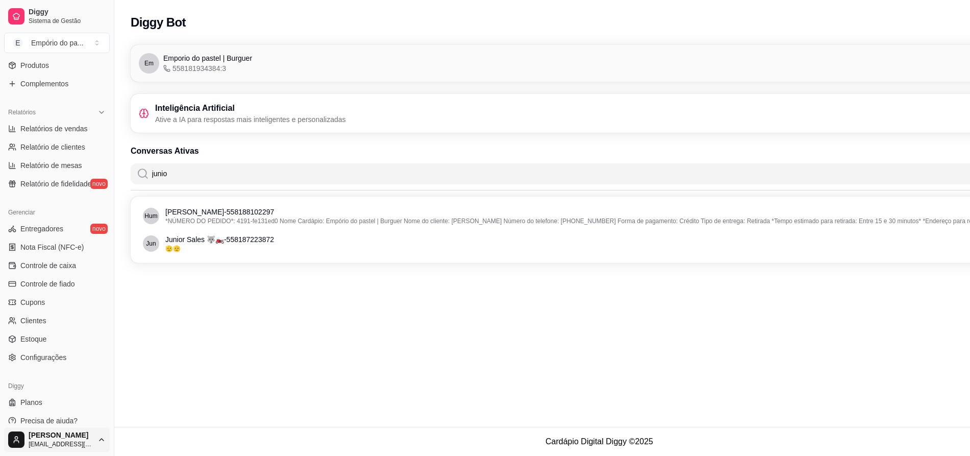
click at [103, 448] on html "Diggy Sistema de Gestão E Empório do pa ... Loja aberta Plano Essencial + Mesas…" at bounding box center [485, 228] width 970 height 456
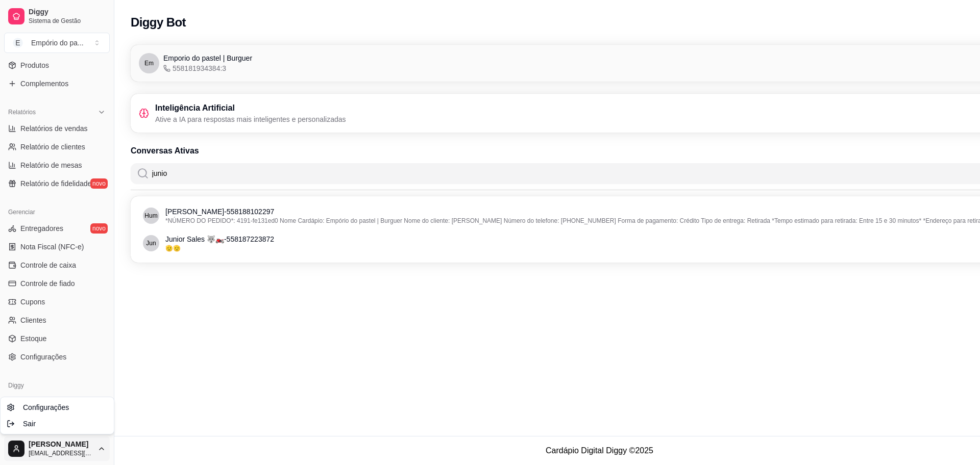
click at [207, 384] on html "Diggy Sistema de Gestão E Empório do pa ... Loja aberta Plano Essencial + Mesas…" at bounding box center [490, 232] width 980 height 465
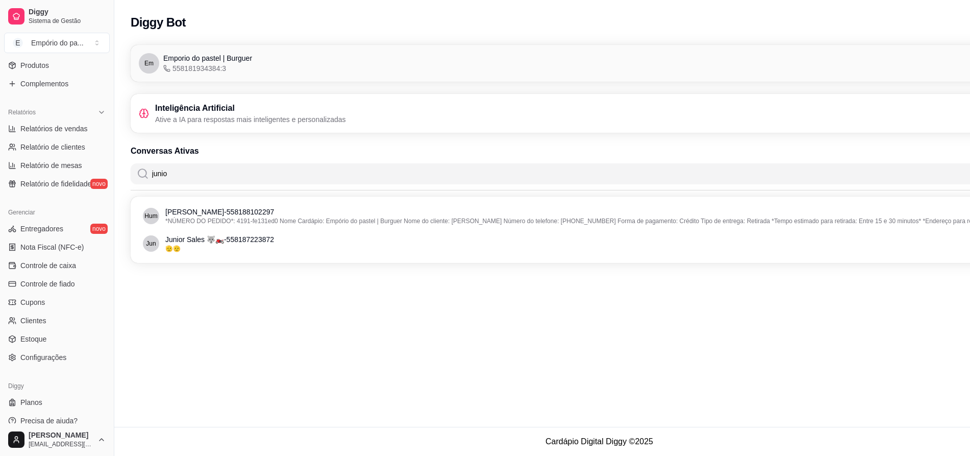
scroll to position [10, 0]
click at [22, 353] on span "Configurações" at bounding box center [43, 357] width 46 height 10
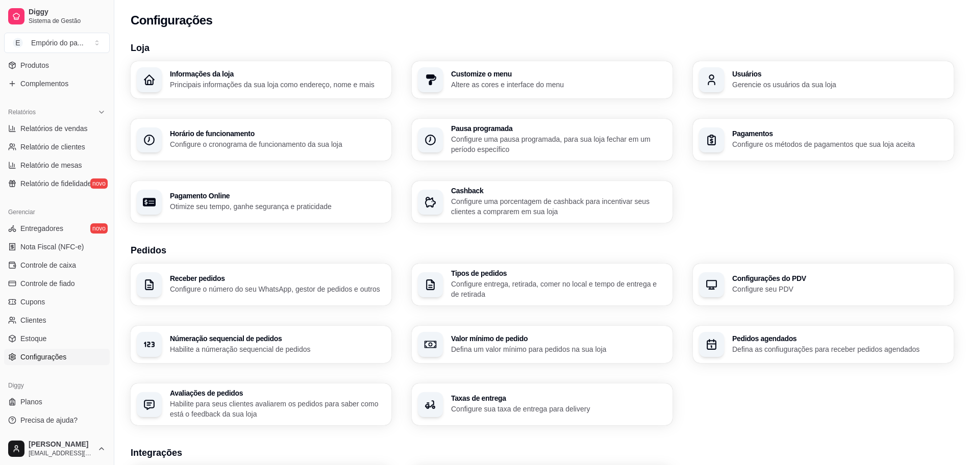
click at [876, 147] on p "Configure os métodos de pagamentos que sua loja aceita" at bounding box center [839, 144] width 215 height 10
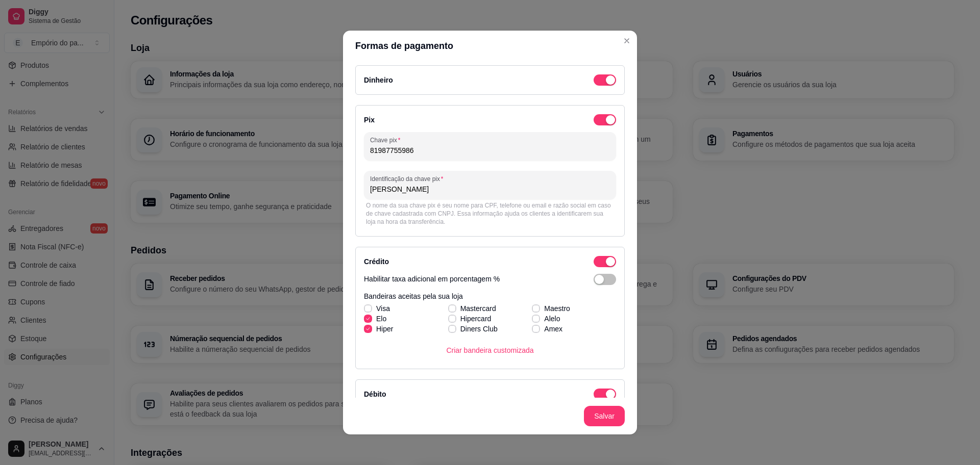
click at [368, 313] on label "Elo" at bounding box center [375, 319] width 31 height 18
click at [368, 321] on input "Elo" at bounding box center [366, 324] width 7 height 7
checkbox input "false"
click at [365, 307] on icon at bounding box center [368, 309] width 6 height 4
click at [363, 311] on input "Visa" at bounding box center [366, 314] width 7 height 7
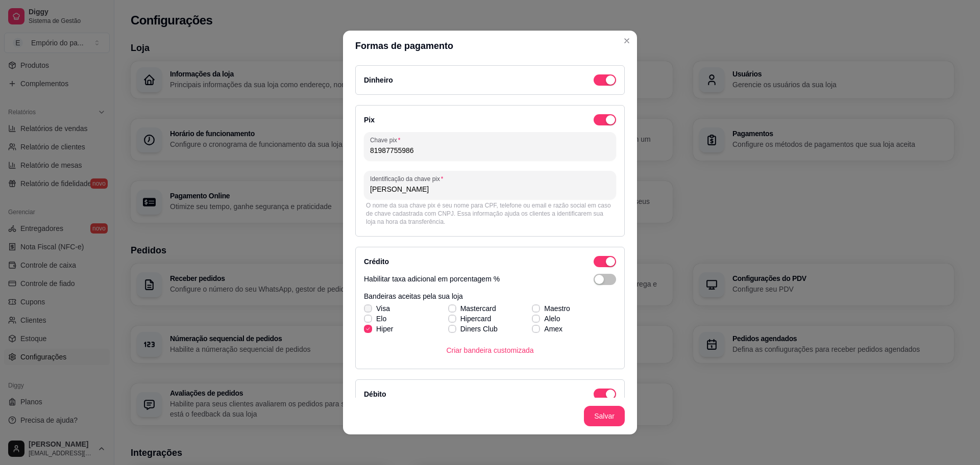
checkbox input "true"
click at [368, 320] on label "Hiper" at bounding box center [378, 329] width 37 height 18
click at [368, 331] on input "Hiper" at bounding box center [366, 334] width 7 height 7
checkbox input "false"
click at [365, 317] on icon at bounding box center [368, 319] width 6 height 4
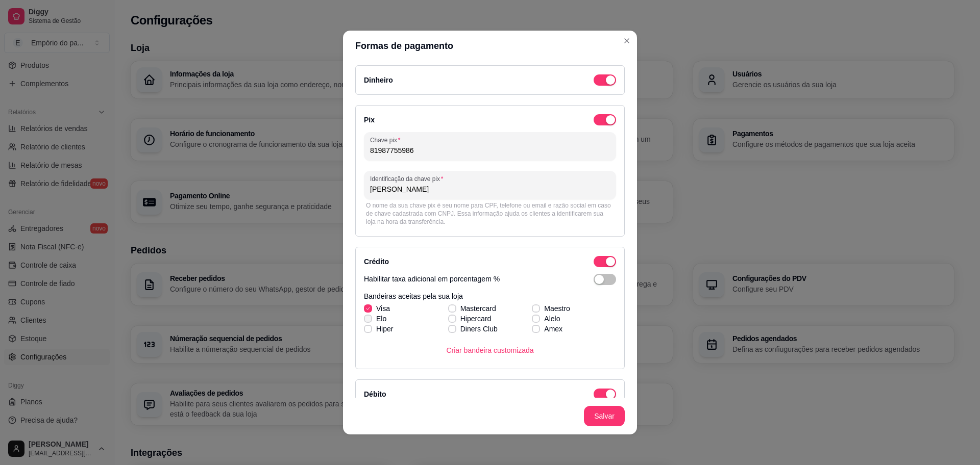
click at [363, 321] on input "Elo" at bounding box center [366, 324] width 7 height 7
checkbox input "true"
click at [364, 332] on span at bounding box center [368, 329] width 8 height 8
click at [364, 332] on input "Hiper" at bounding box center [366, 334] width 7 height 7
checkbox input "true"
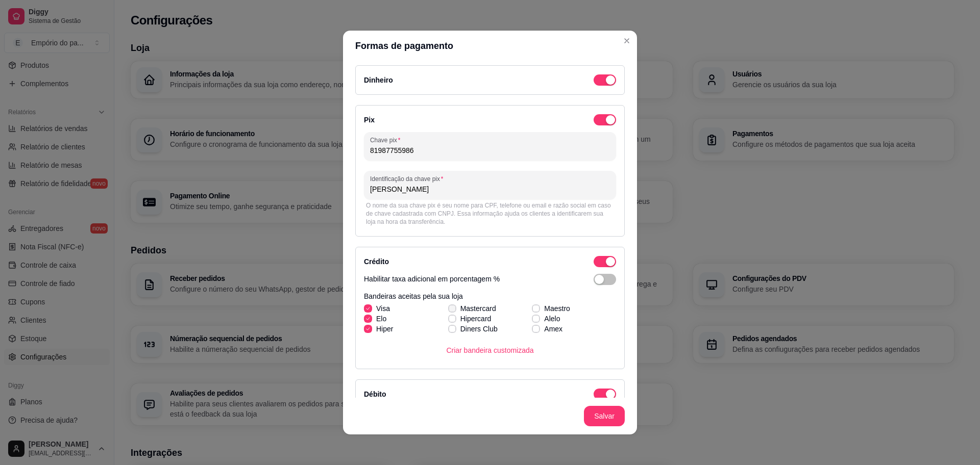
click at [449, 309] on icon at bounding box center [452, 309] width 6 height 4
click at [448, 311] on input "Mastercard" at bounding box center [451, 314] width 7 height 7
checkbox input "true"
click at [446, 320] on div "Visa Mastercard Maestro [PERSON_NAME] Alelo Hiper Diners Club Amex" at bounding box center [490, 319] width 252 height 31
click at [533, 308] on icon at bounding box center [536, 309] width 6 height 4
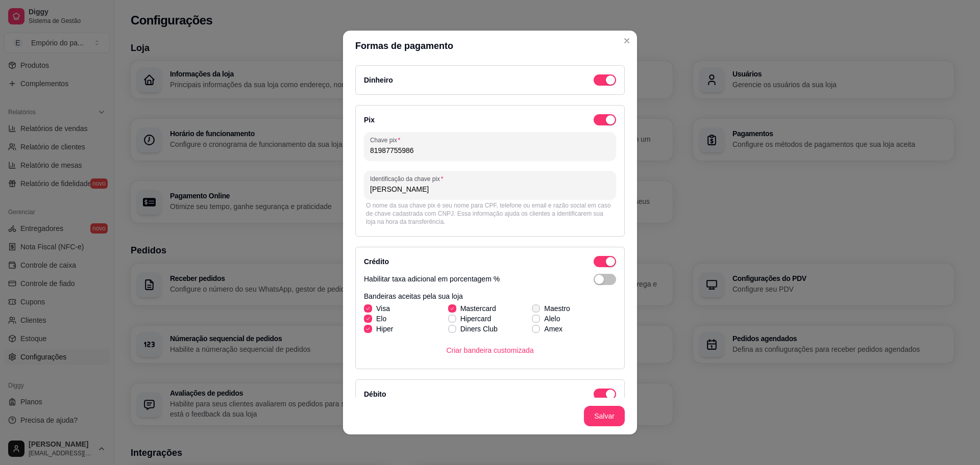
click at [531, 311] on input "Maestro" at bounding box center [534, 314] width 7 height 7
checkbox input "true"
click at [533, 319] on icon at bounding box center [536, 319] width 6 height 4
click at [531, 321] on input "Alelo" at bounding box center [534, 324] width 7 height 7
checkbox input "true"
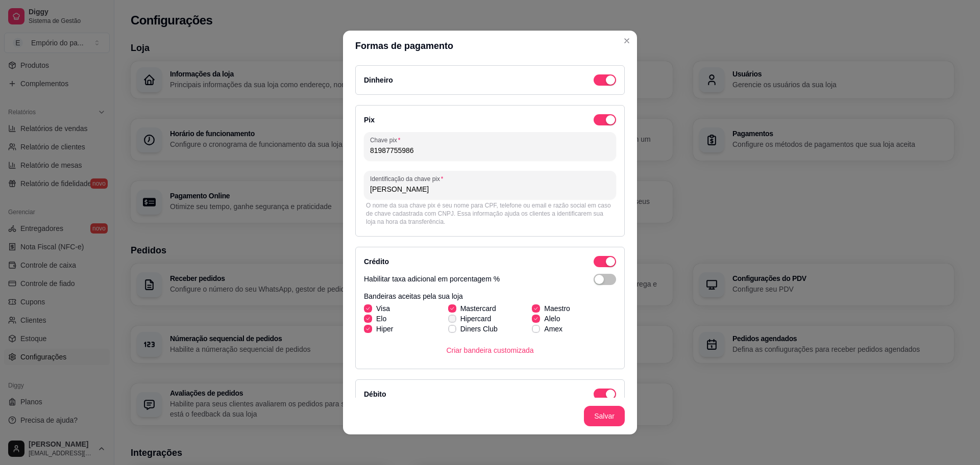
click at [449, 318] on label "Hipercard" at bounding box center [470, 319] width 52 height 18
click at [449, 321] on input "Hipercard" at bounding box center [451, 324] width 7 height 7
checkbox input "true"
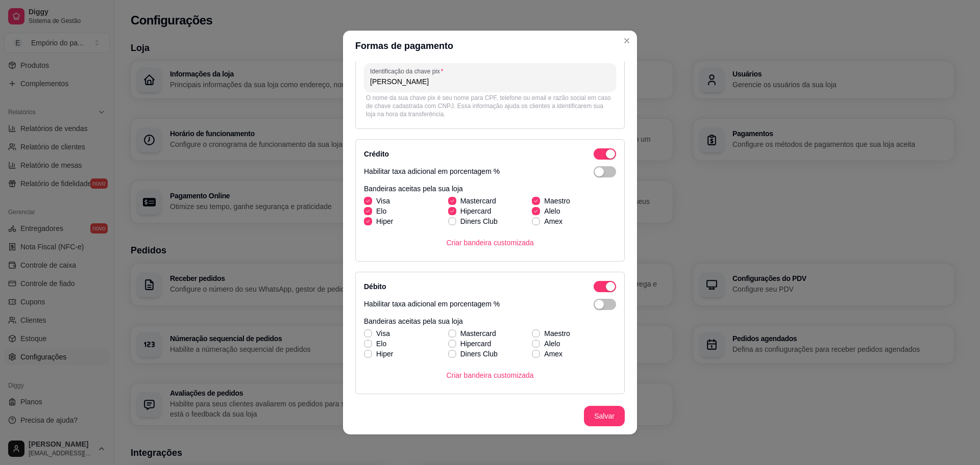
scroll to position [188, 0]
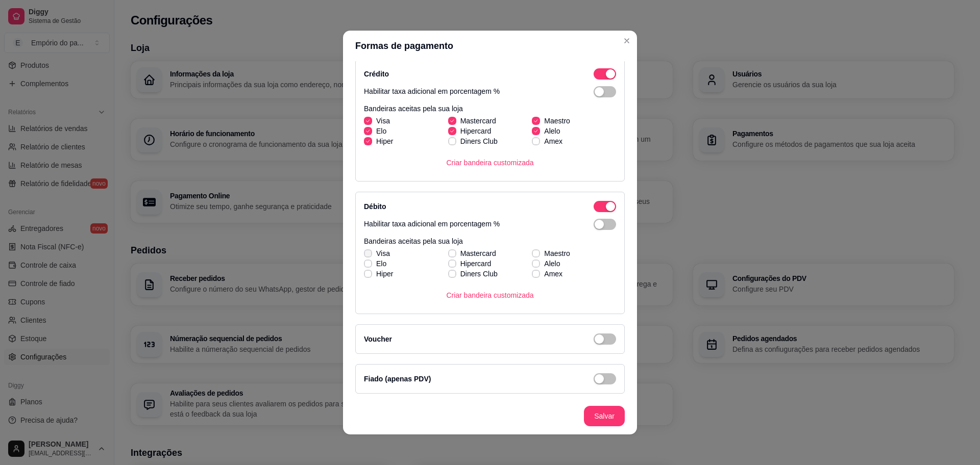
click at [365, 252] on icon at bounding box center [368, 254] width 6 height 4
click at [365, 256] on input "Visa" at bounding box center [366, 259] width 7 height 7
checkbox input "true"
click at [366, 263] on icon at bounding box center [368, 264] width 6 height 4
click at [366, 266] on input "Elo" at bounding box center [366, 269] width 7 height 7
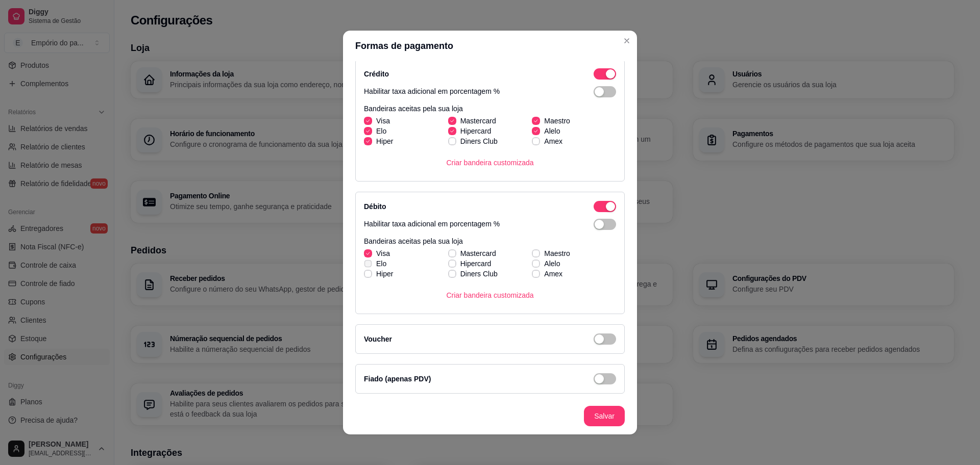
checkbox input "true"
click at [368, 275] on label "Hiper" at bounding box center [378, 274] width 37 height 18
click at [368, 276] on input "Hiper" at bounding box center [366, 279] width 7 height 7
checkbox input "true"
click at [449, 252] on icon at bounding box center [452, 254] width 6 height 4
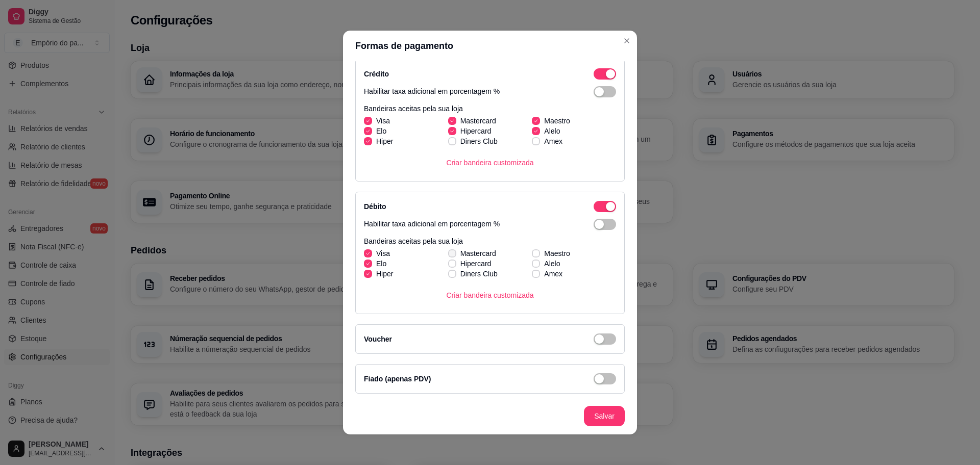
click at [448, 256] on input "Mastercard" at bounding box center [451, 259] width 7 height 7
checkbox input "true"
click at [449, 263] on icon at bounding box center [452, 264] width 6 height 4
click at [448, 266] on input "Hipercard" at bounding box center [451, 269] width 7 height 7
checkbox input "true"
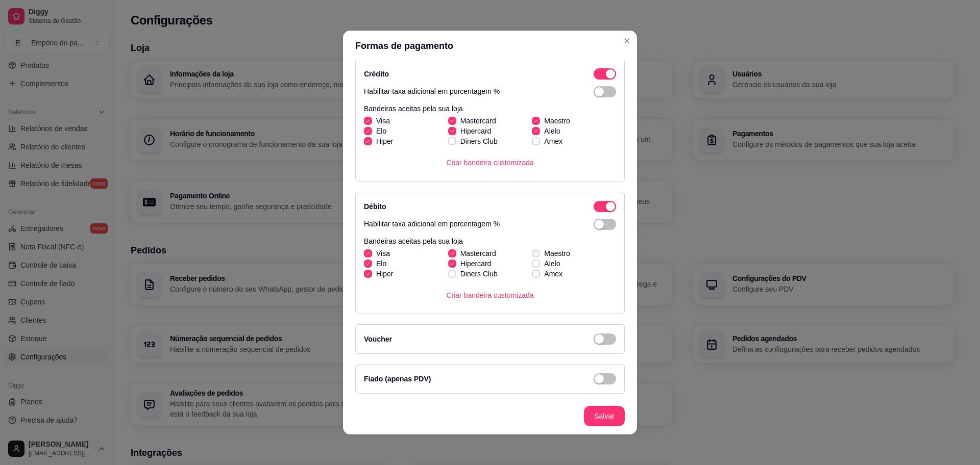
click at [532, 250] on span at bounding box center [536, 254] width 8 height 8
click at [531, 256] on input "Maestro" at bounding box center [534, 259] width 7 height 7
checkbox input "true"
click at [533, 263] on icon at bounding box center [536, 264] width 6 height 4
click at [531, 266] on input "Alelo" at bounding box center [534, 269] width 7 height 7
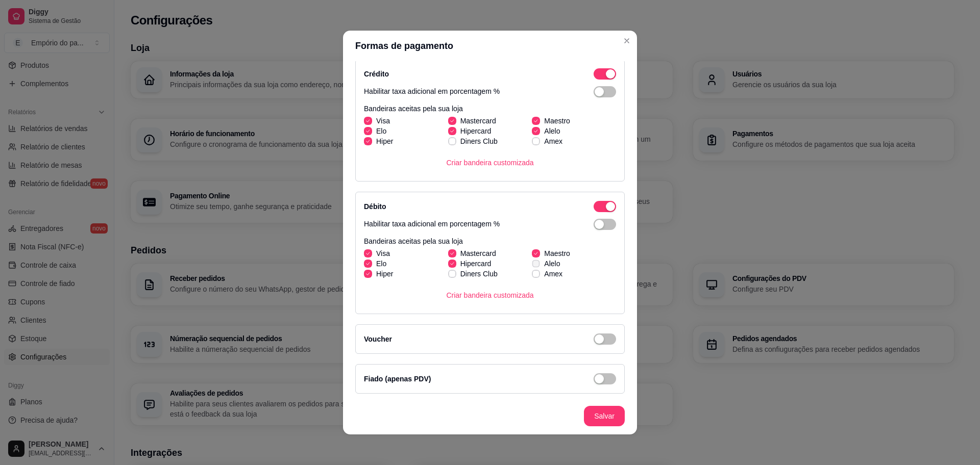
checkbox input "true"
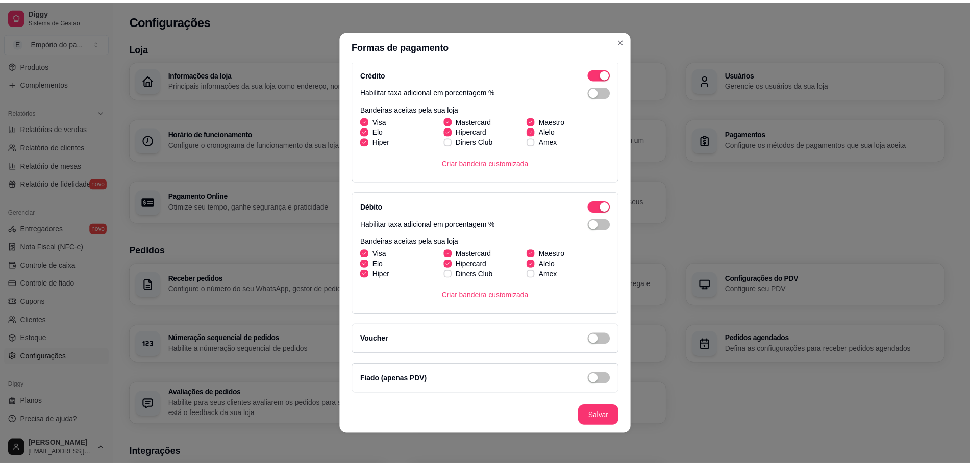
scroll to position [2, 0]
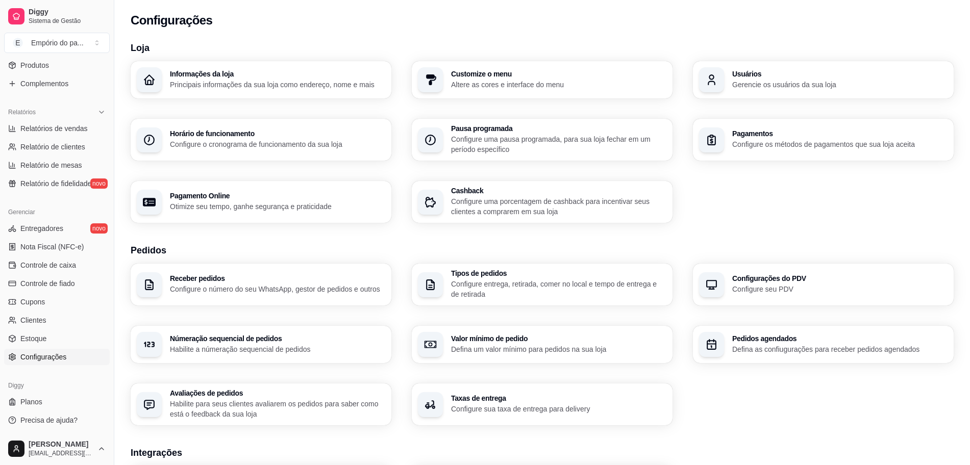
click at [804, 89] on p "Gerencie os usuários da sua loja" at bounding box center [839, 85] width 215 height 10
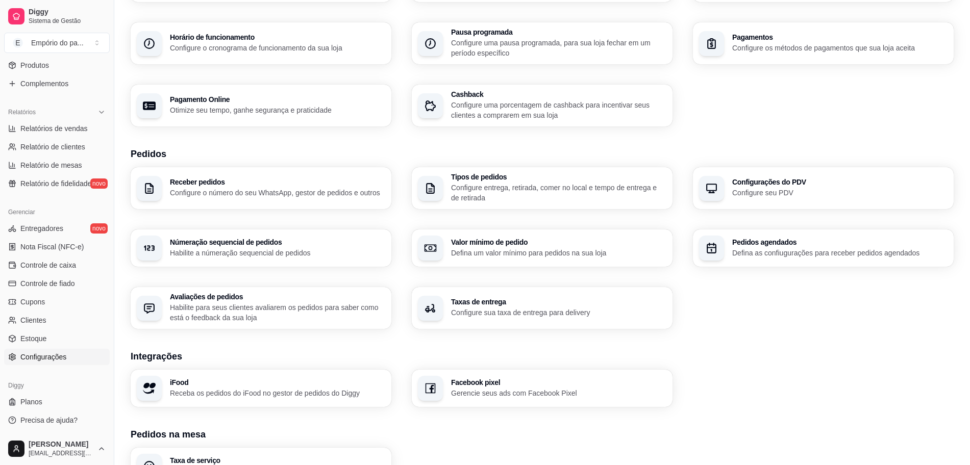
scroll to position [236, 0]
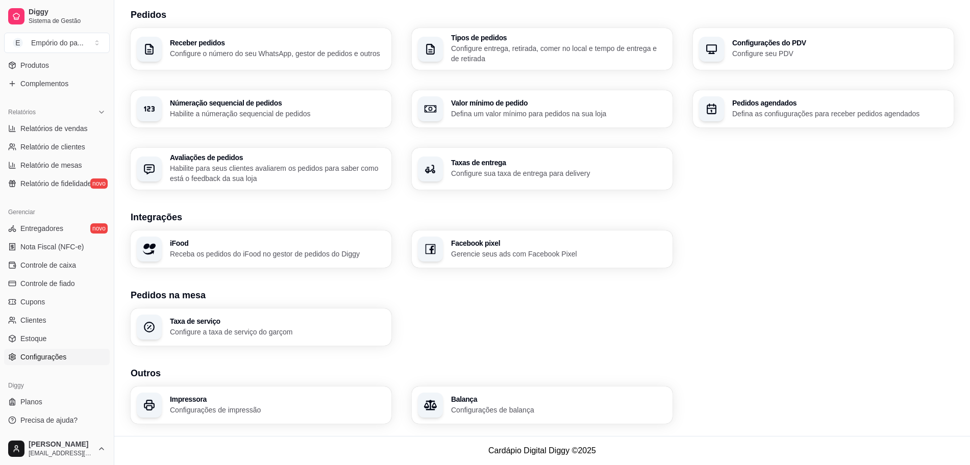
click at [378, 315] on div "Taxa de serviço Configure a taxa de serviço do garçom" at bounding box center [261, 327] width 261 height 37
click at [28, 150] on span "Relatório de clientes" at bounding box center [52, 147] width 65 height 10
select select "30"
select select "HIGHEST_TOTAL_SPENT_WITH_ORDERS"
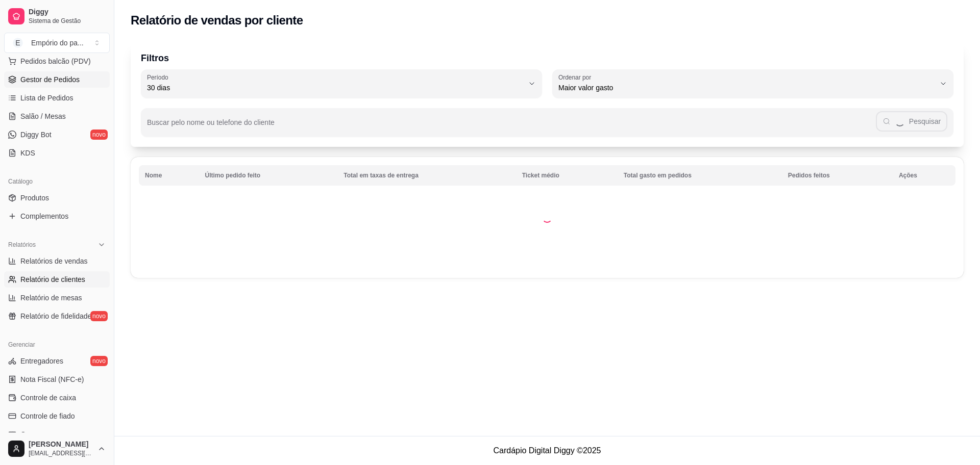
scroll to position [14, 0]
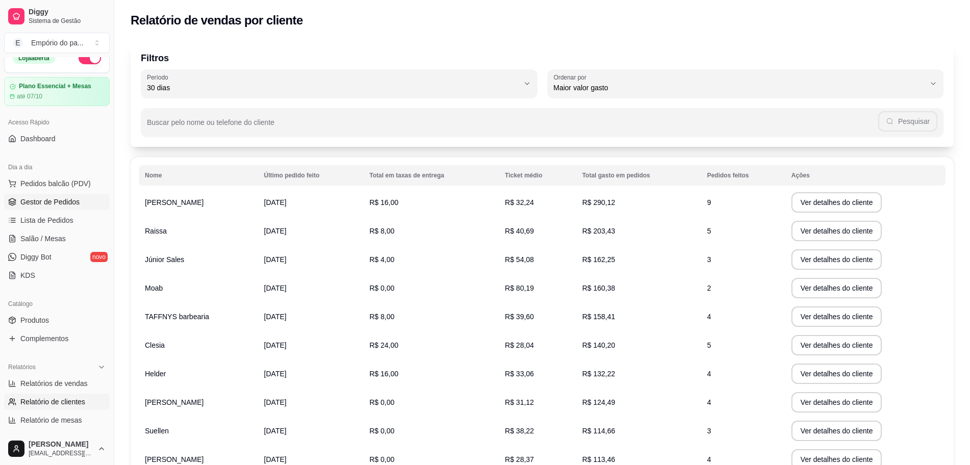
click at [28, 208] on link "Gestor de Pedidos" at bounding box center [57, 202] width 106 height 16
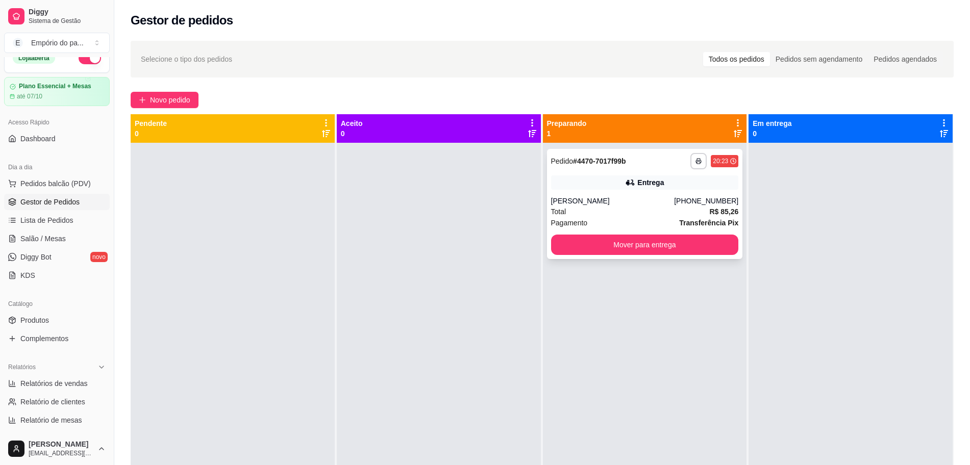
click at [583, 202] on div "[PERSON_NAME]" at bounding box center [612, 201] width 123 height 10
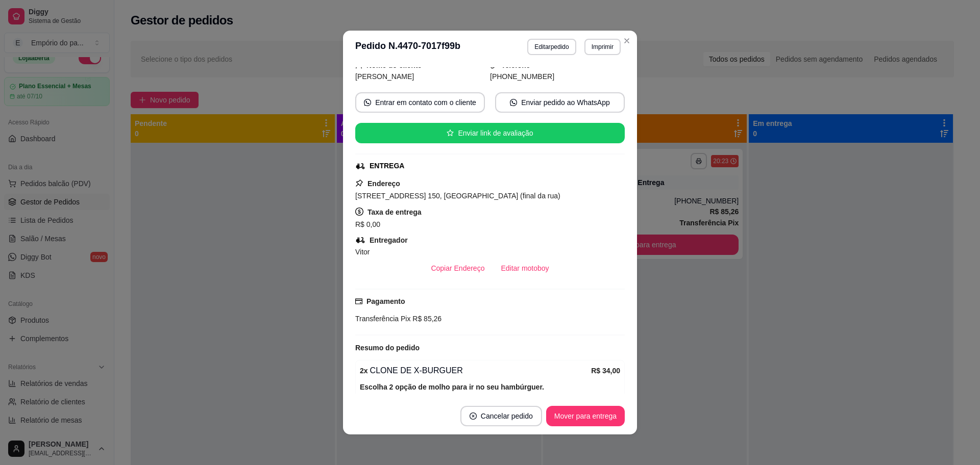
scroll to position [128, 0]
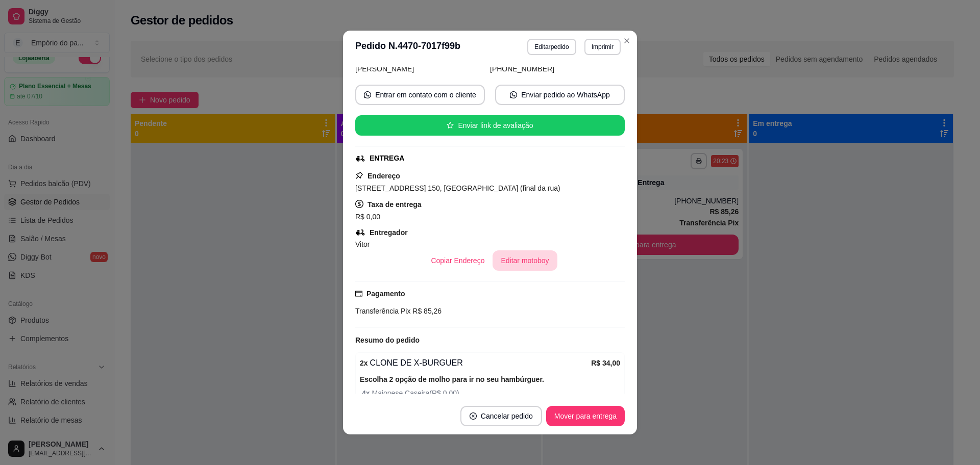
click at [514, 264] on button "Editar motoboy" at bounding box center [524, 261] width 64 height 20
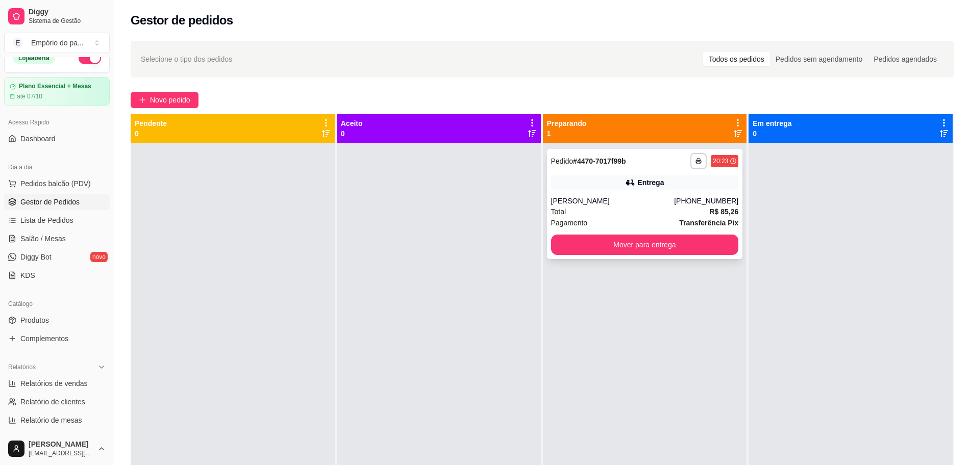
click at [613, 217] on div "Pagamento Transferência Pix" at bounding box center [645, 222] width 188 height 11
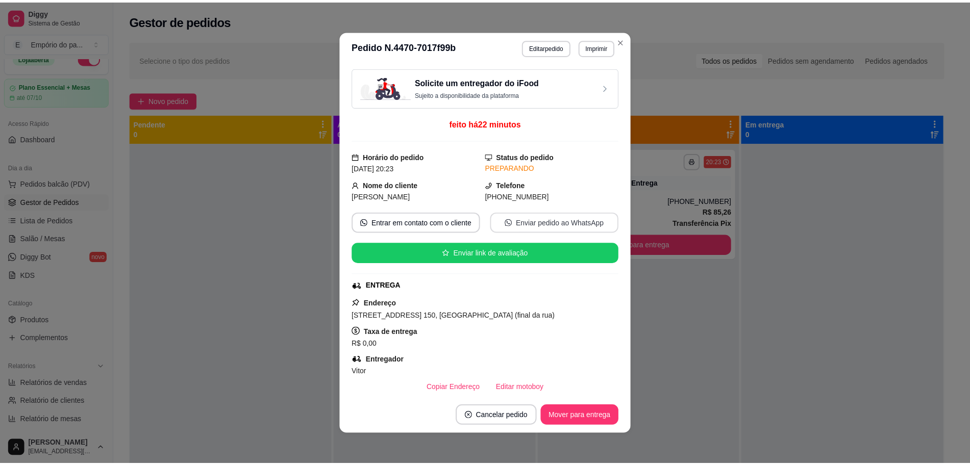
scroll to position [319, 0]
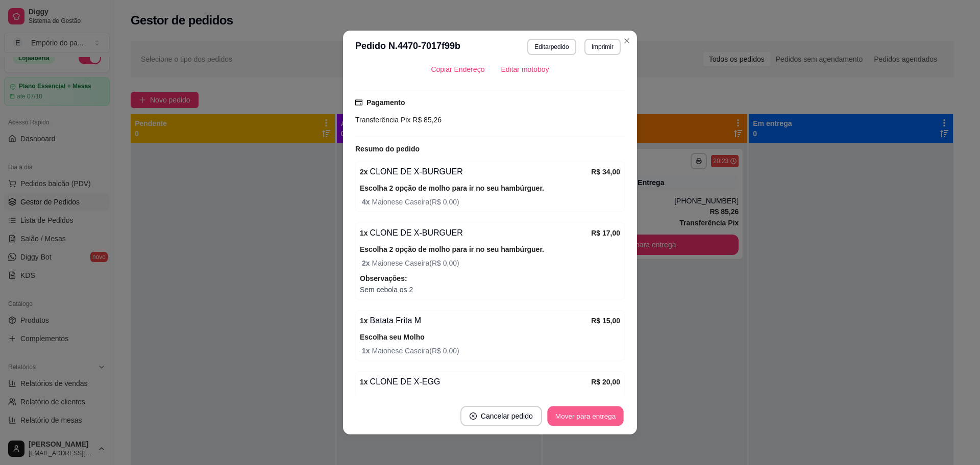
click at [581, 413] on button "Mover para entrega" at bounding box center [585, 417] width 77 height 20
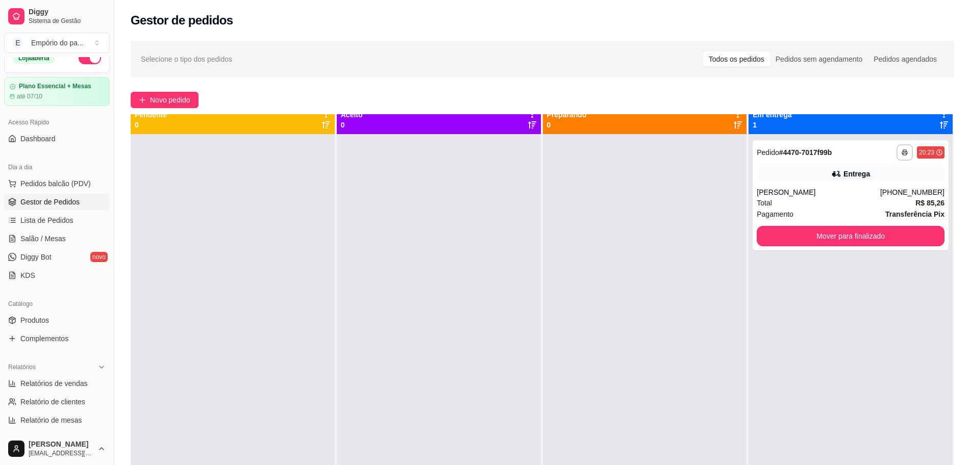
scroll to position [0, 0]
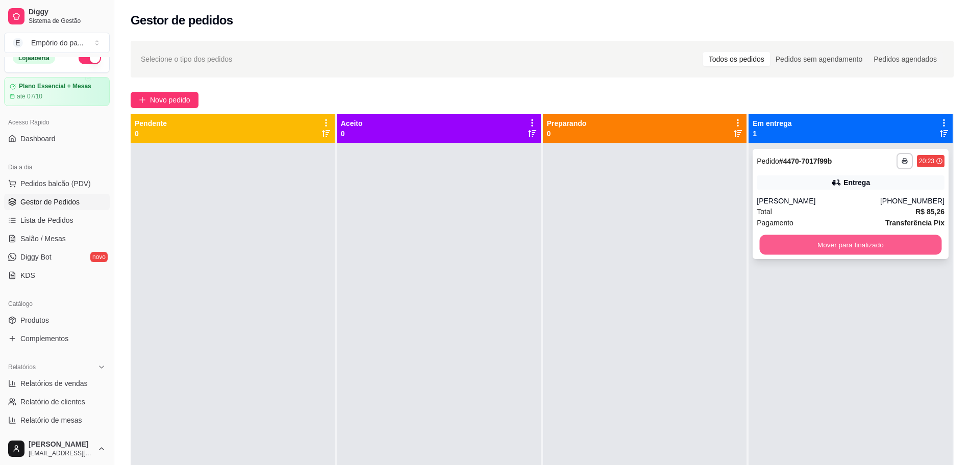
click at [825, 245] on button "Mover para finalizado" at bounding box center [851, 245] width 182 height 20
